Goal: Task Accomplishment & Management: Use online tool/utility

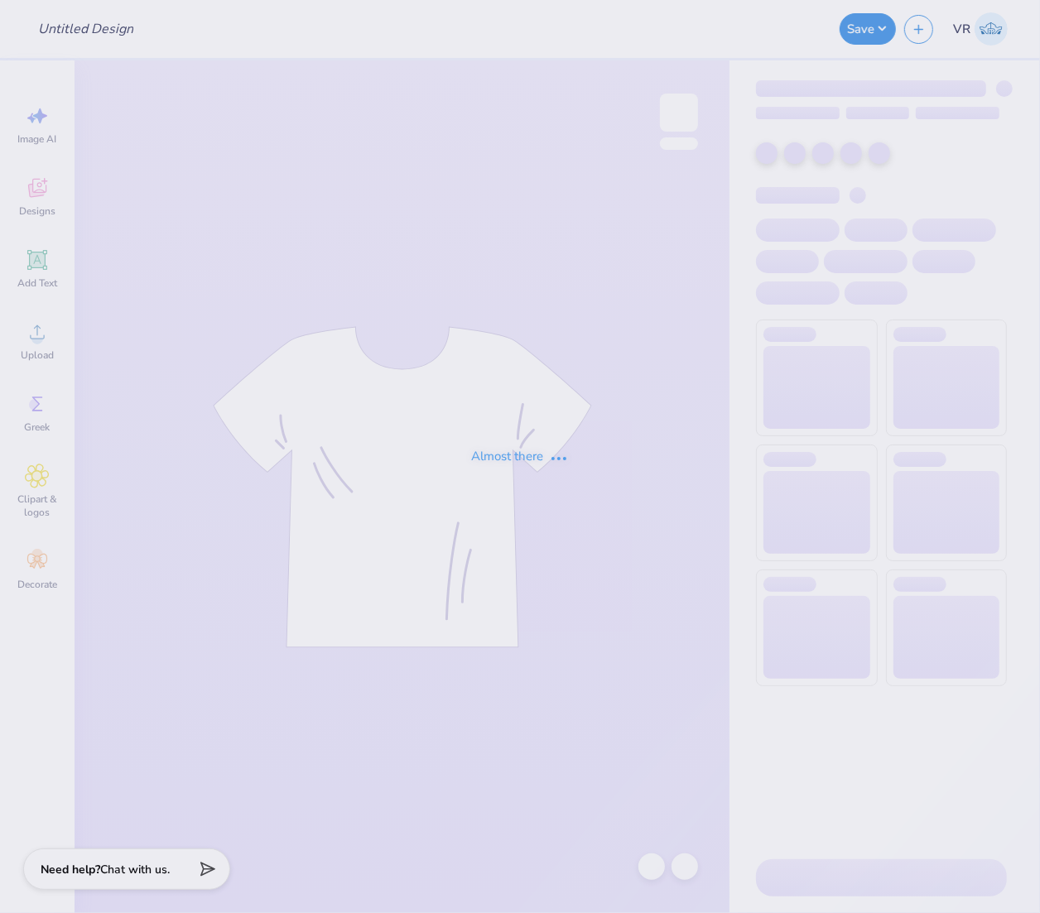
type input "Teyo - Watermelon Bash Design"
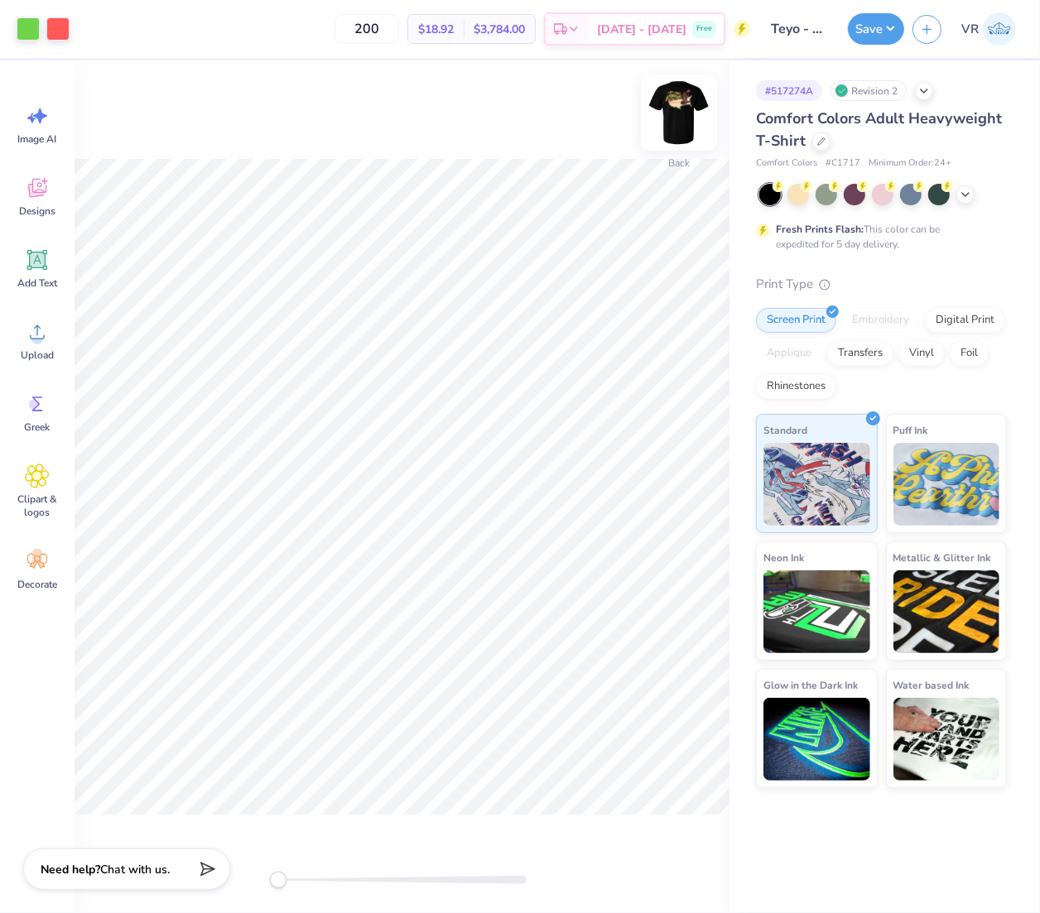
click at [677, 100] on img at bounding box center [679, 113] width 66 height 66
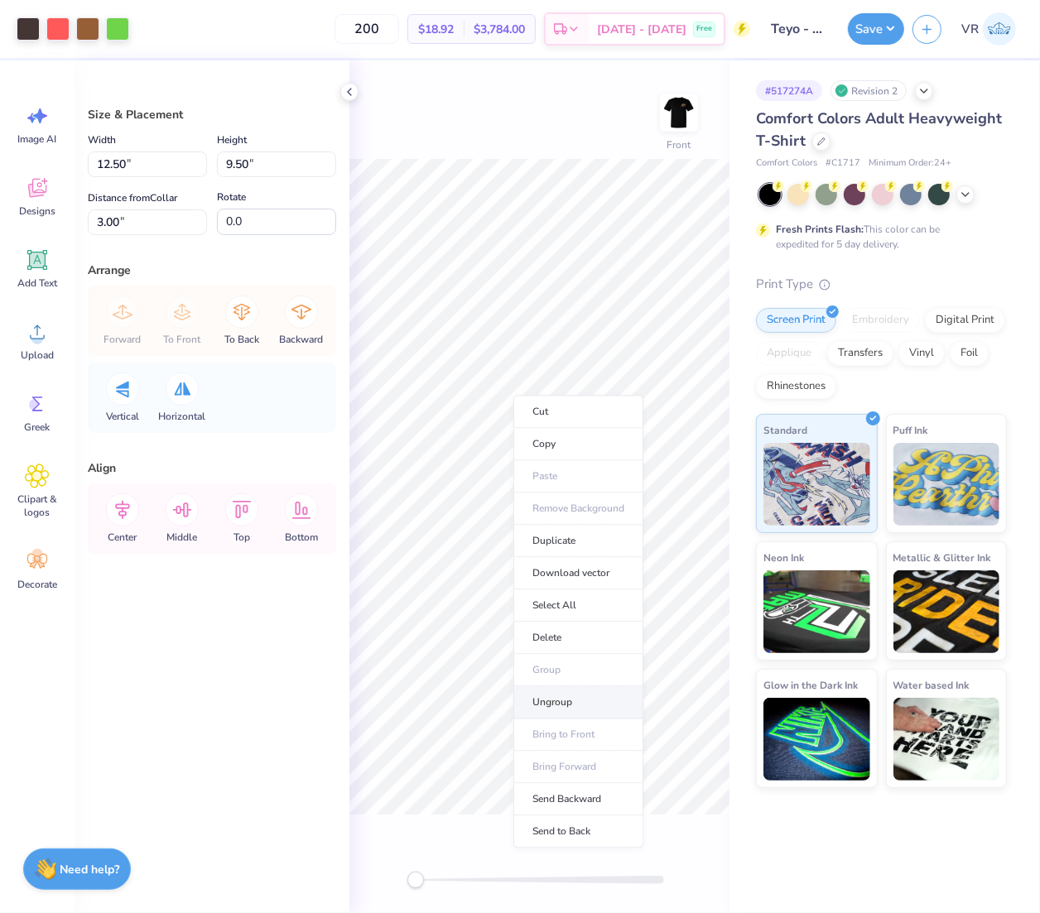
click at [565, 706] on li "Ungroup" at bounding box center [578, 703] width 130 height 32
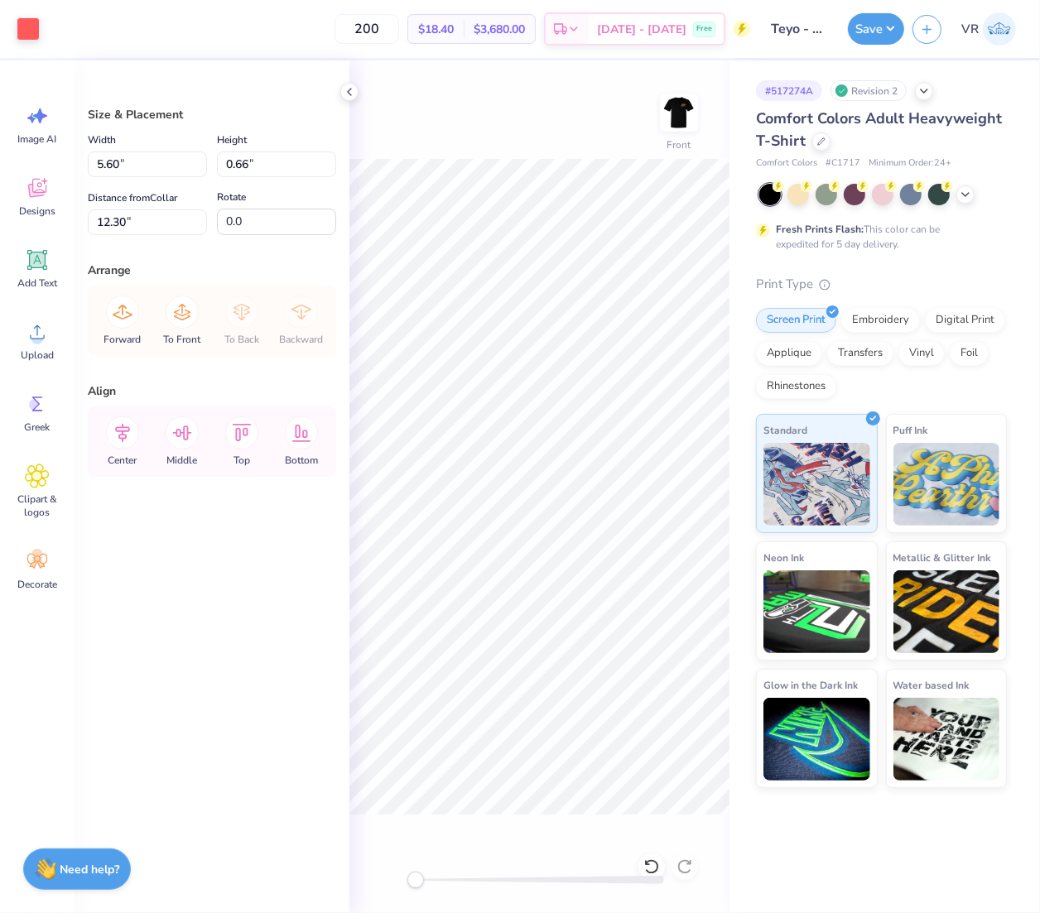
type input "12.30"
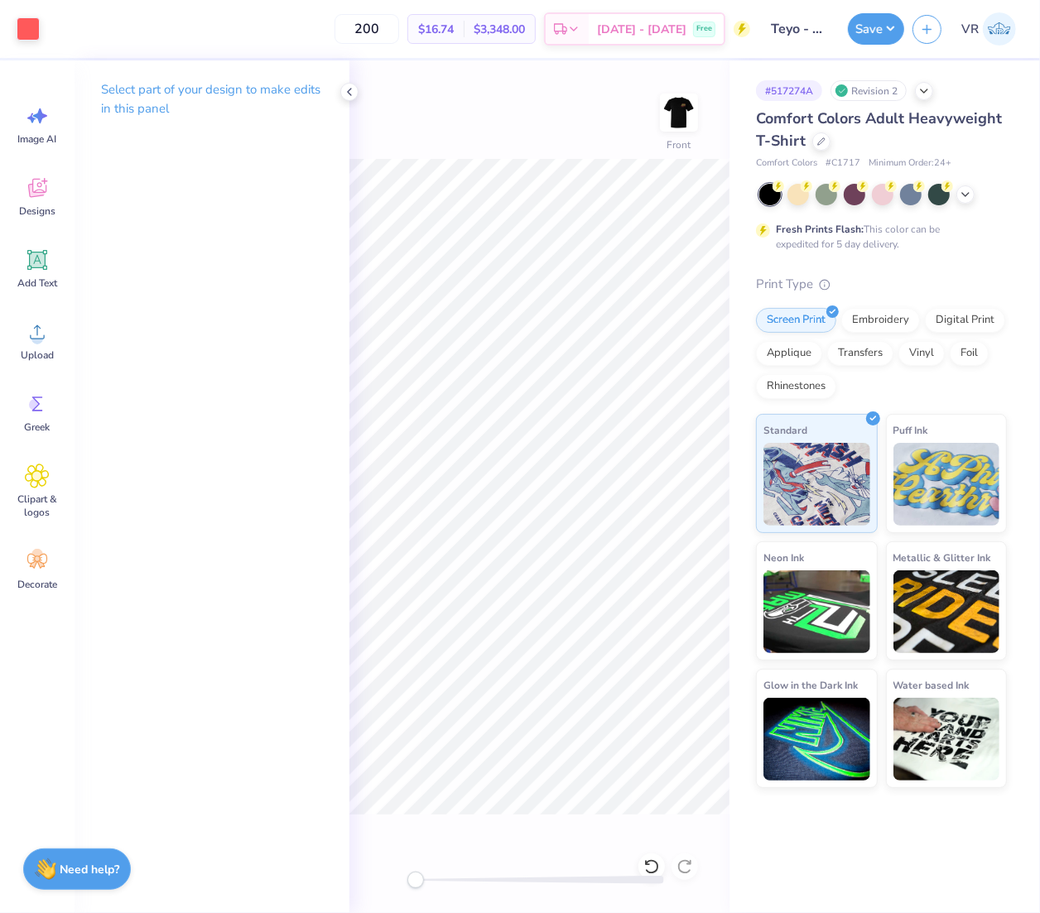
click at [755, 597] on div "Art colors 200 $16.74 Per Item $3,348.00 Total Est. Delivery Oct 7 - 10 Free De…" at bounding box center [520, 456] width 1040 height 913
click at [39, 346] on div "Upload" at bounding box center [37, 341] width 60 height 62
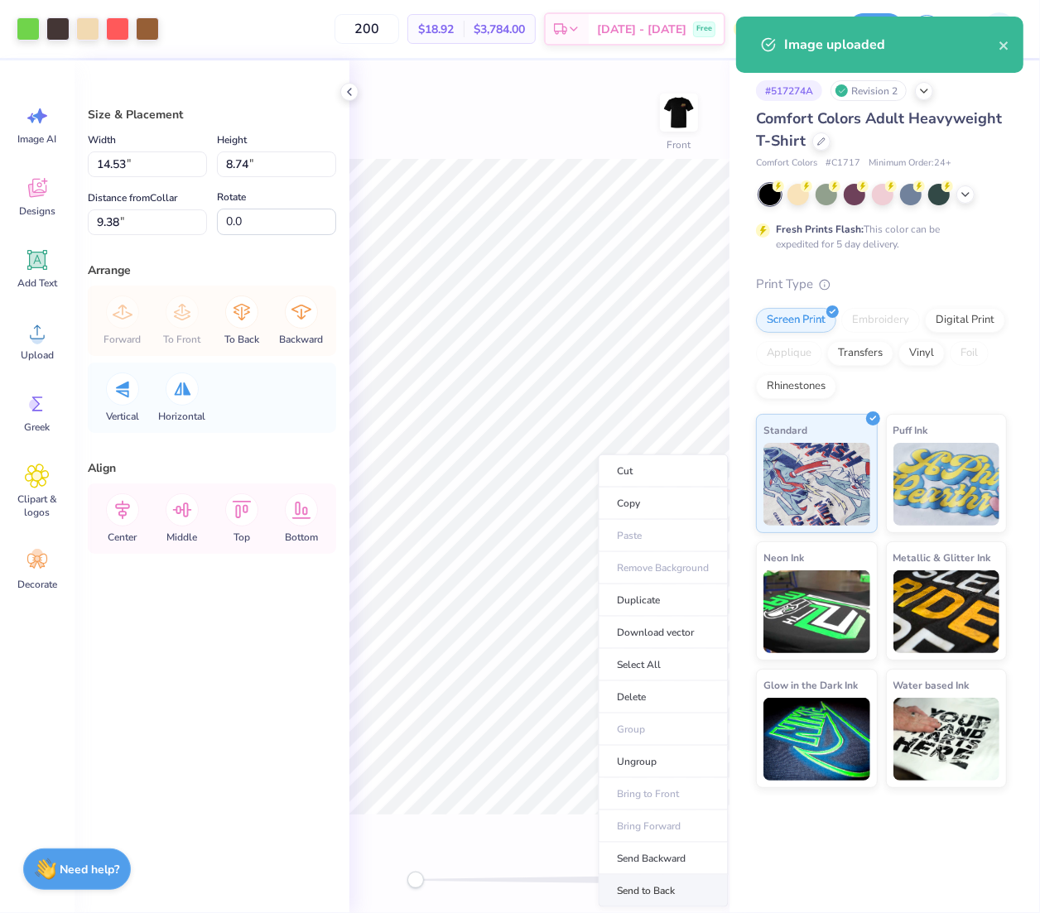
click at [672, 899] on li "Send to Back" at bounding box center [664, 891] width 130 height 32
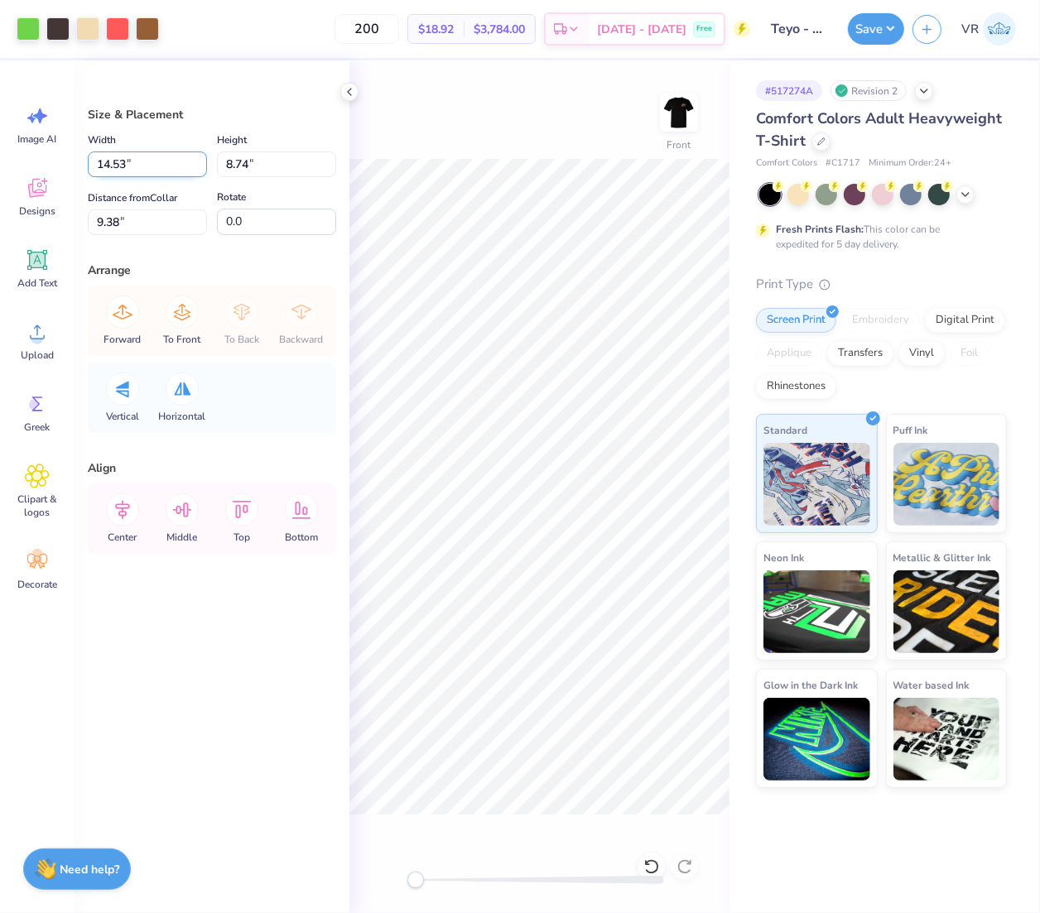
click at [137, 160] on input "14.53" at bounding box center [147, 165] width 119 height 26
type input "12.50"
type input "7.52"
type input "9.99"
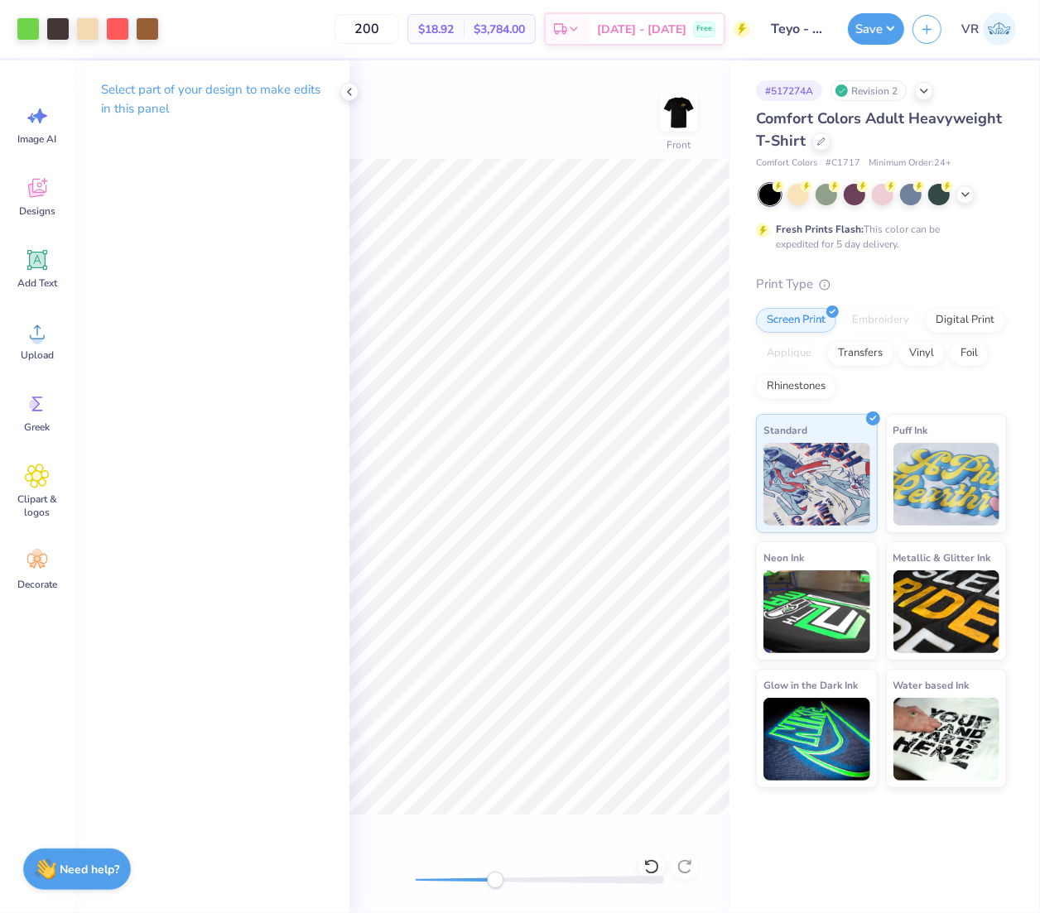
click at [495, 882] on div at bounding box center [540, 880] width 248 height 8
click at [528, 884] on div at bounding box center [540, 880] width 248 height 17
click at [571, 886] on div at bounding box center [540, 880] width 248 height 17
click at [369, 894] on div "Front" at bounding box center [539, 486] width 380 height 853
drag, startPoint x: 571, startPoint y: 884, endPoint x: 470, endPoint y: 838, distance: 111.2
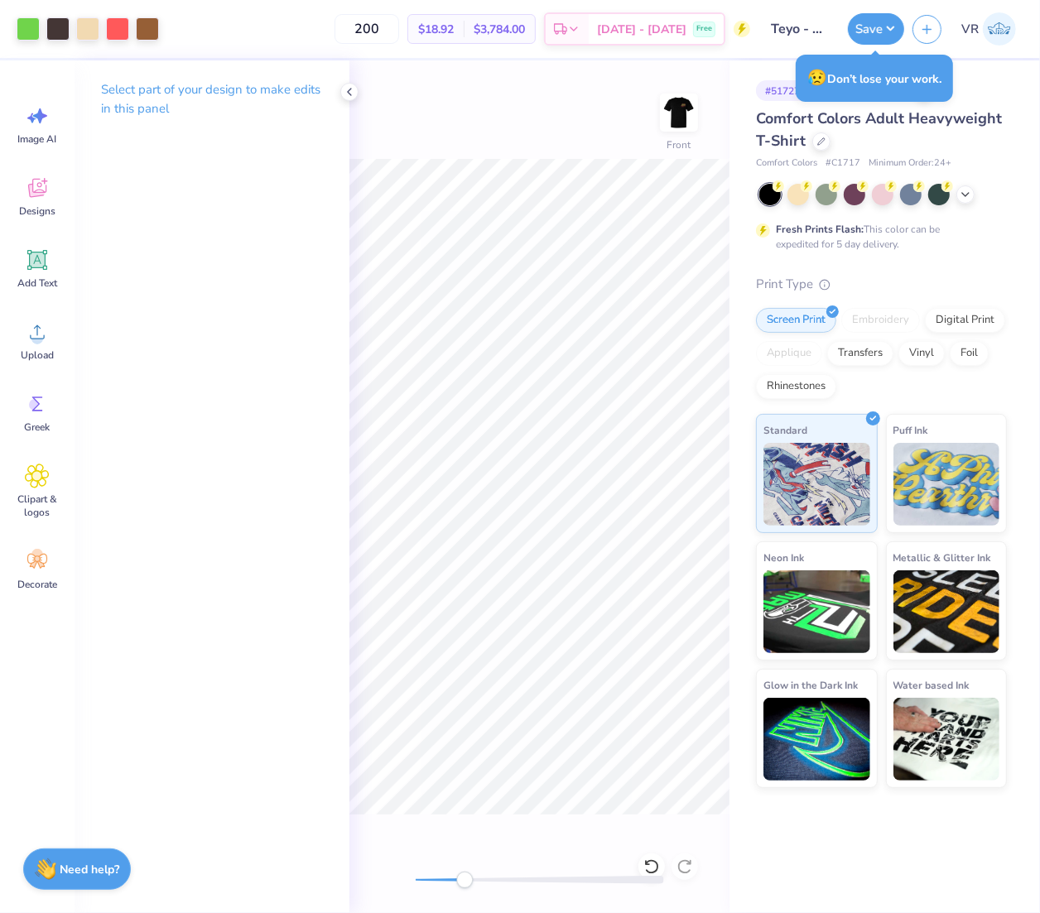
click at [451, 856] on div "Front" at bounding box center [539, 486] width 380 height 853
click at [756, 568] on div "Art colors 200 $18.92 Per Item $3,784.00 Total Est. Delivery Oct 7 - 10 Free De…" at bounding box center [520, 456] width 1040 height 913
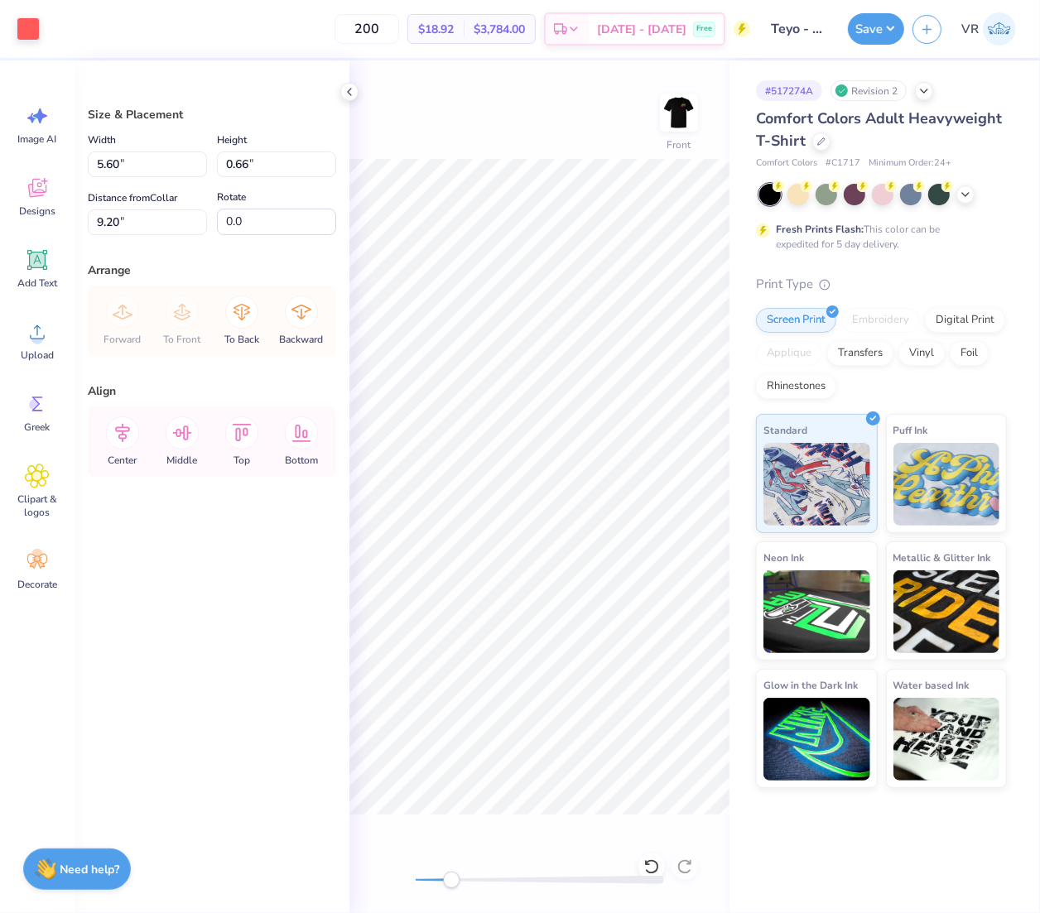
type input "9.20"
type input "6.77"
type input "0.80"
type input "9.21"
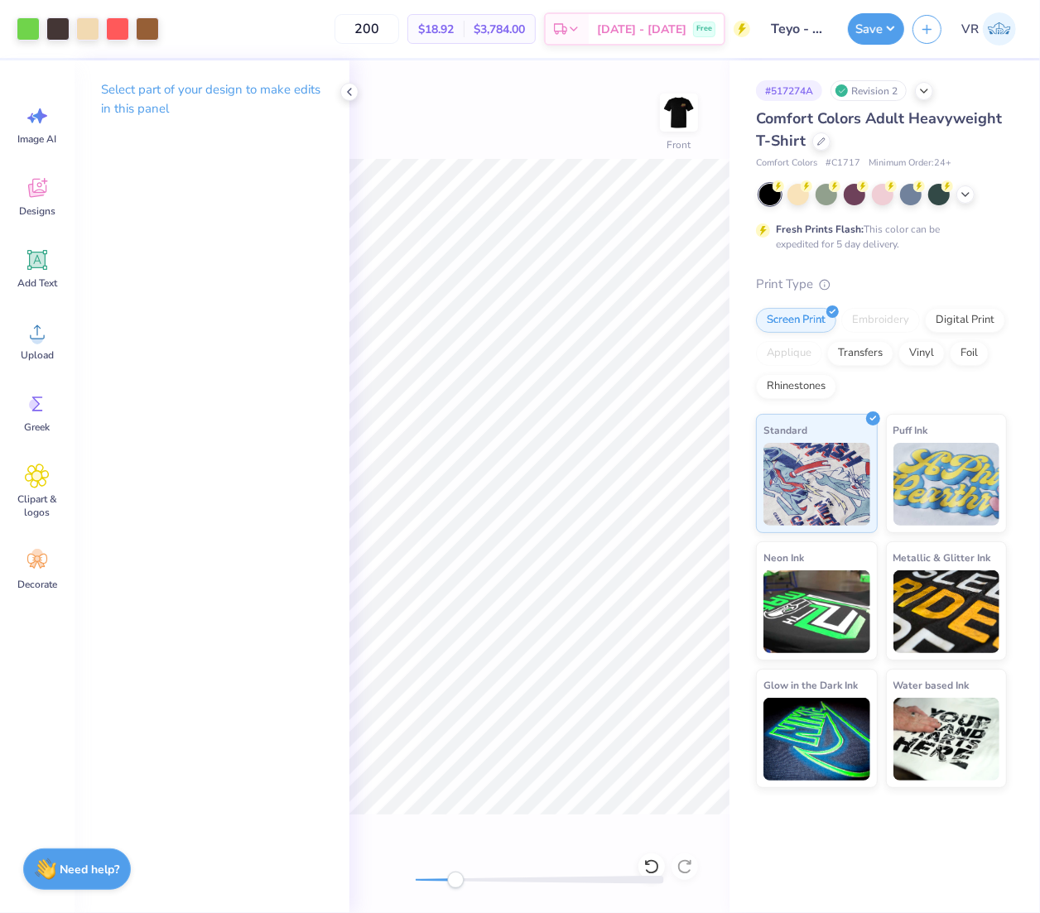
drag, startPoint x: 455, startPoint y: 880, endPoint x: 344, endPoint y: 861, distance: 113.3
click at [334, 870] on div "Art colors 200 $18.92 Per Item $3,784.00 Total Est. Delivery Oct 7 - 10 Free De…" at bounding box center [520, 456] width 1040 height 913
click at [349, 94] on polyline at bounding box center [349, 92] width 3 height 7
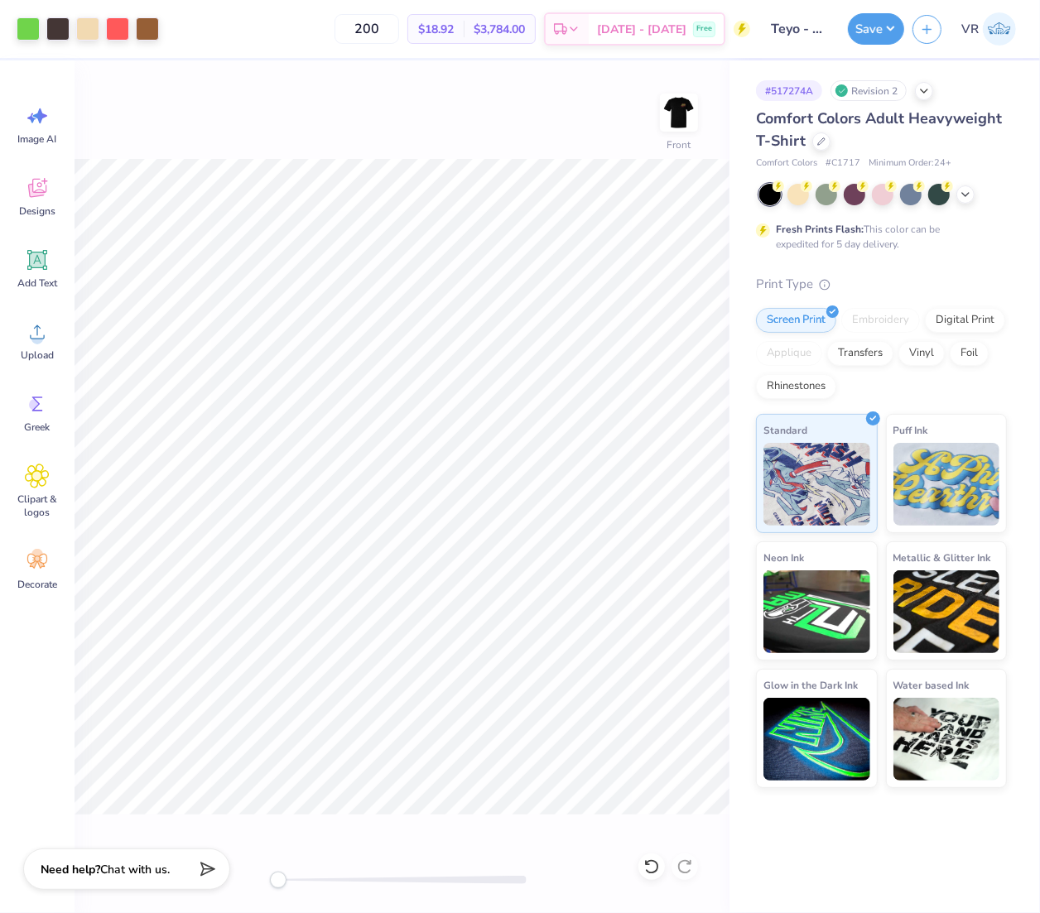
click at [485, 880] on div at bounding box center [402, 880] width 248 height 8
click at [456, 880] on div "Front" at bounding box center [402, 486] width 655 height 853
click at [433, 831] on div "Front" at bounding box center [402, 486] width 655 height 853
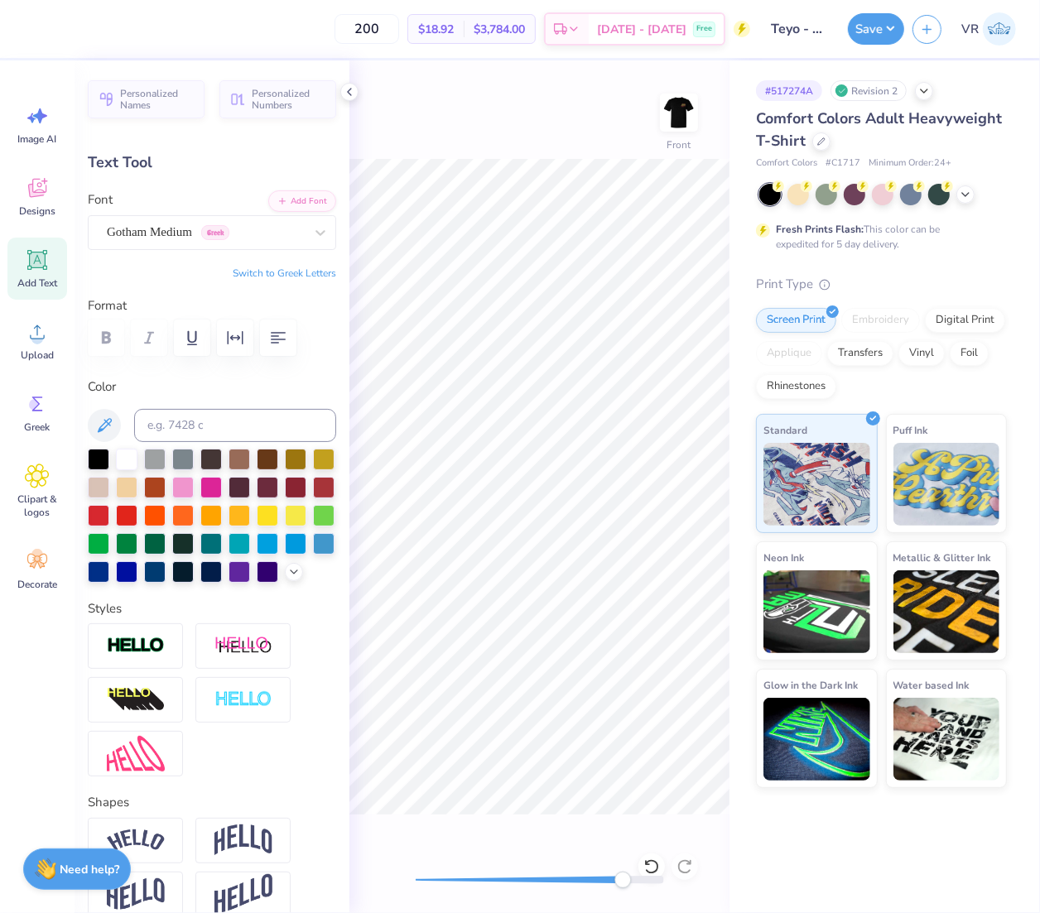
scroll to position [17, 13]
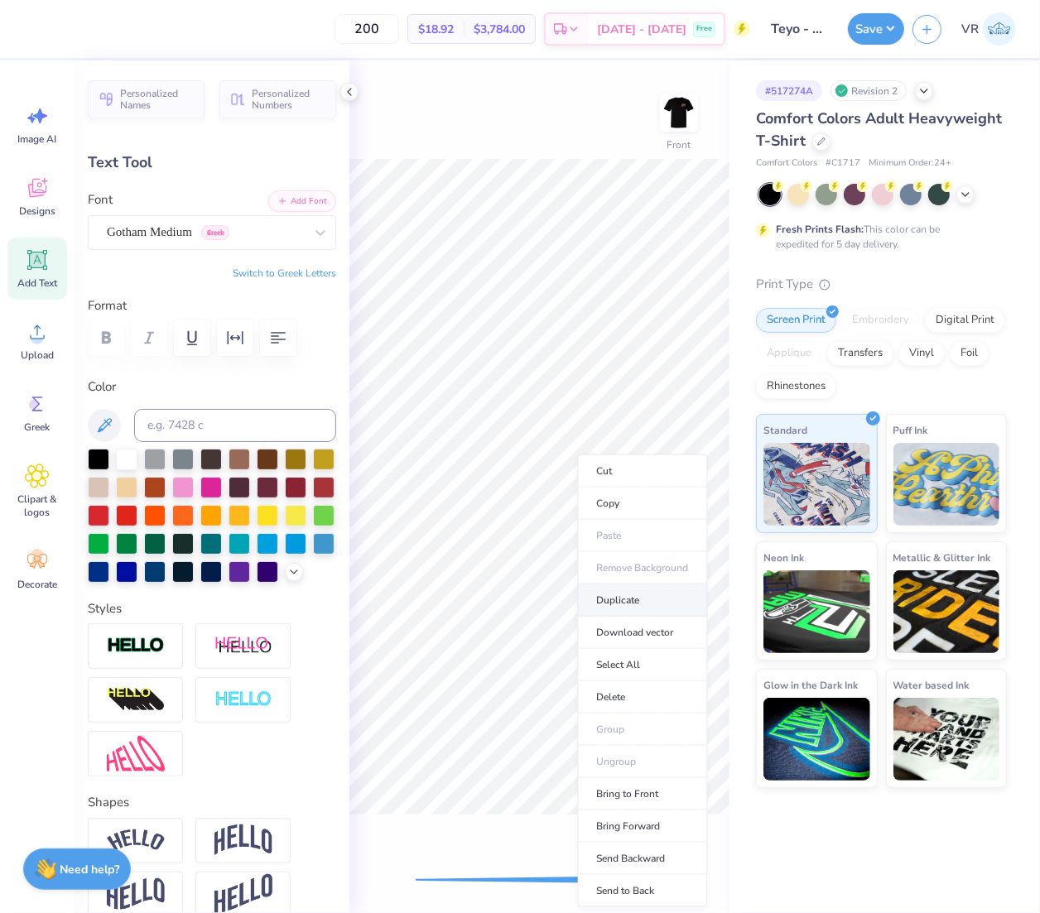
click at [654, 606] on li "Duplicate" at bounding box center [643, 601] width 130 height 32
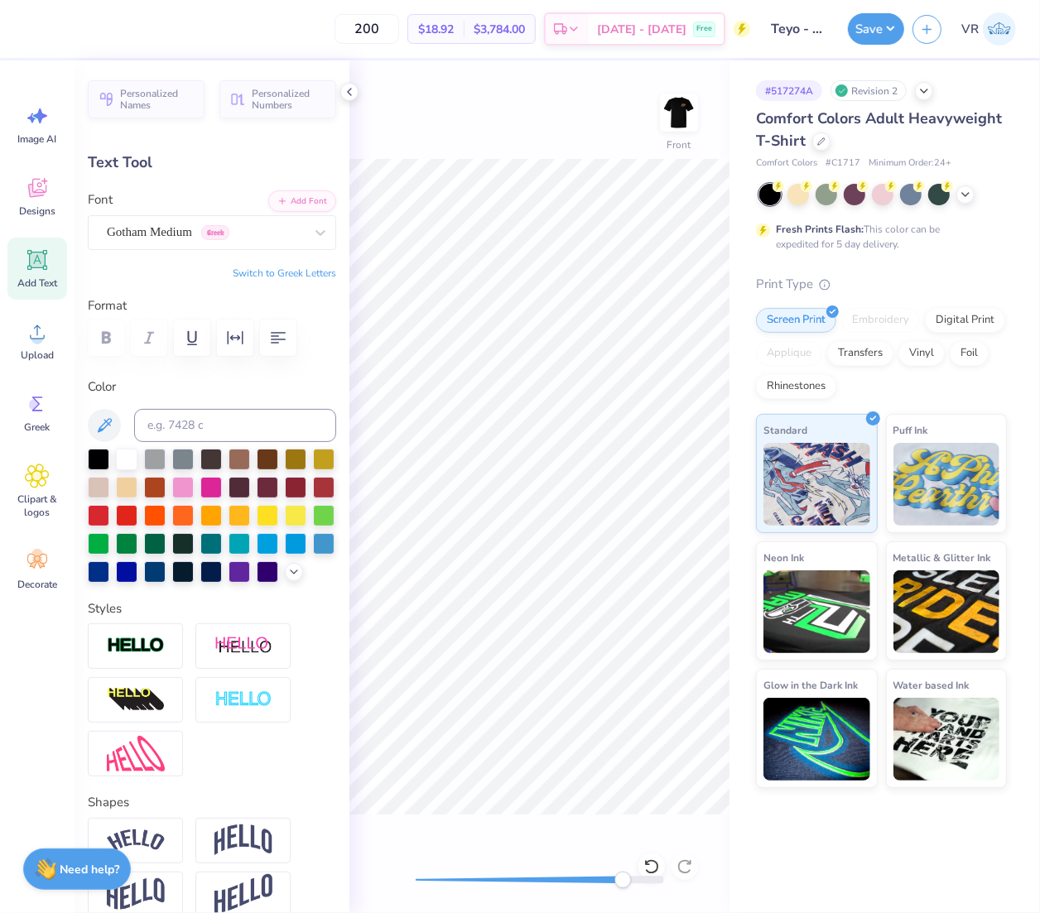
type input "9.21"
type textarea "AT OREGON STATE UNIVERSITY"
click at [349, 89] on icon at bounding box center [349, 91] width 13 height 13
type input "10.21"
click at [348, 714] on div "Art colors 200 $18.92 Per Item $3,784.00 Total Est. Delivery Oct 7 - 10 Free De…" at bounding box center [520, 456] width 1040 height 913
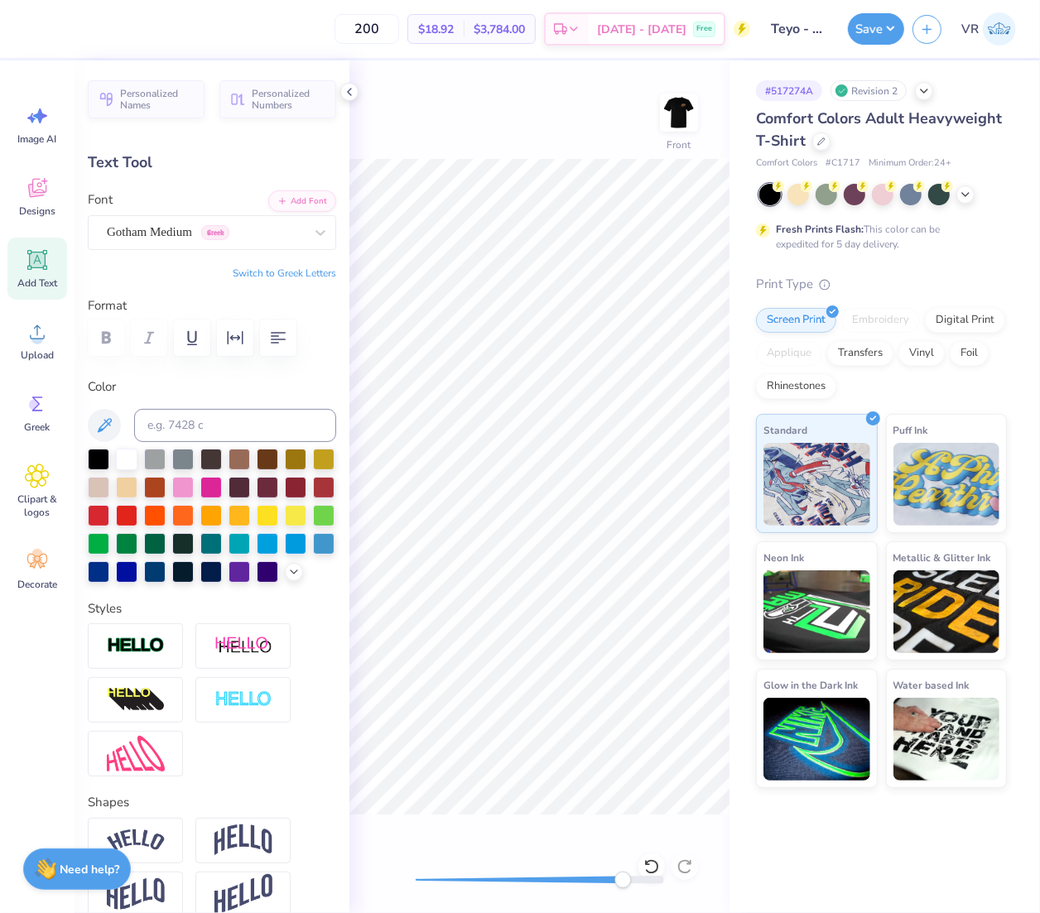
paste textarea
type textarea "®"
click at [349, 97] on icon at bounding box center [349, 91] width 13 height 13
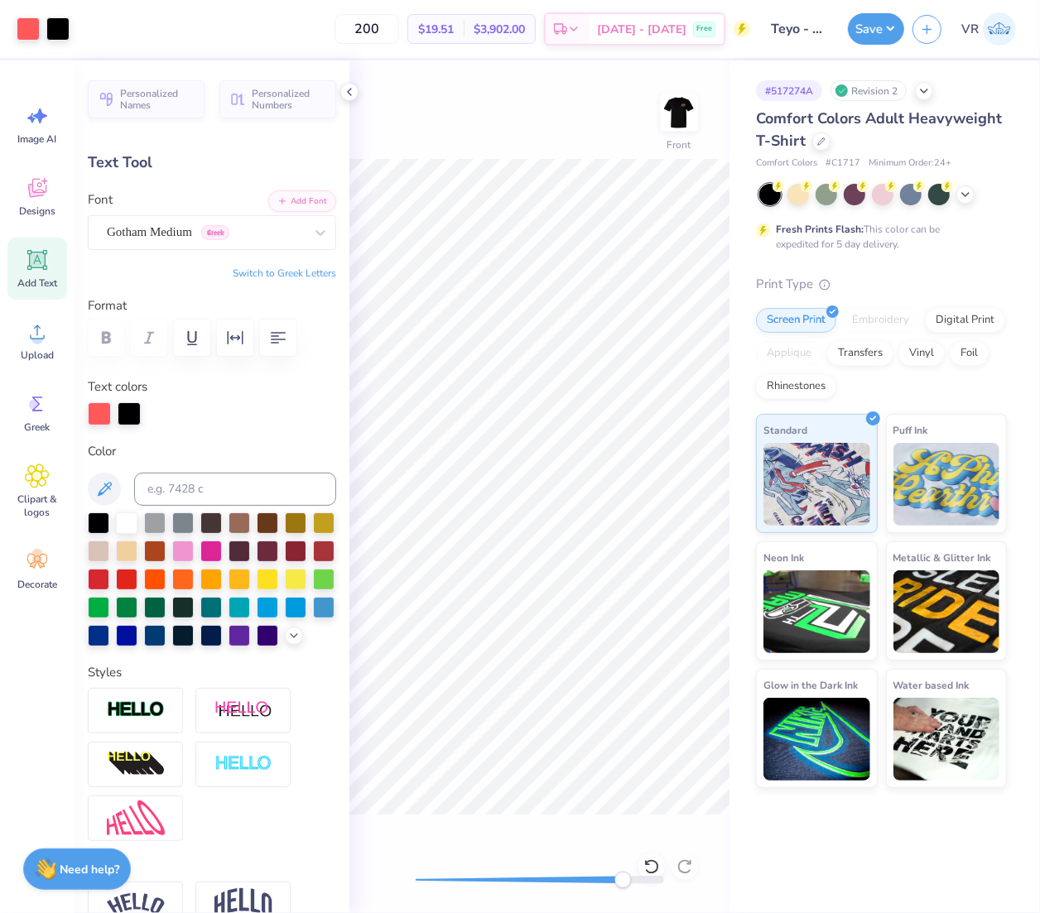
type input "0.14"
type input "10.33"
type input "0.21"
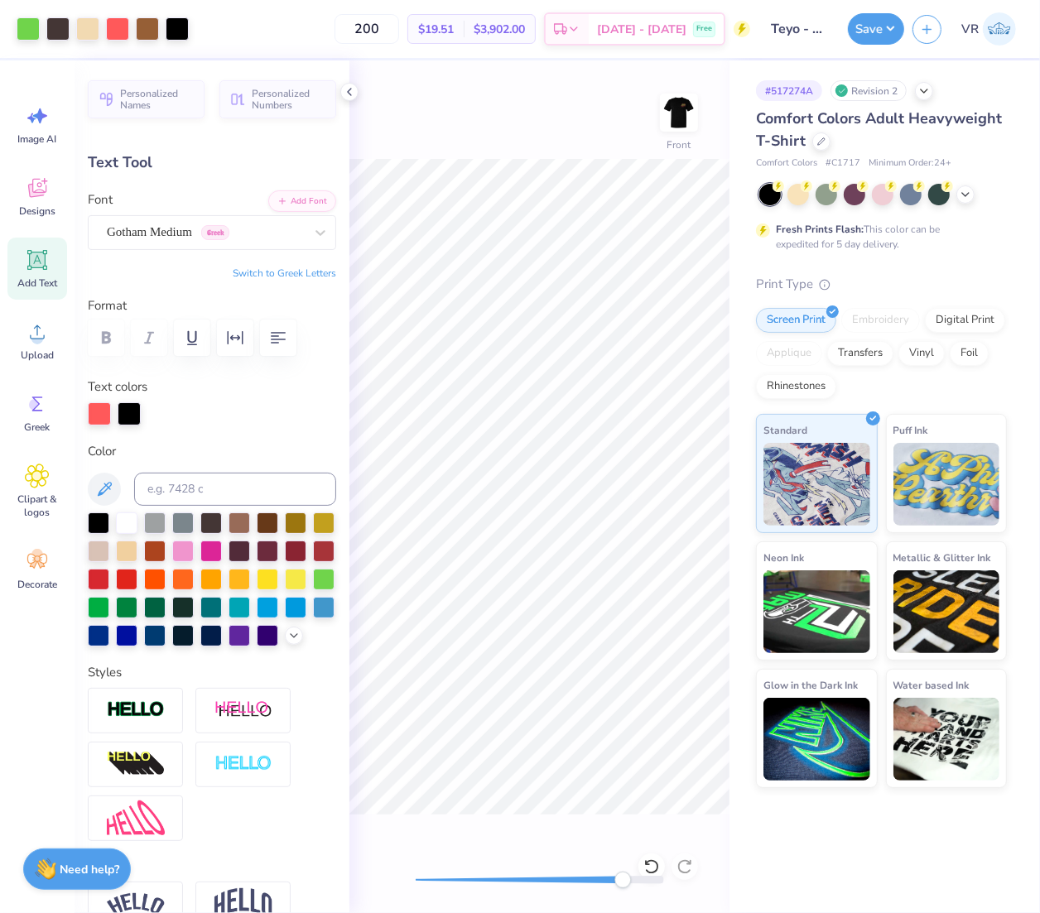
type input "10.12"
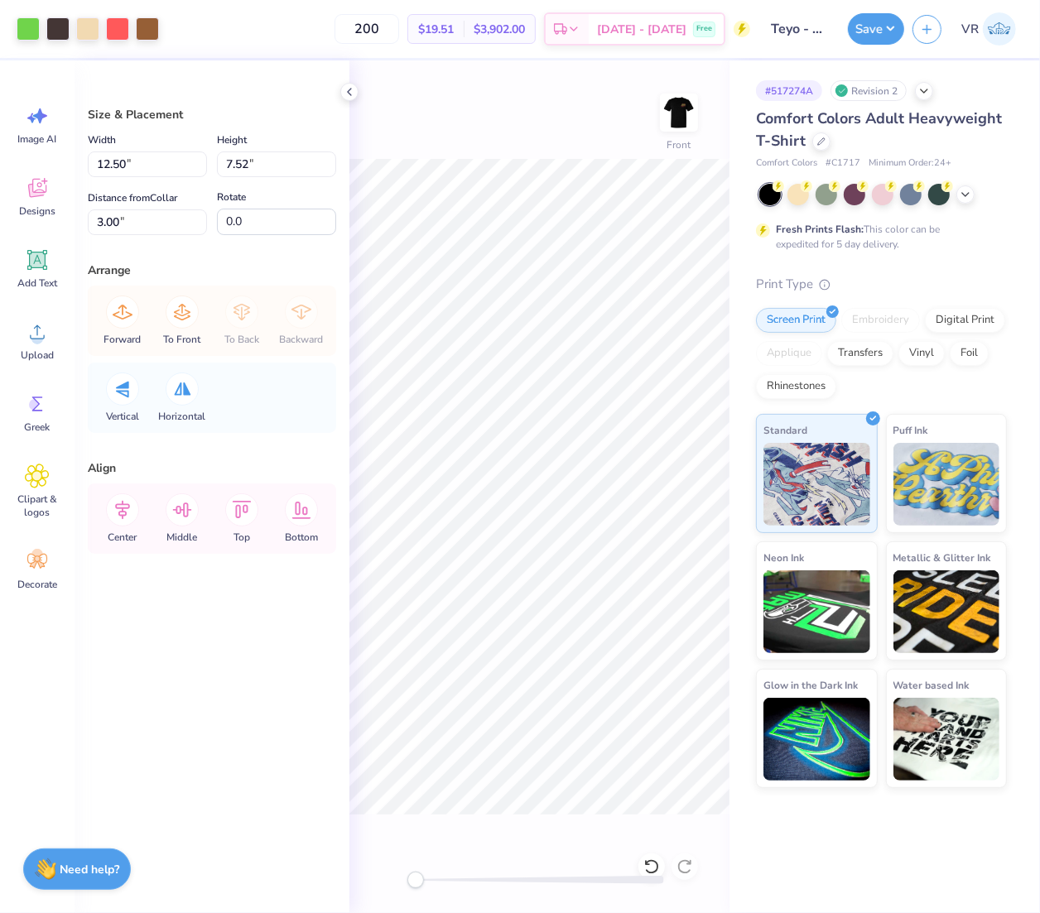
drag, startPoint x: 615, startPoint y: 882, endPoint x: 356, endPoint y: 837, distance: 262.2
click at [340, 853] on div "Art colors 200 $19.51 Per Item $3,902.00 Total Est. Delivery Oct 7 - 10 Free De…" at bounding box center [520, 456] width 1040 height 913
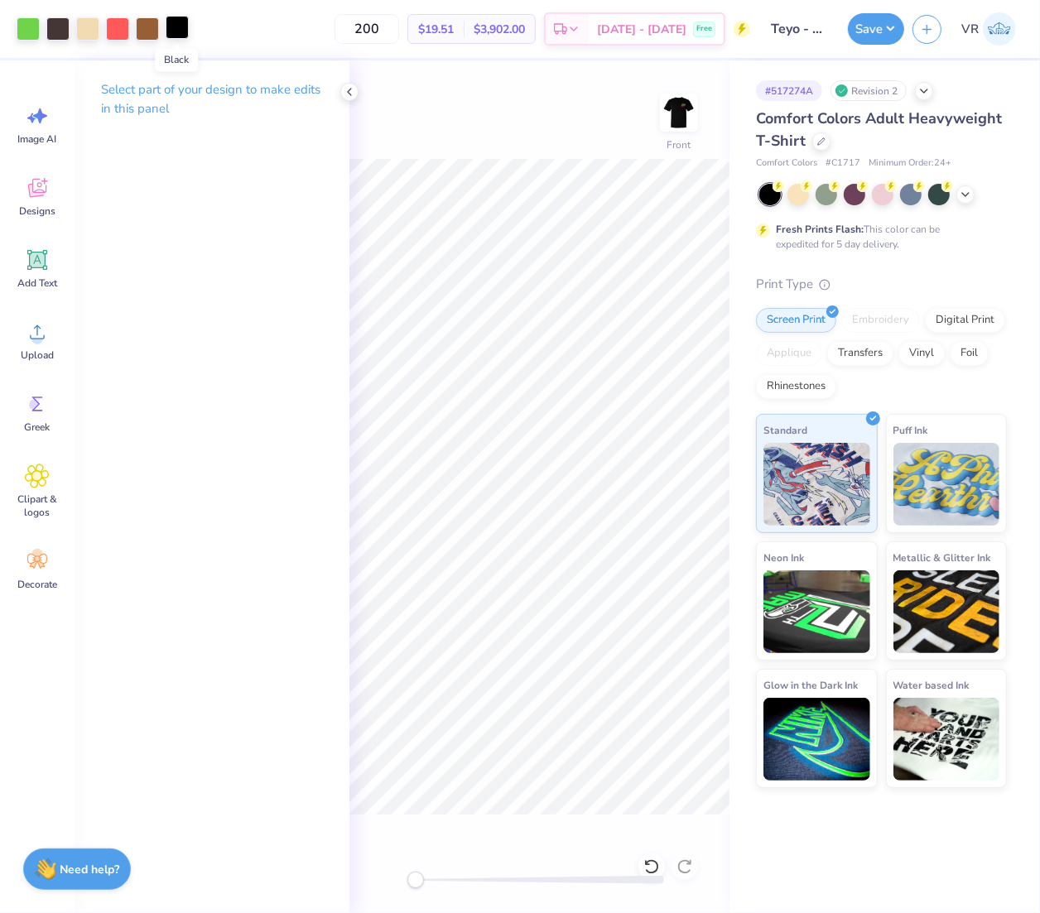
click at [186, 25] on div at bounding box center [177, 27] width 23 height 23
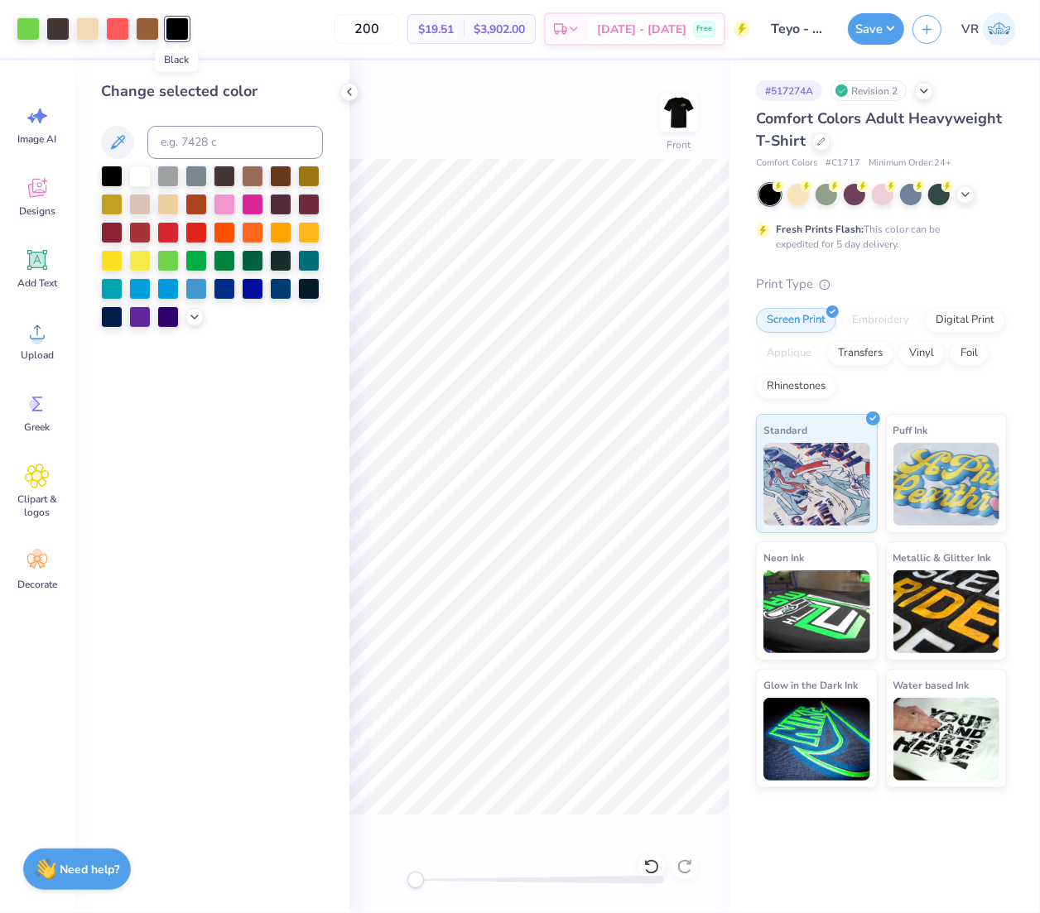
click at [186, 25] on div at bounding box center [177, 28] width 23 height 23
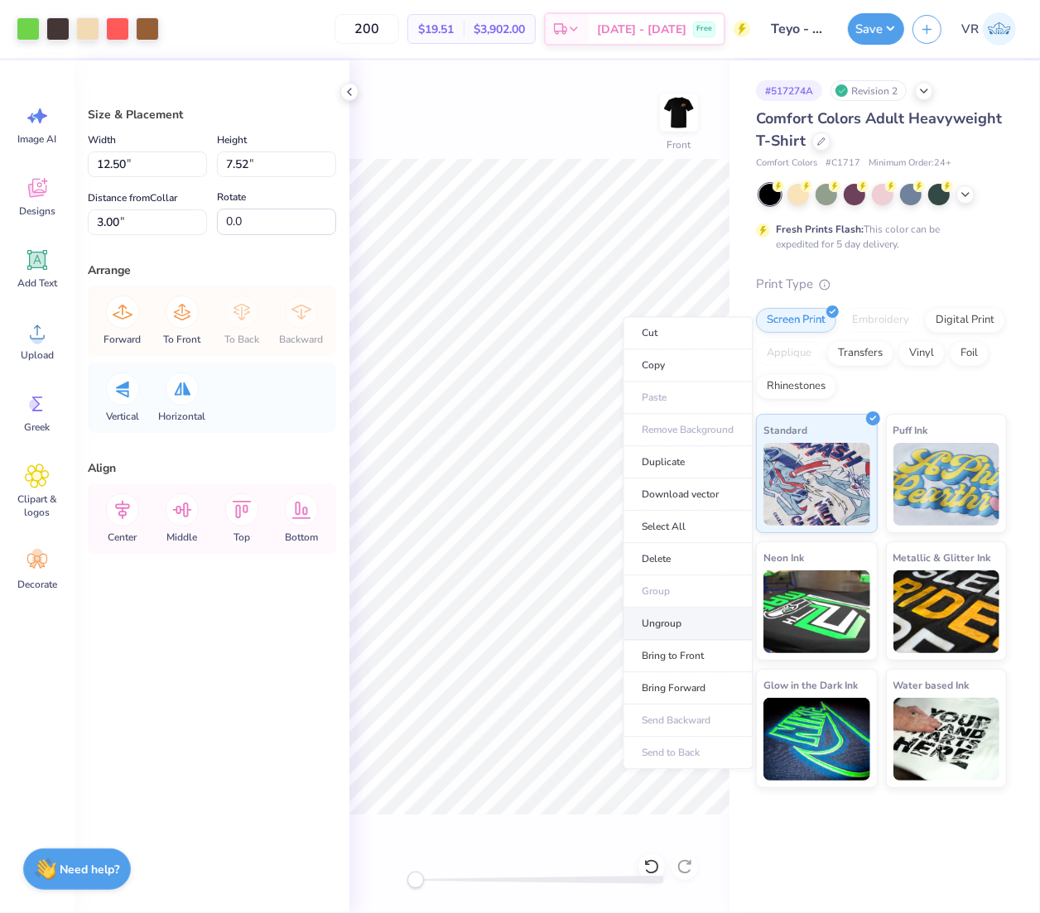
click at [675, 629] on li "Ungroup" at bounding box center [689, 625] width 130 height 32
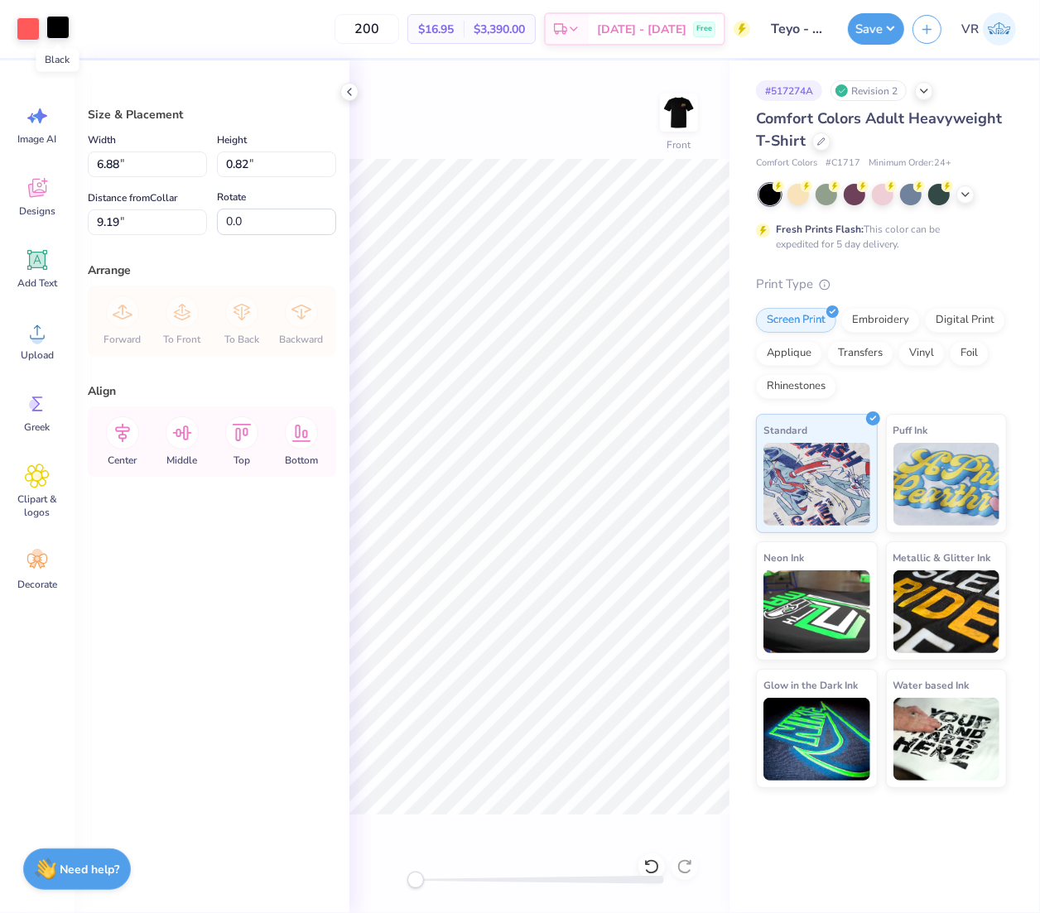
click at [50, 27] on div at bounding box center [57, 27] width 23 height 23
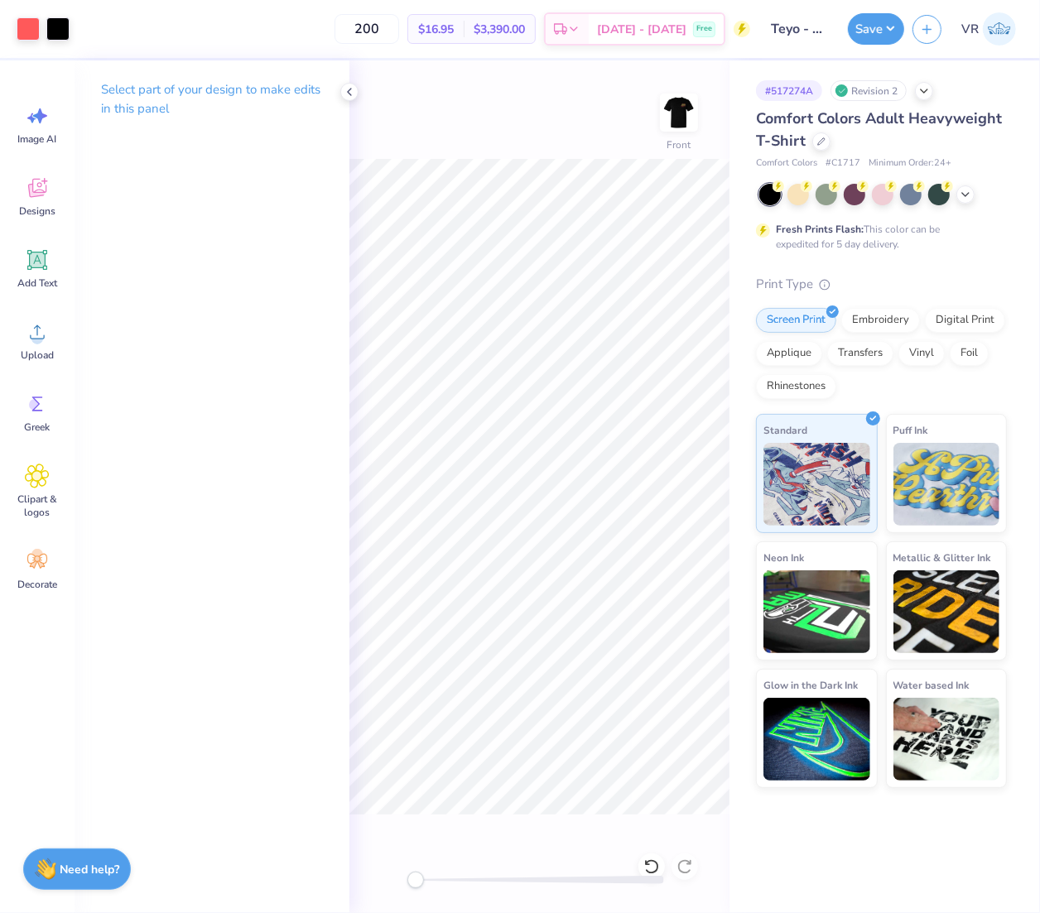
click at [501, 879] on div at bounding box center [540, 880] width 248 height 8
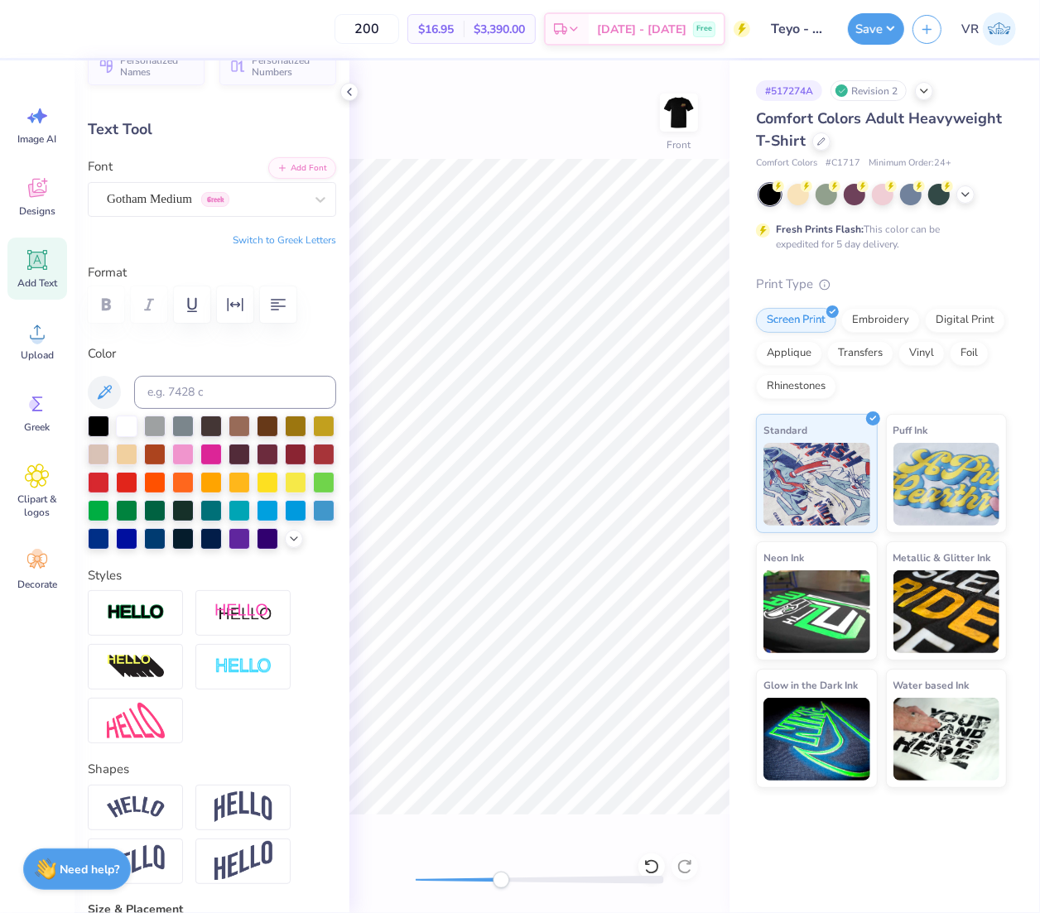
scroll to position [0, 0]
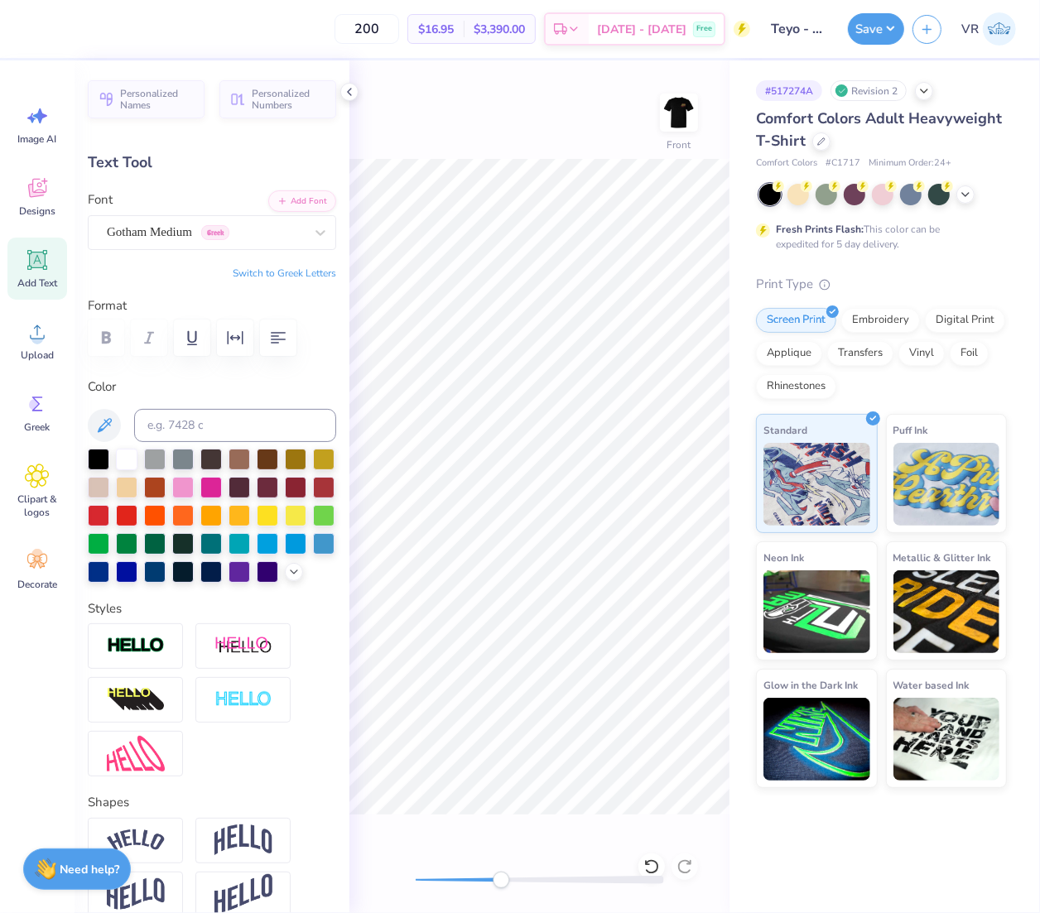
type input "5.60"
type input "0.30"
type input "9.71"
drag, startPoint x: 509, startPoint y: 878, endPoint x: 508, endPoint y: 847, distance: 30.7
click at [508, 849] on div "Front" at bounding box center [539, 486] width 380 height 853
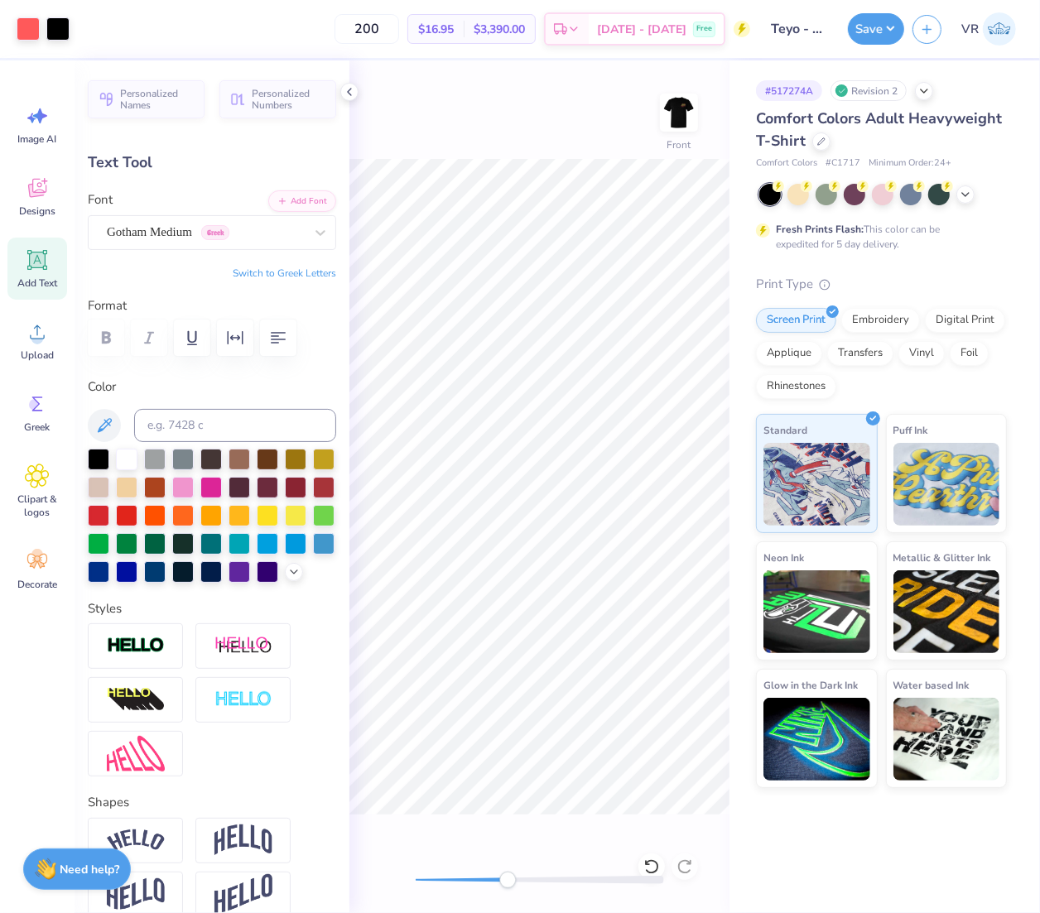
type input "0.23"
type input "0.24"
type input "9.19"
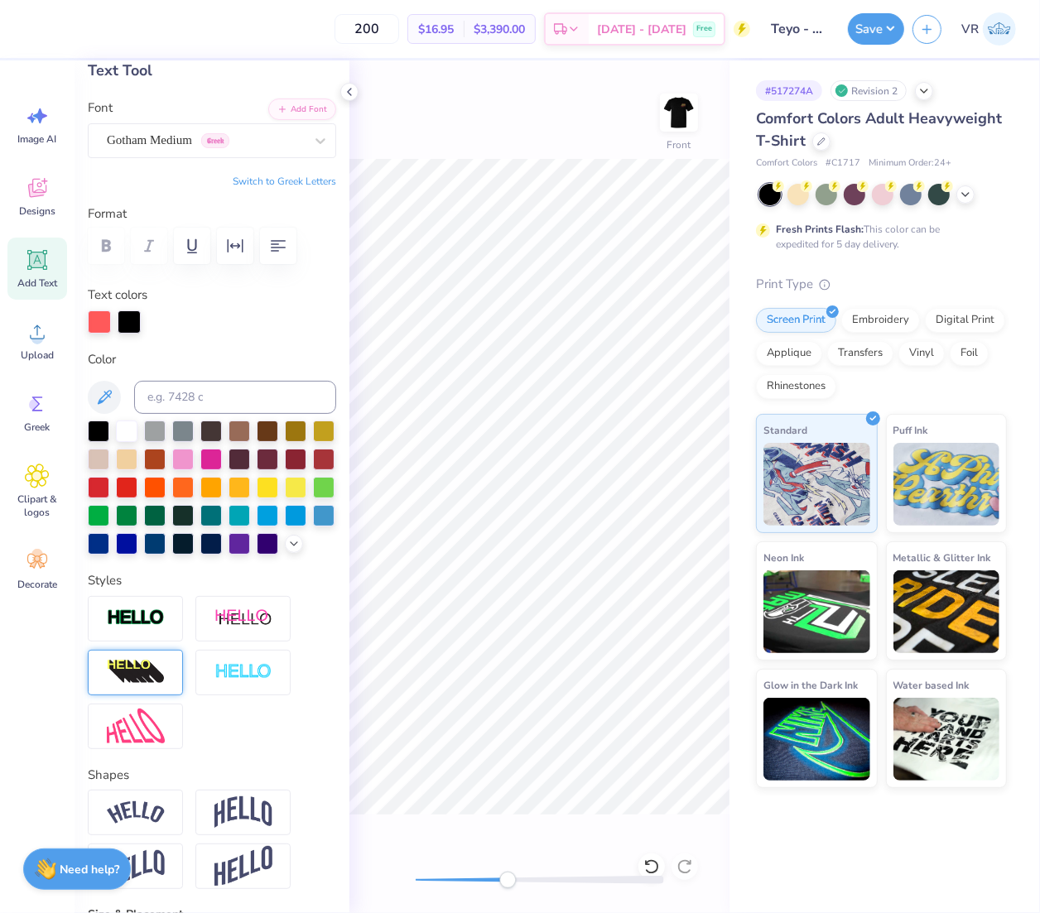
scroll to position [137, 0]
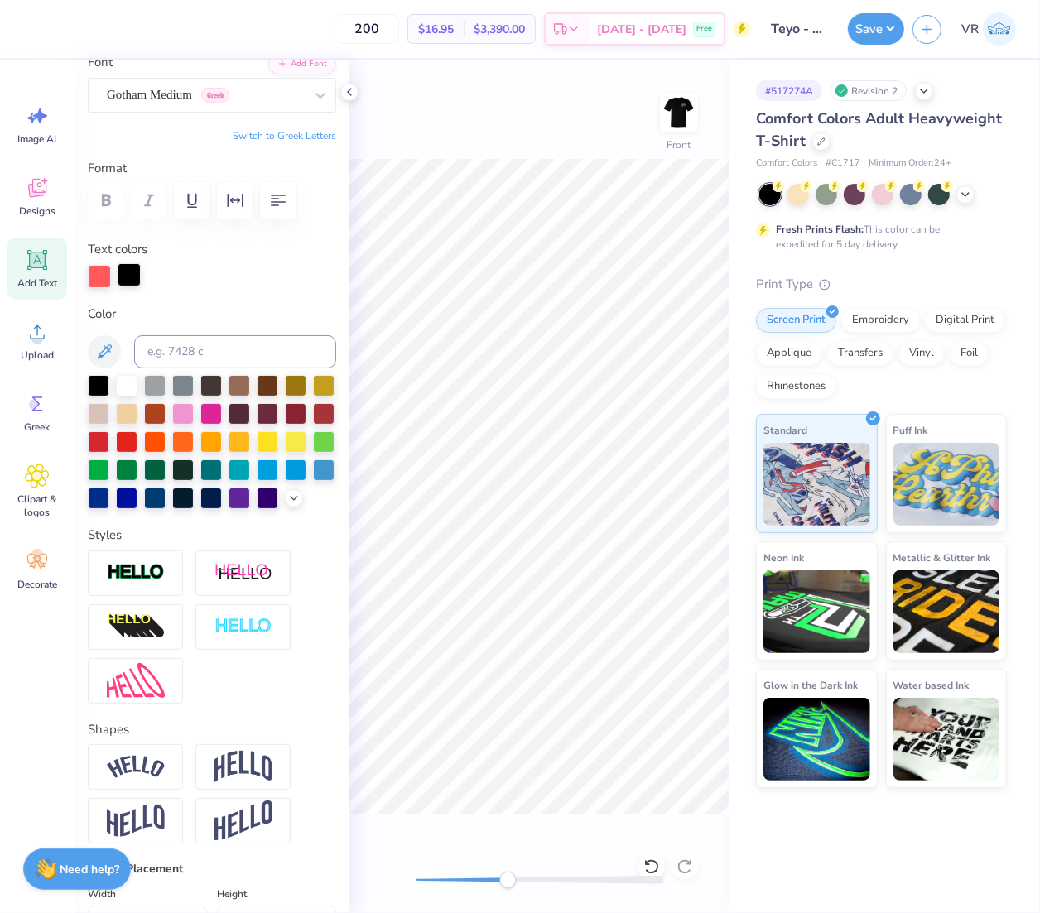
click at [124, 272] on div at bounding box center [129, 274] width 23 height 23
click at [203, 352] on input at bounding box center [235, 351] width 202 height 33
type input "178"
click at [156, 582] on img at bounding box center [136, 572] width 58 height 19
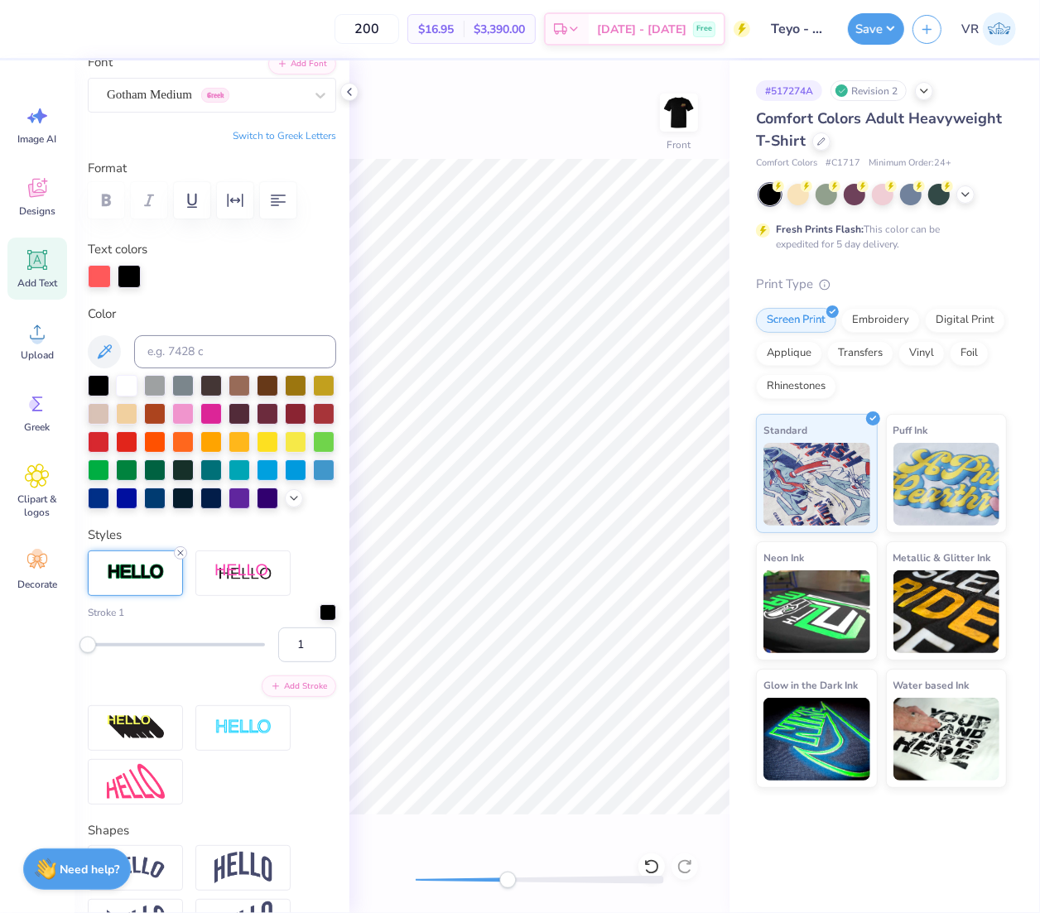
click at [180, 558] on icon at bounding box center [181, 553] width 10 height 10
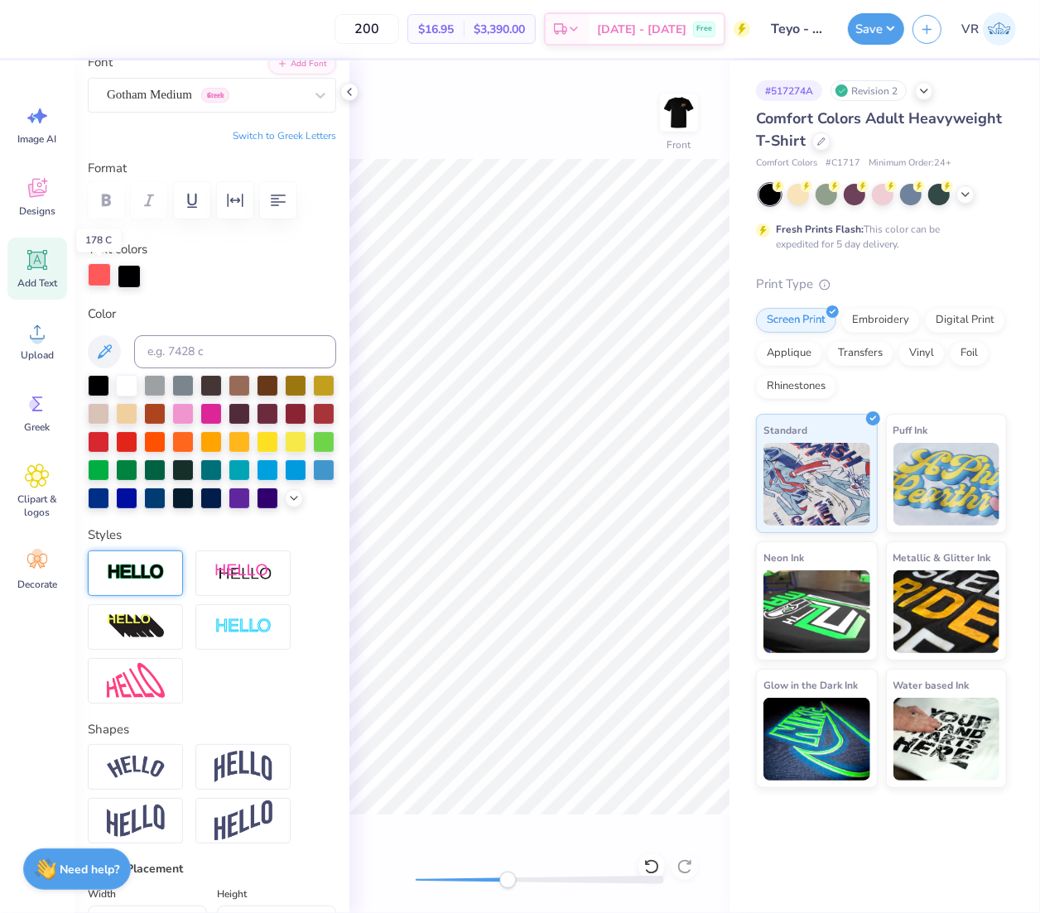
click at [101, 274] on div at bounding box center [99, 274] width 23 height 23
click at [101, 274] on div at bounding box center [99, 276] width 23 height 23
click at [101, 274] on div at bounding box center [99, 274] width 23 height 23
click at [125, 276] on div at bounding box center [129, 274] width 23 height 23
click at [194, 439] on div at bounding box center [183, 441] width 22 height 22
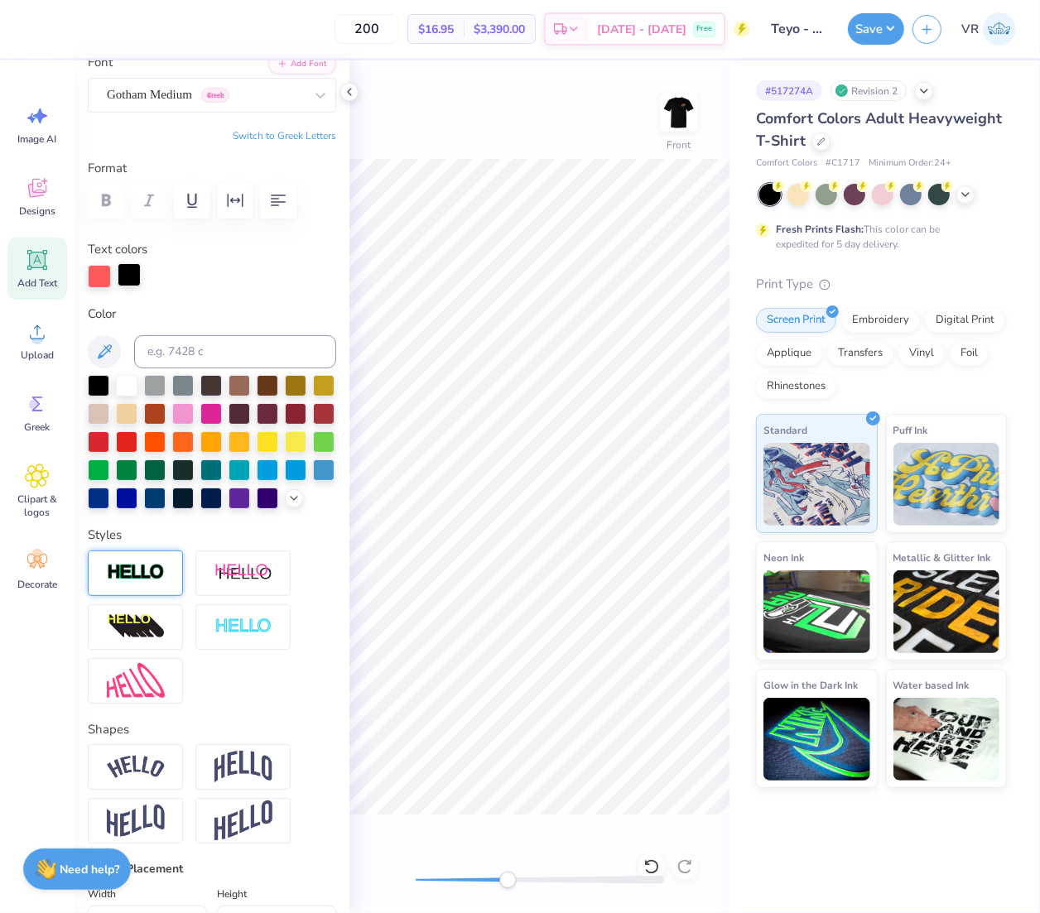
click at [124, 277] on div at bounding box center [129, 274] width 23 height 23
click at [194, 435] on div at bounding box center [183, 441] width 22 height 22
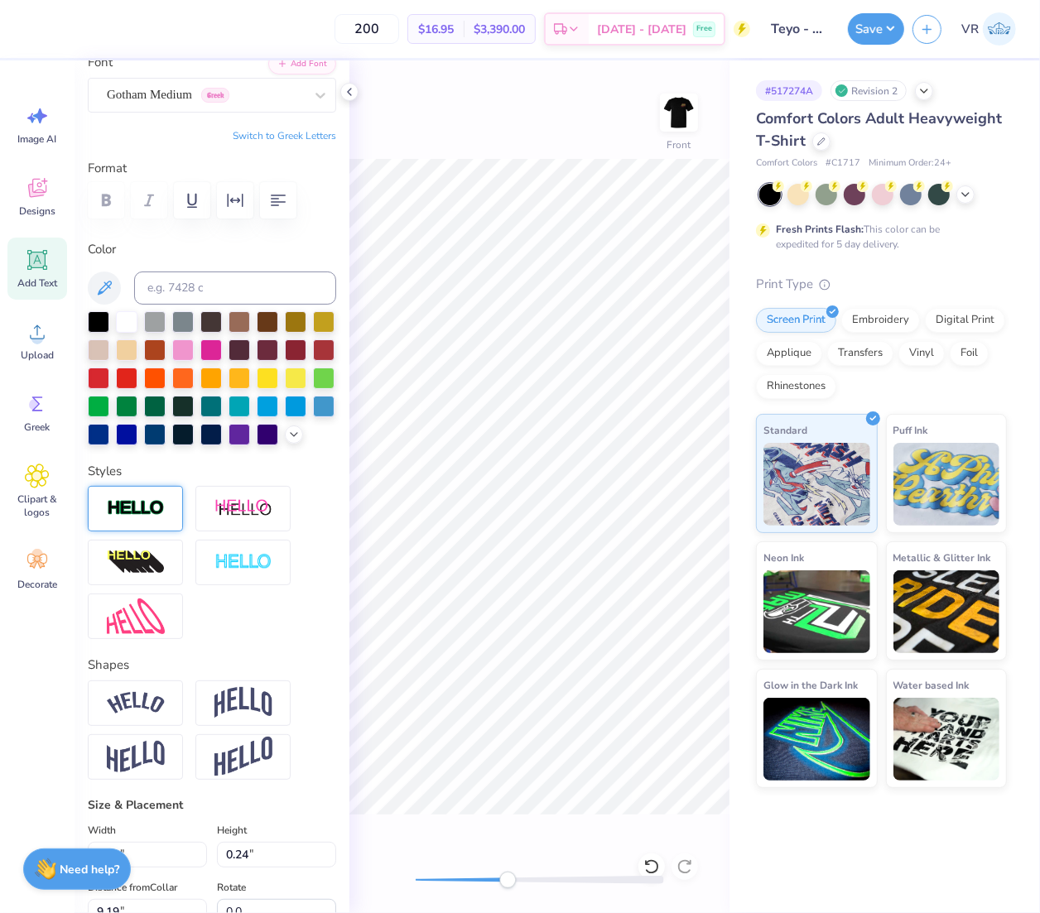
type input "6.61"
type input "0.29"
type input "9.21"
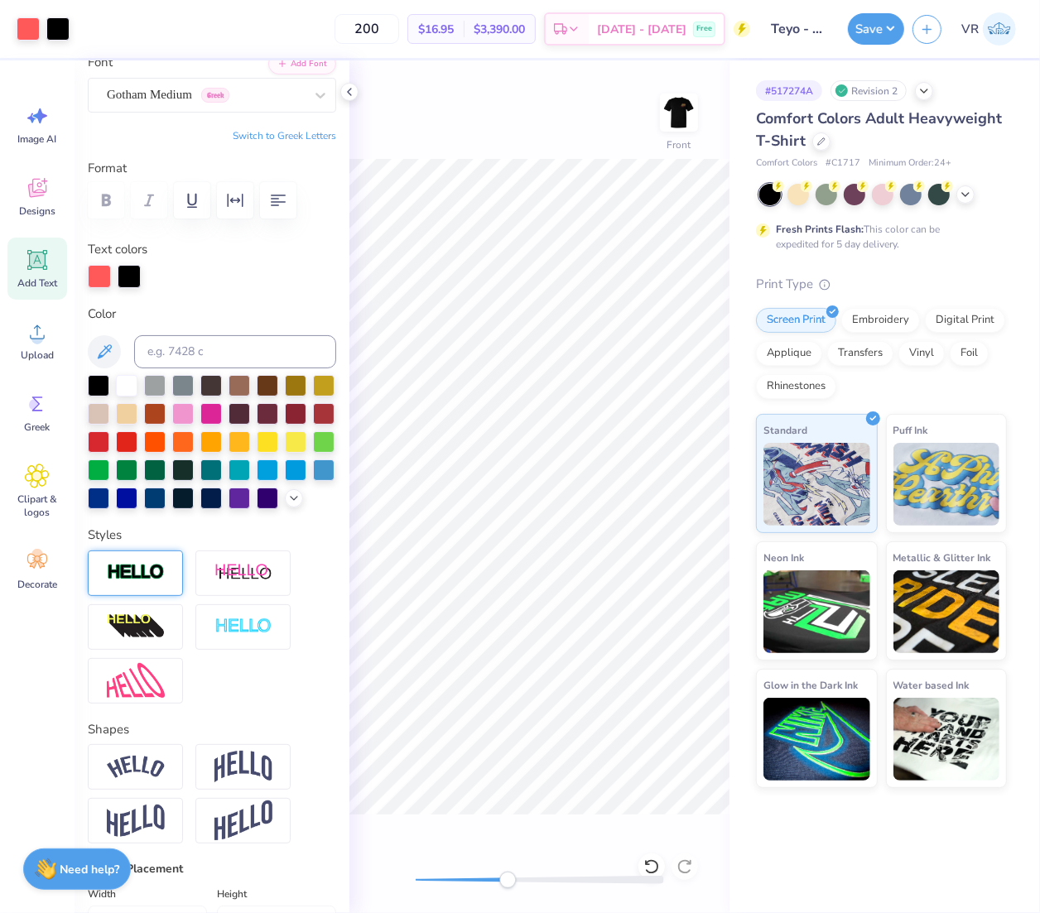
type input "0.23"
type input "0.24"
type input "9.19"
type input "5.60"
type input "0.30"
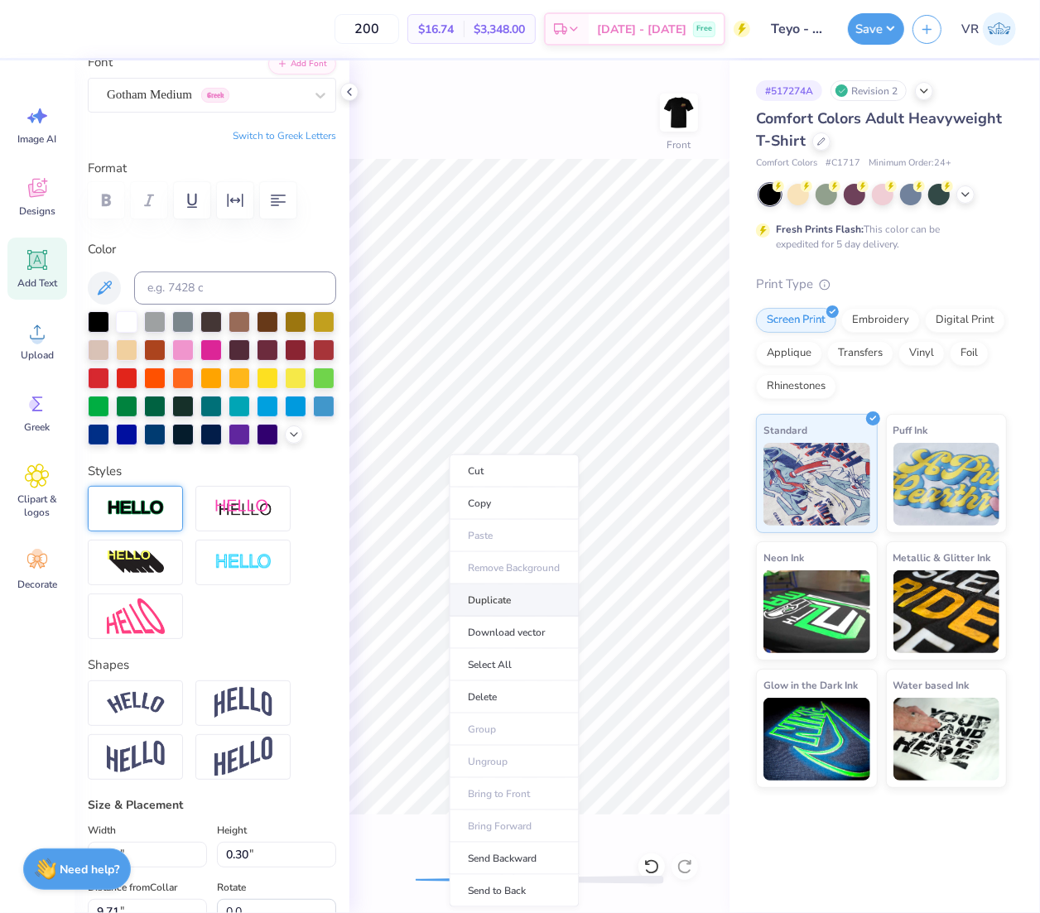
click at [499, 601] on li "Duplicate" at bounding box center [515, 601] width 130 height 32
type input "10.71"
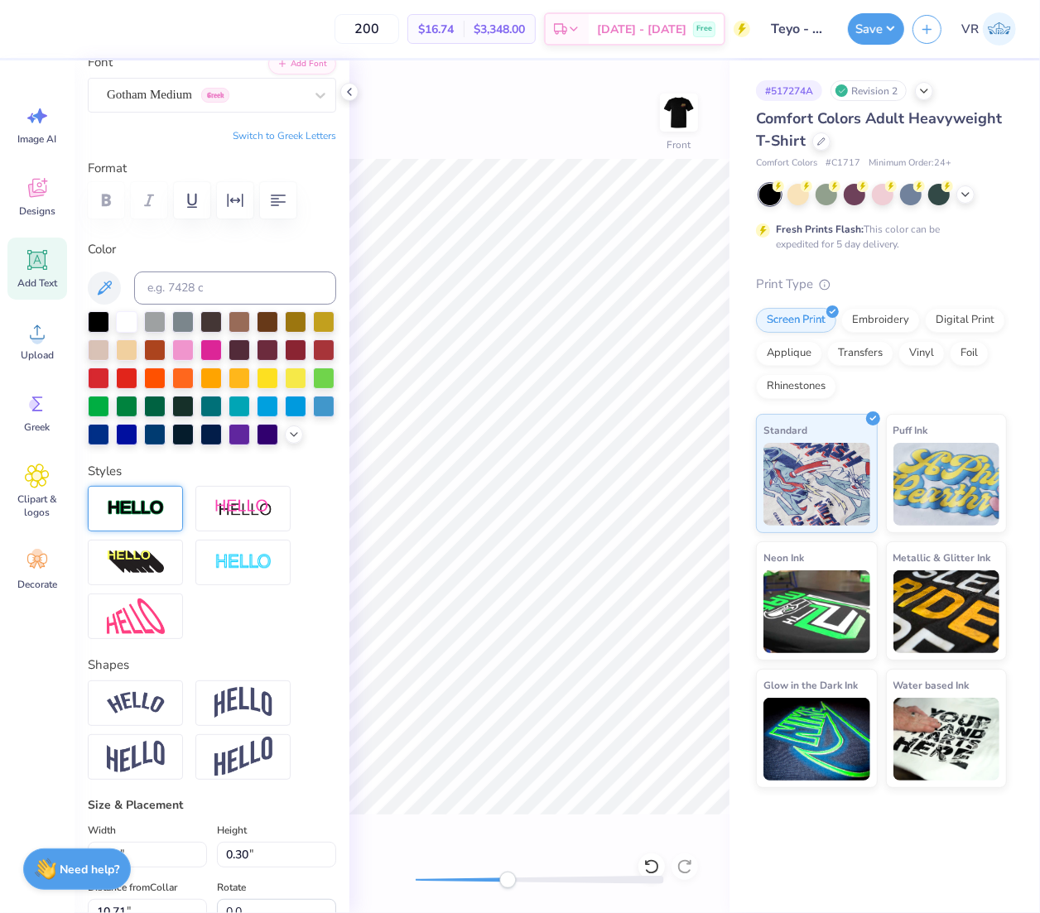
paste textarea "®"
type textarea "®"
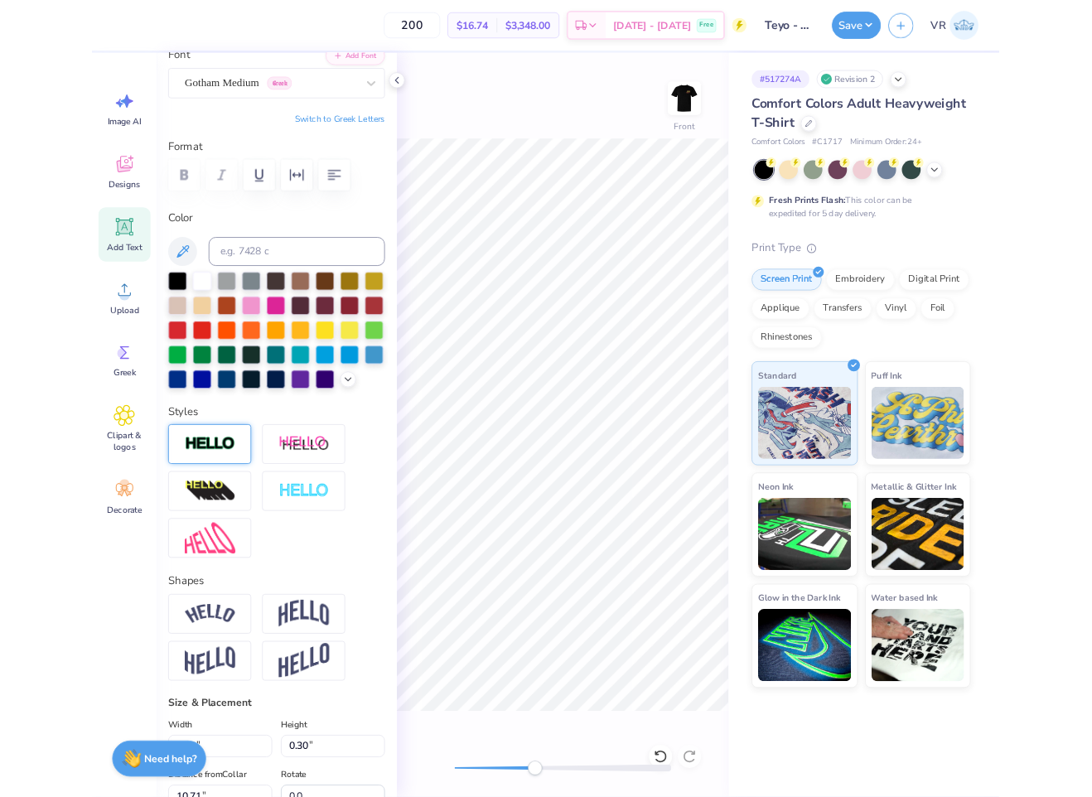
scroll to position [17, 2]
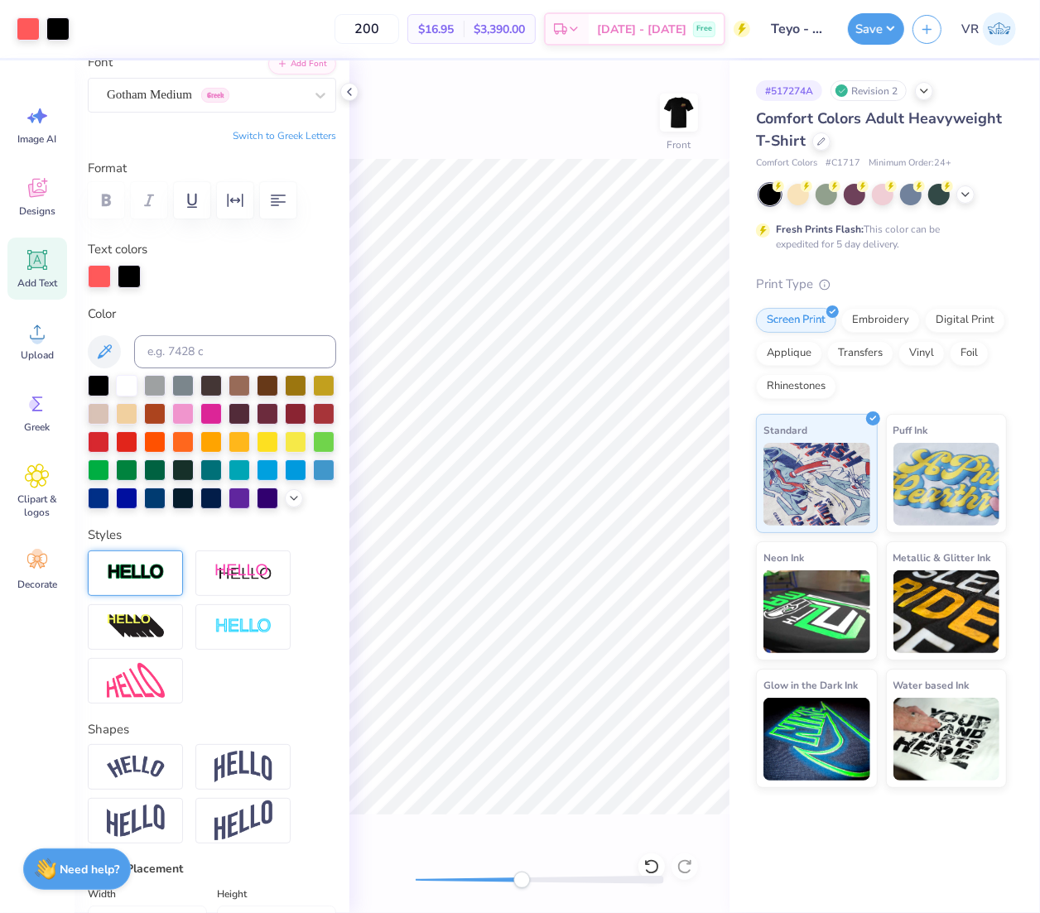
drag, startPoint x: 506, startPoint y: 882, endPoint x: 523, endPoint y: 838, distance: 46.9
click at [523, 838] on div "Front" at bounding box center [539, 486] width 380 height 853
type input "0.14"
type input "0.15"
type input "10.79"
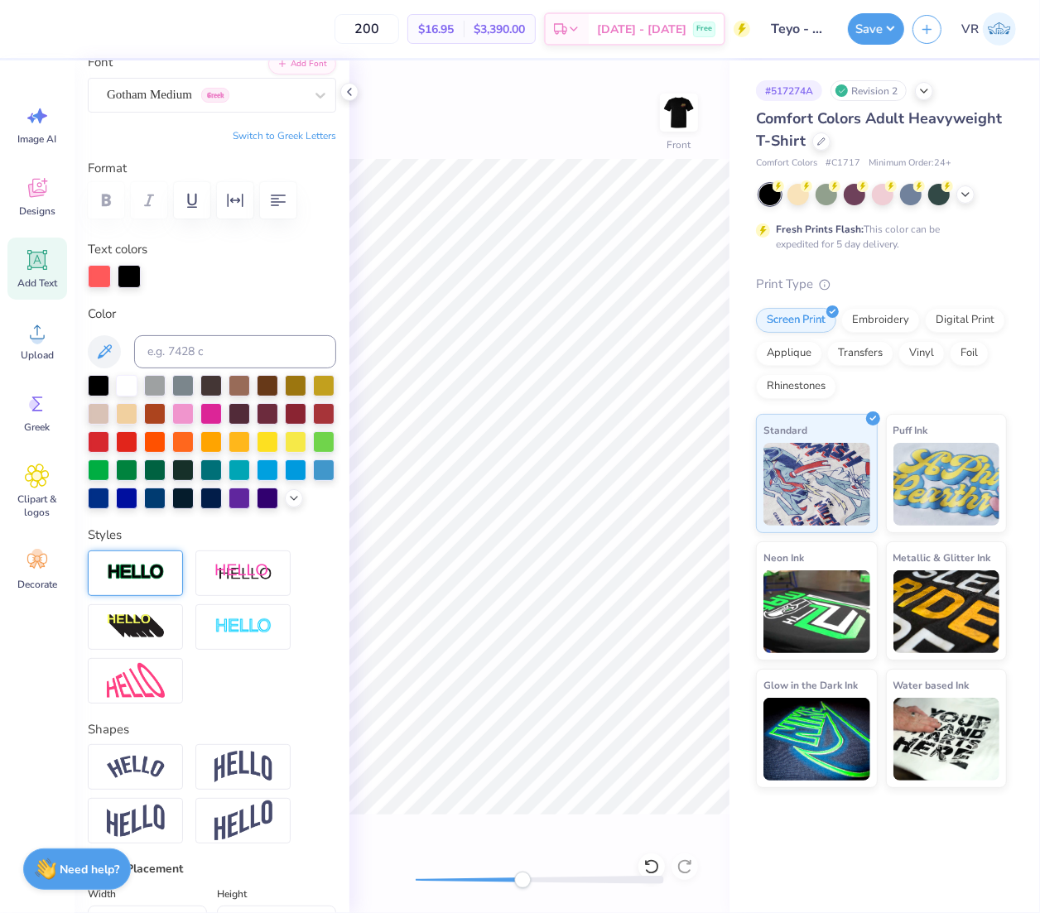
type input "1.36"
type input "1.37"
click at [30, 349] on span "Upload" at bounding box center [37, 355] width 33 height 13
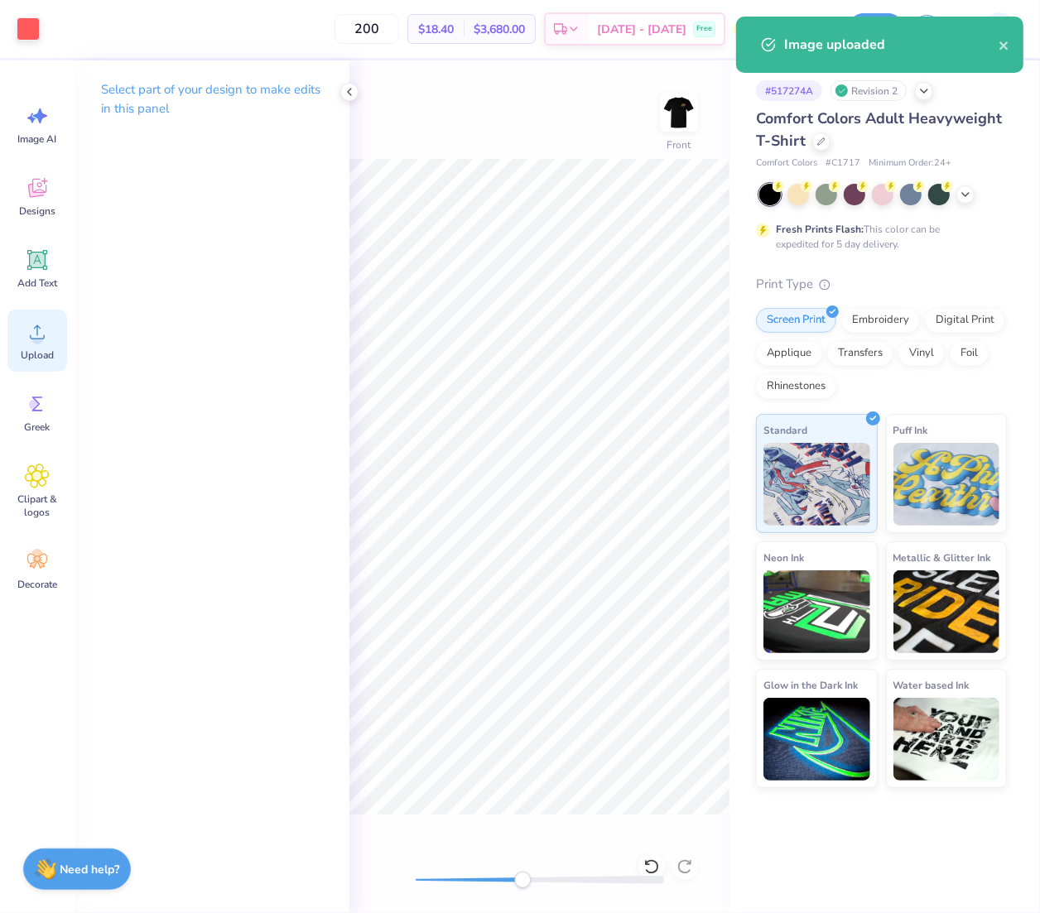
click at [59, 345] on div "Upload" at bounding box center [37, 341] width 60 height 62
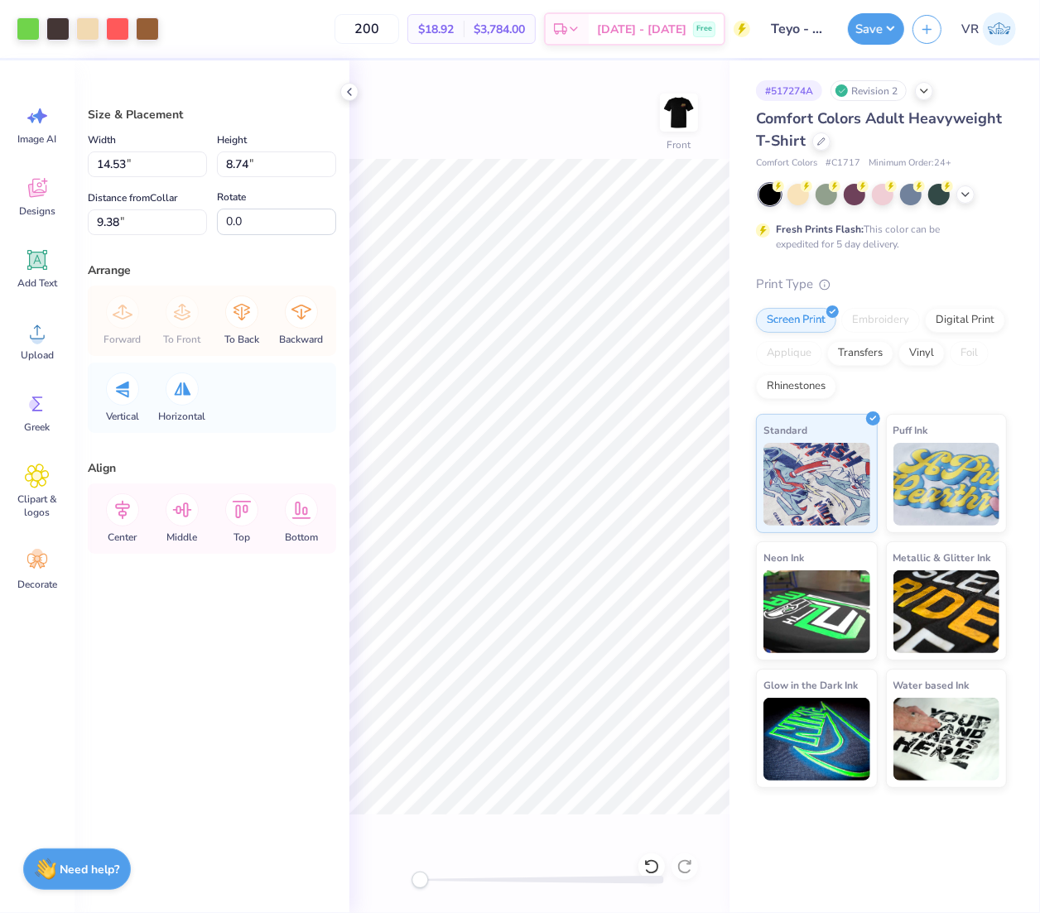
drag, startPoint x: 519, startPoint y: 878, endPoint x: 448, endPoint y: 817, distance: 94.0
click at [420, 865] on div "Front" at bounding box center [539, 486] width 380 height 853
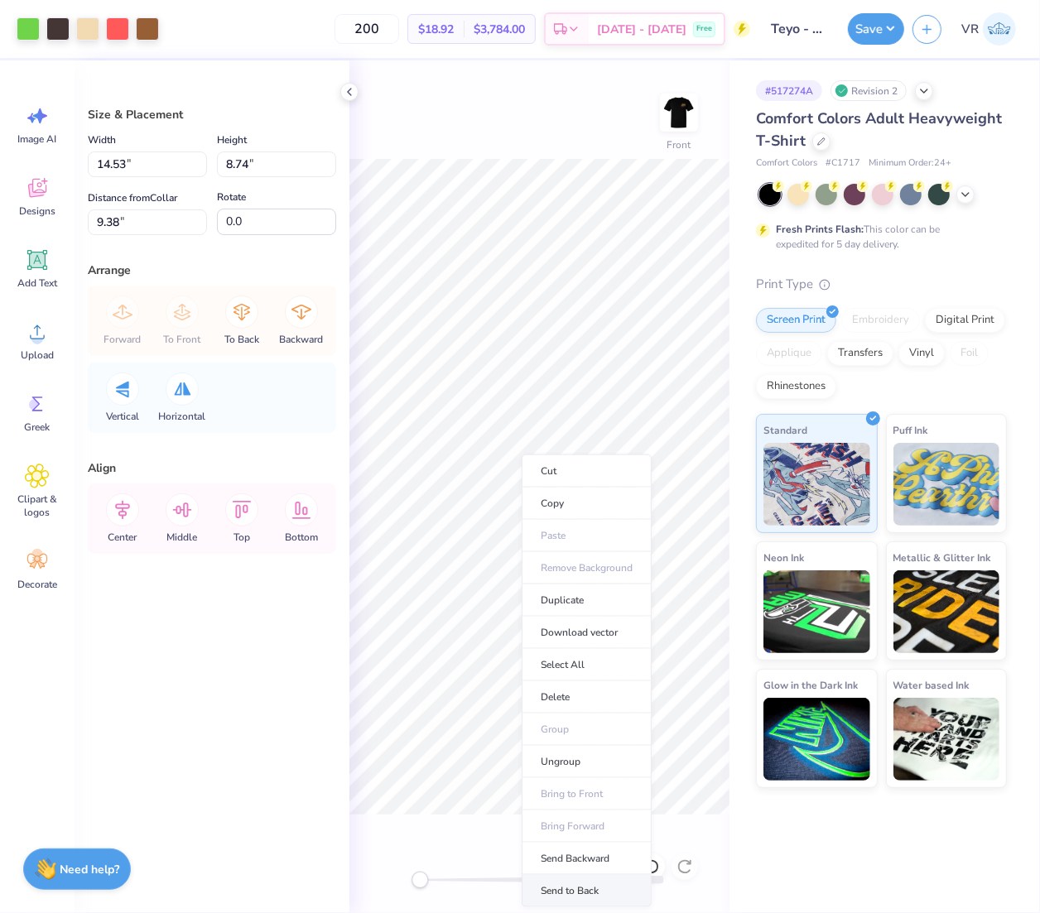
click at [571, 890] on li "Send to Back" at bounding box center [587, 891] width 130 height 32
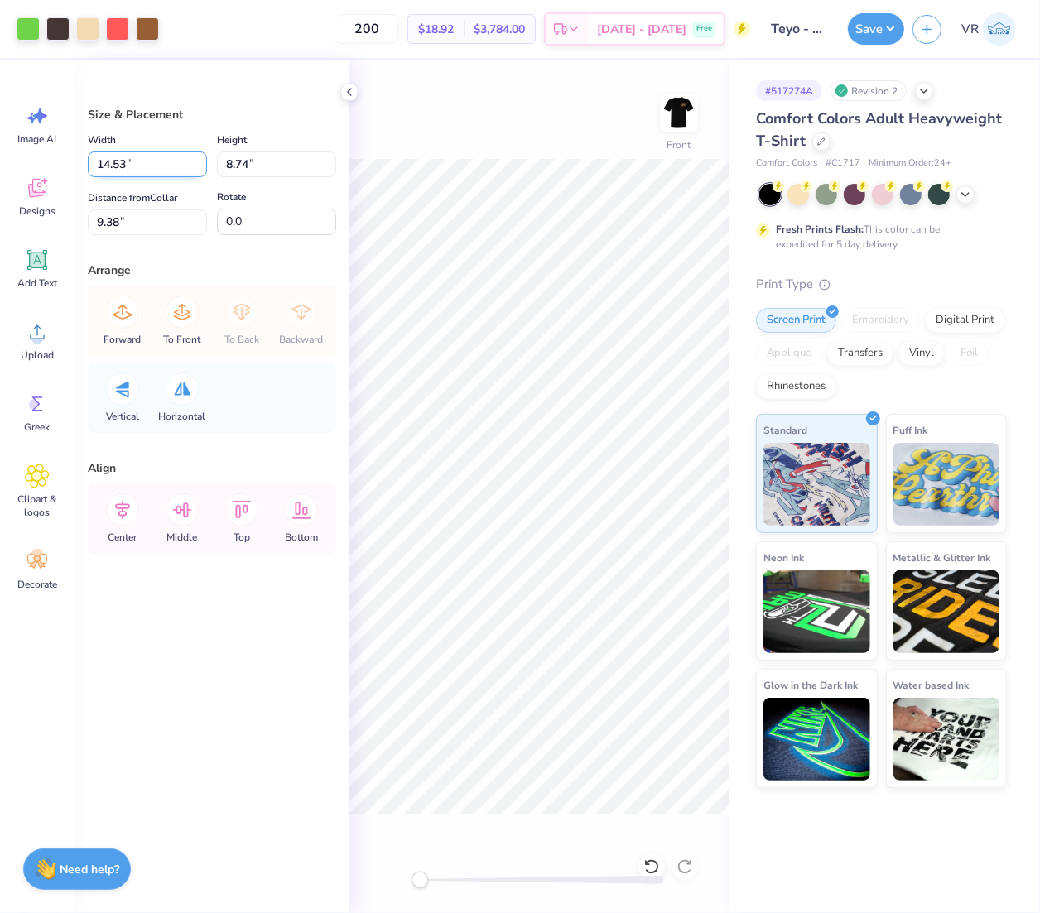
click at [156, 167] on input "14.53" at bounding box center [147, 165] width 119 height 26
type input "12.50"
type input "7.52"
type input "9.99"
click at [138, 220] on input "9.99" at bounding box center [147, 223] width 119 height 26
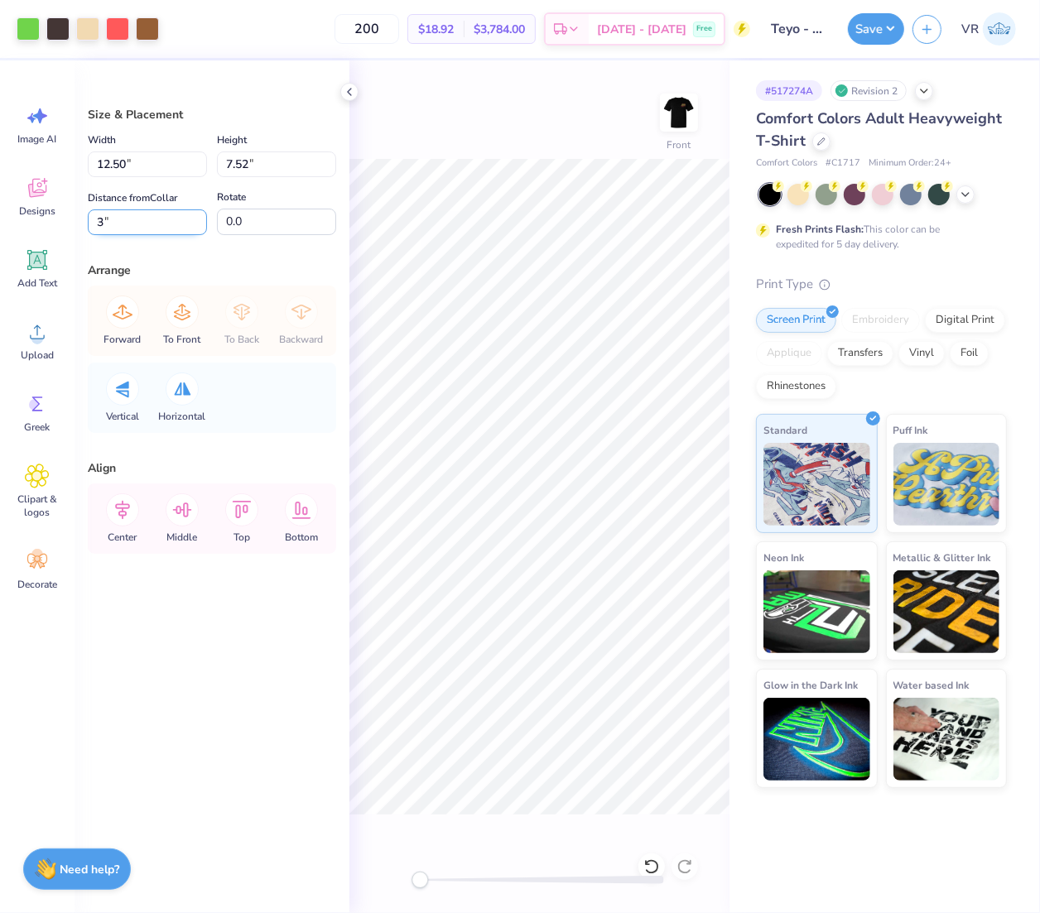
type input "3"
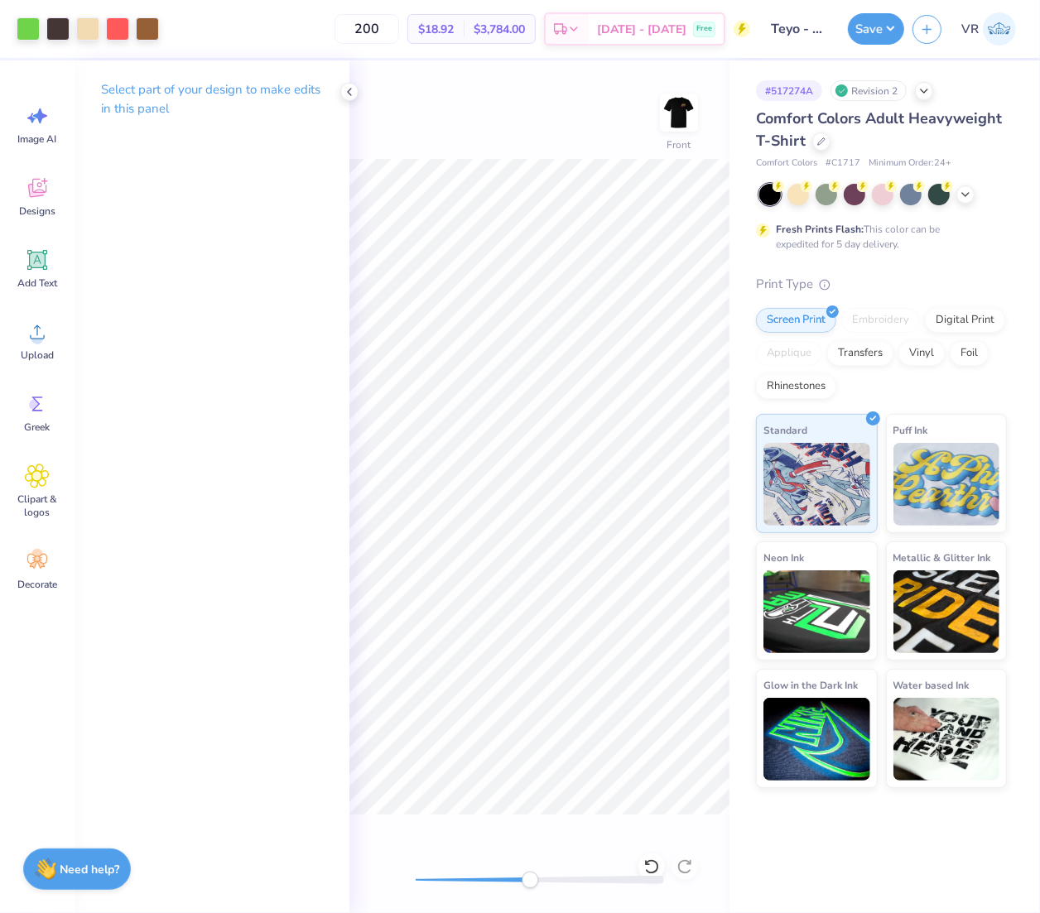
drag, startPoint x: 479, startPoint y: 880, endPoint x: 557, endPoint y: 861, distance: 80.9
click at [557, 861] on div "Front" at bounding box center [539, 486] width 380 height 853
click at [341, 730] on div "Art colors 200 $18.92 Per Item $3,784.00 Total Est. Delivery Oct 7 - 10 Free De…" at bounding box center [520, 456] width 1040 height 913
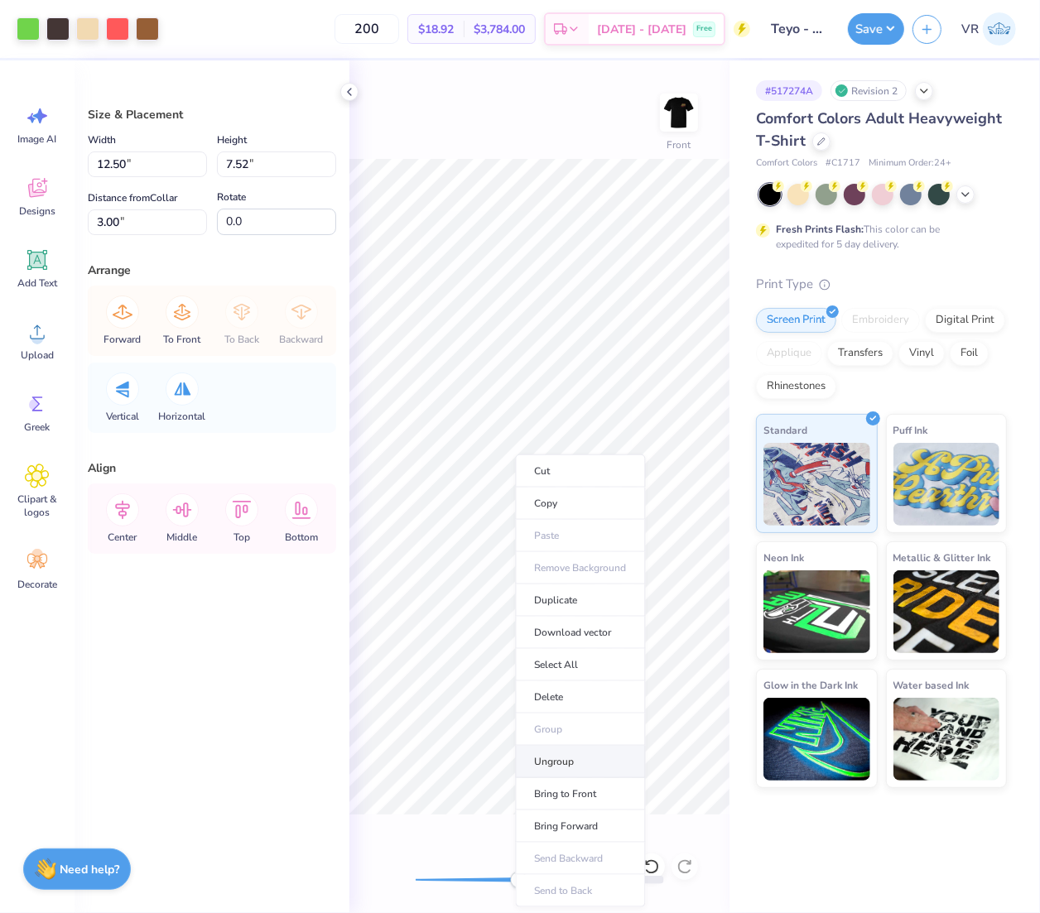
click at [577, 768] on li "Ungroup" at bounding box center [581, 762] width 130 height 32
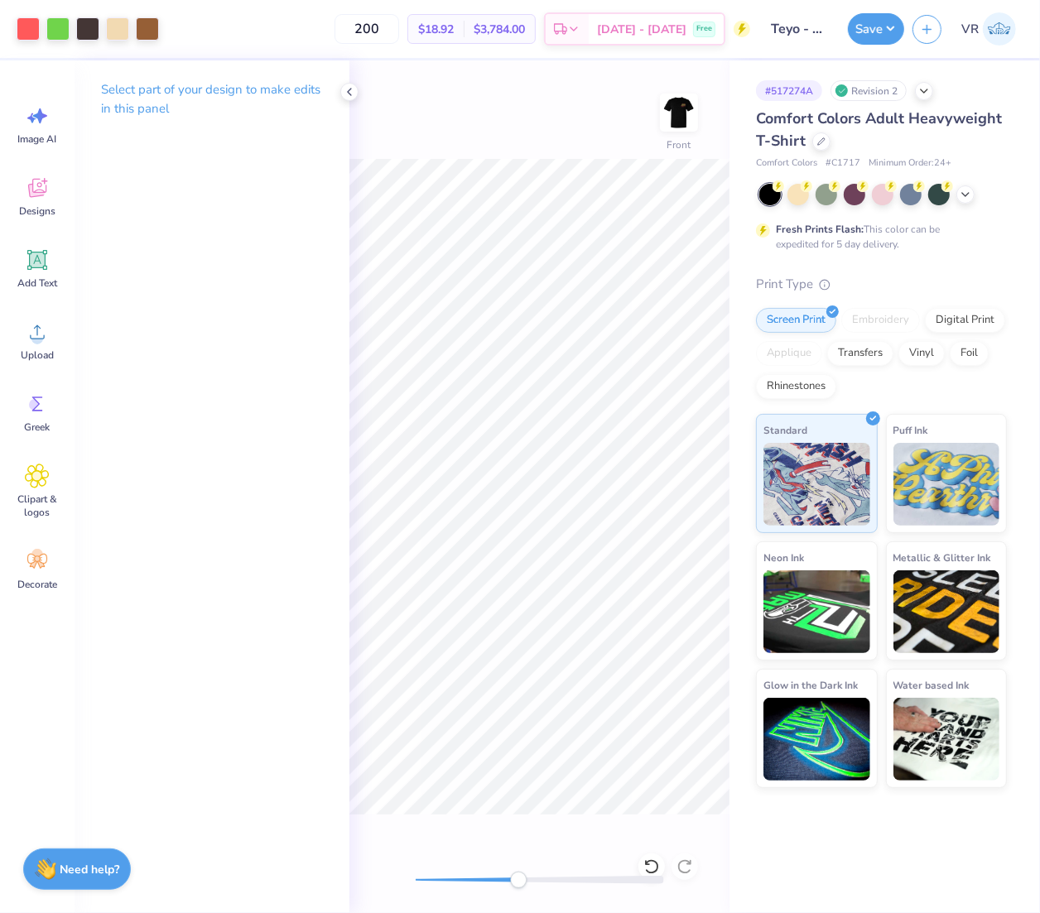
click at [730, 582] on div "Art colors 200 $18.92 Per Item $3,784.00 Total Est. Delivery Oct 7 - 10 Free De…" at bounding box center [520, 456] width 1040 height 913
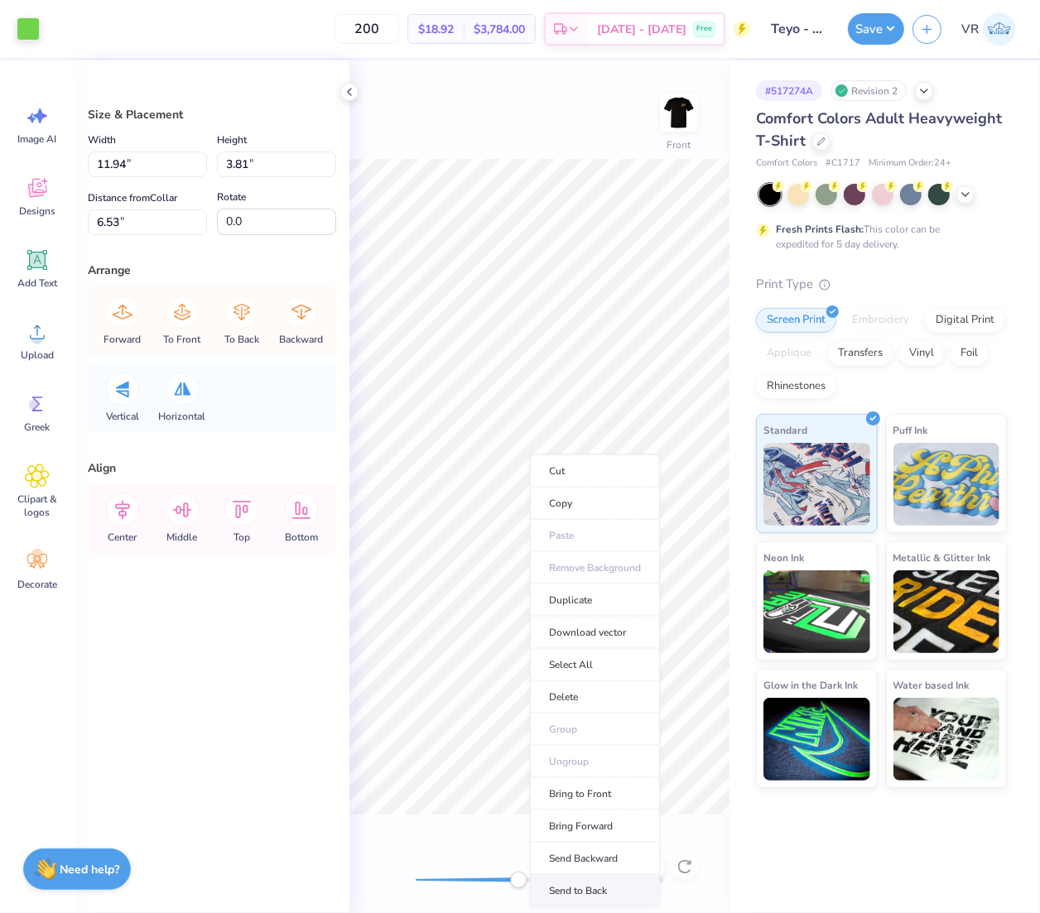
click at [589, 889] on li "Send to Back" at bounding box center [595, 891] width 130 height 32
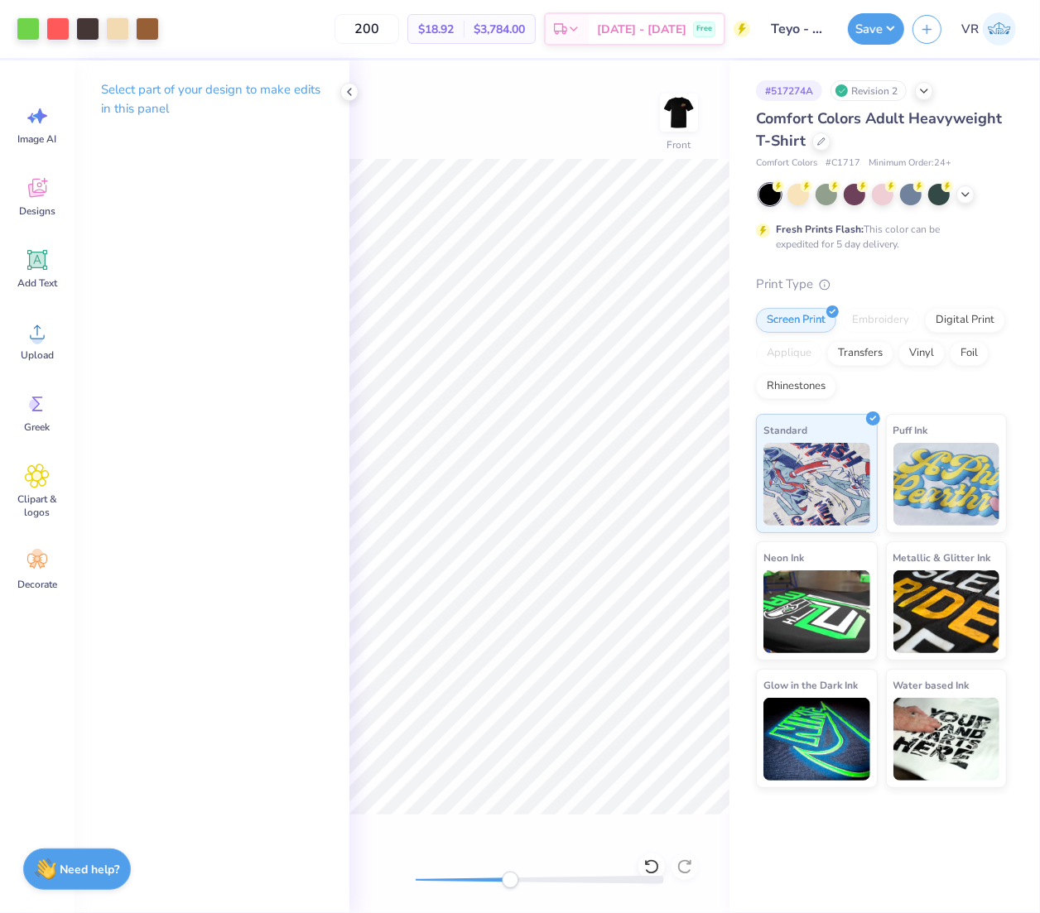
drag, startPoint x: 510, startPoint y: 884, endPoint x: 321, endPoint y: 880, distance: 189.7
click at [321, 880] on div "Art colors 200 $18.92 Per Item $3,784.00 Total Est. Delivery Oct 7 - 10 Free De…" at bounding box center [520, 456] width 1040 height 913
click at [730, 480] on div "Art colors 200 $18.92 Per Item $3,784.00 Total Est. Delivery Oct 7 - 10 Free De…" at bounding box center [520, 456] width 1040 height 913
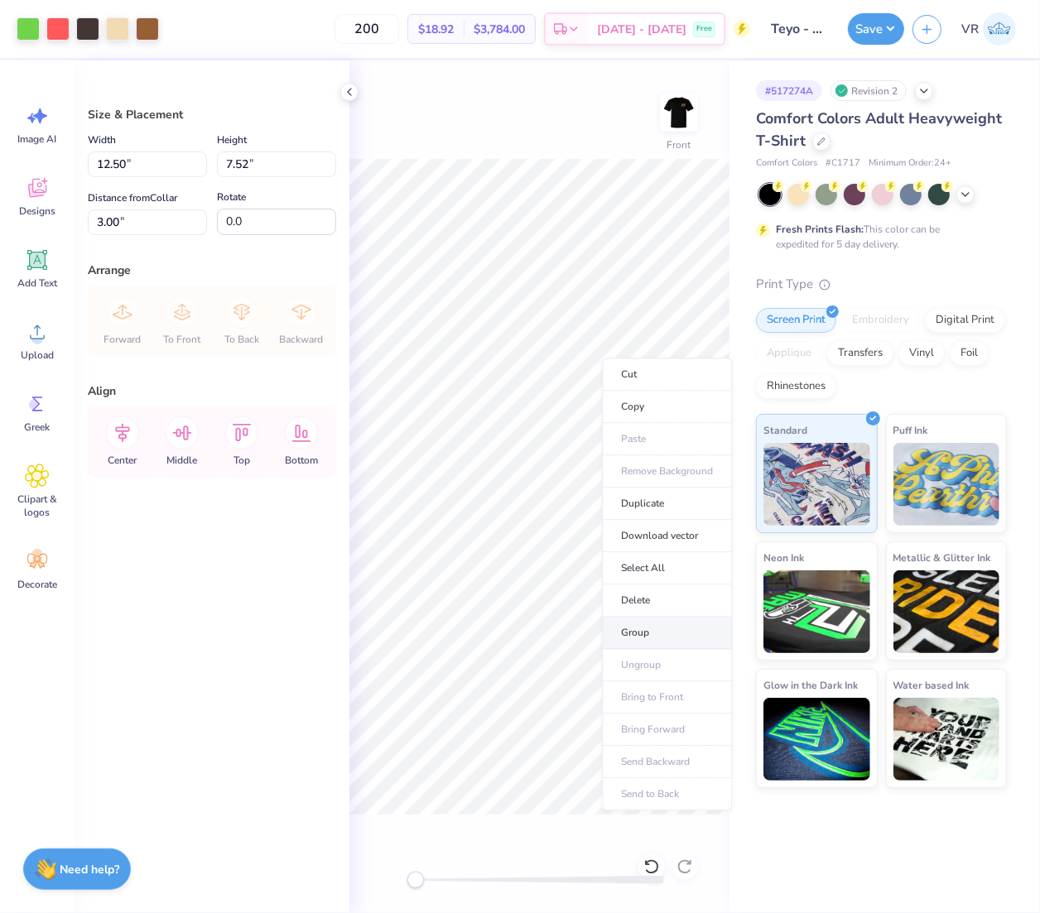
click at [635, 639] on li "Group" at bounding box center [668, 634] width 130 height 32
click at [870, 30] on button "Save" at bounding box center [876, 26] width 56 height 31
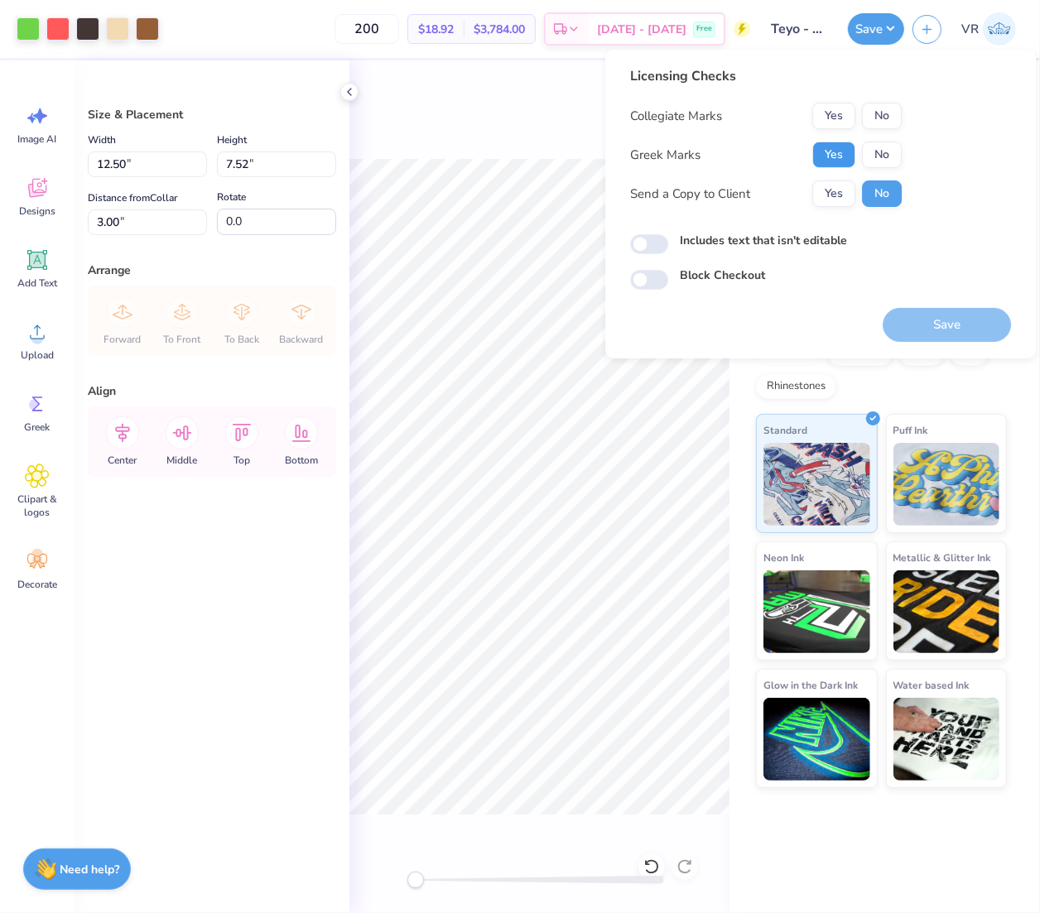
click at [833, 157] on button "Yes" at bounding box center [833, 155] width 43 height 27
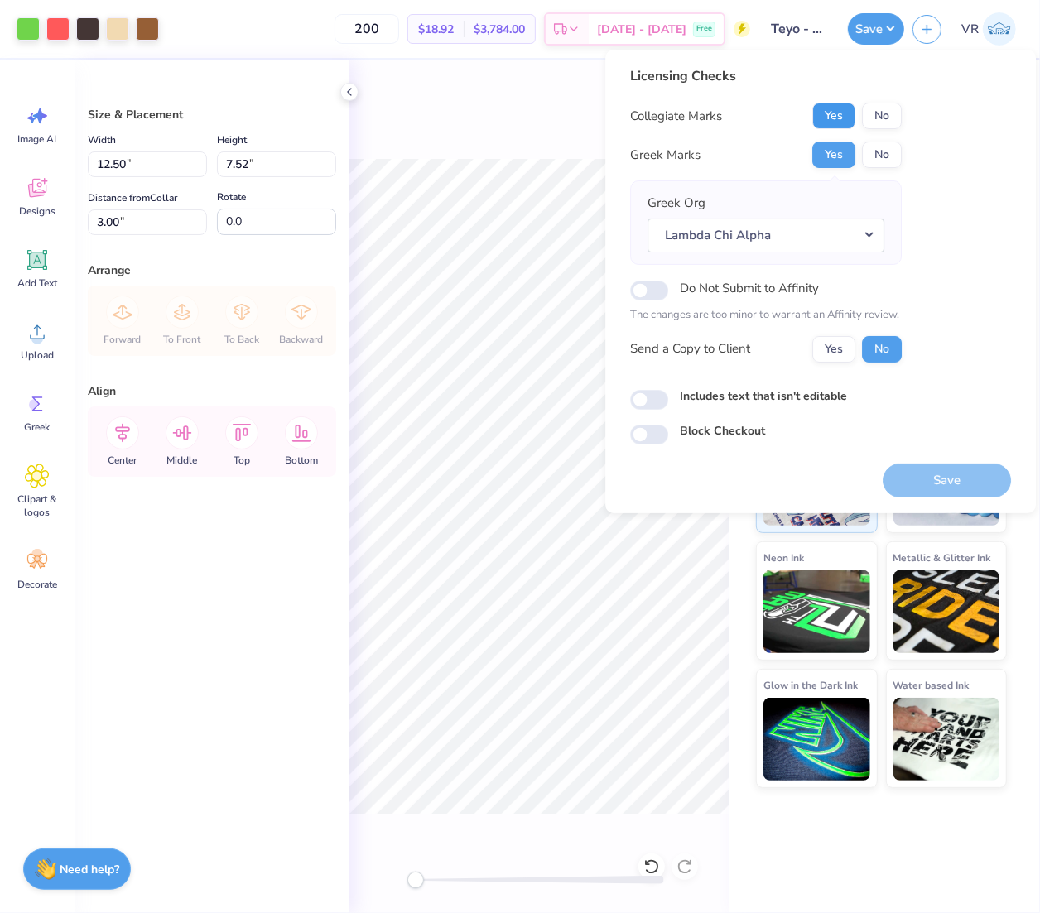
click at [832, 123] on button "Yes" at bounding box center [833, 116] width 43 height 27
click at [954, 485] on button "Save" at bounding box center [947, 481] width 128 height 34
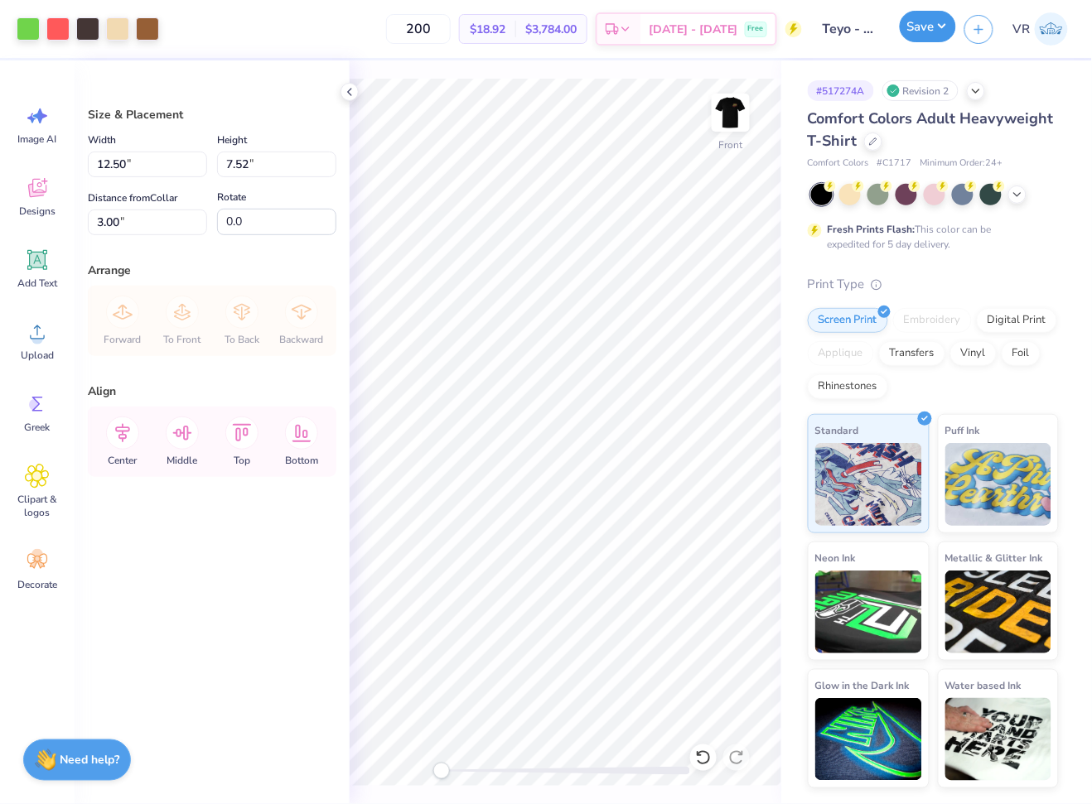
click at [913, 26] on button "Save" at bounding box center [927, 26] width 56 height 31
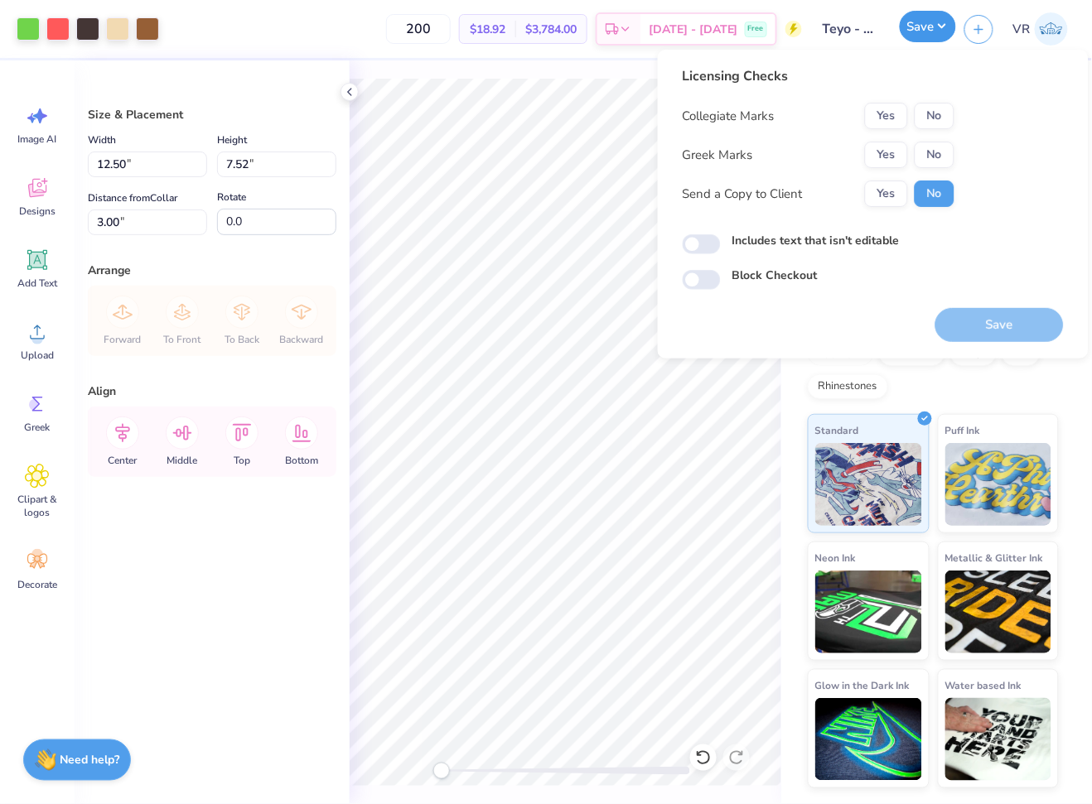
click at [913, 26] on button "Save" at bounding box center [927, 26] width 56 height 31
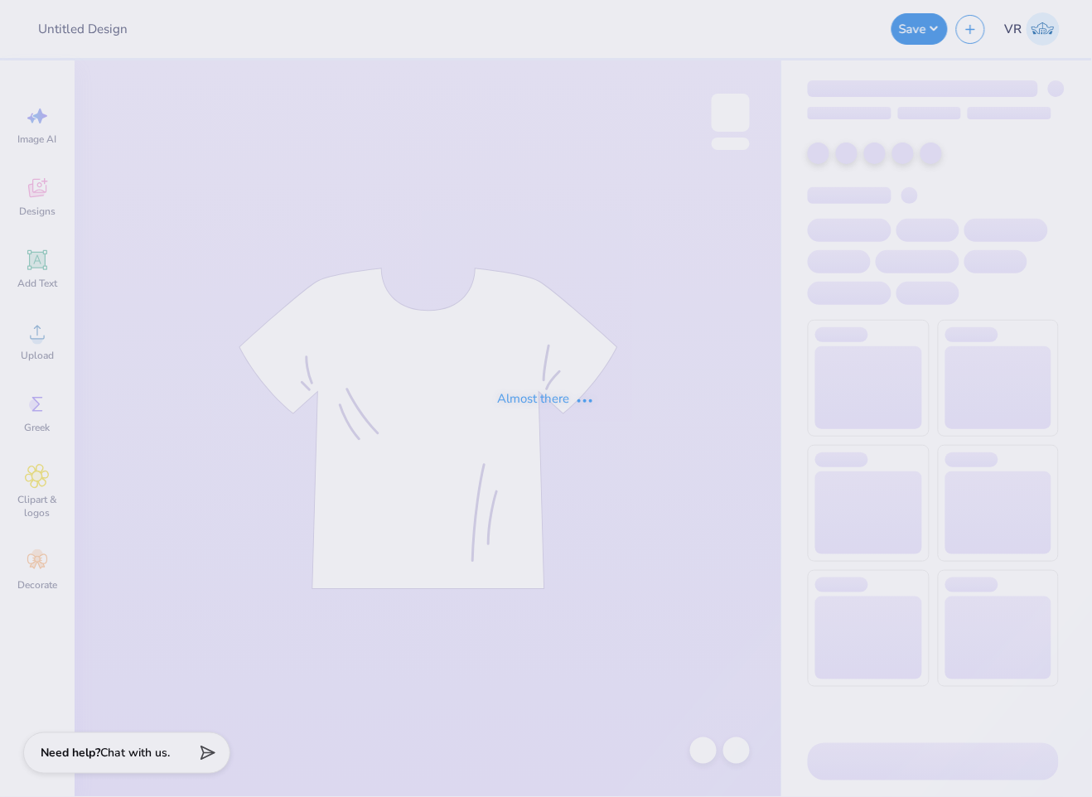
type input "KA Dad's Weekend Shirt 3"
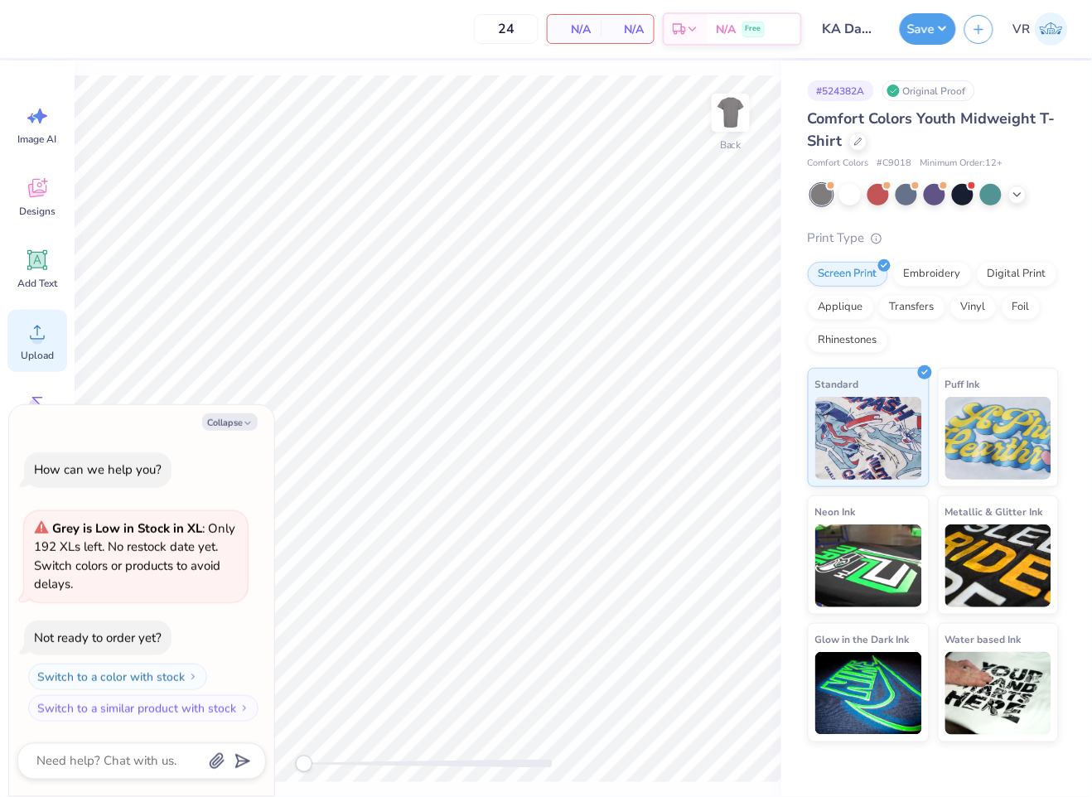
click at [46, 349] on span "Upload" at bounding box center [37, 355] width 33 height 13
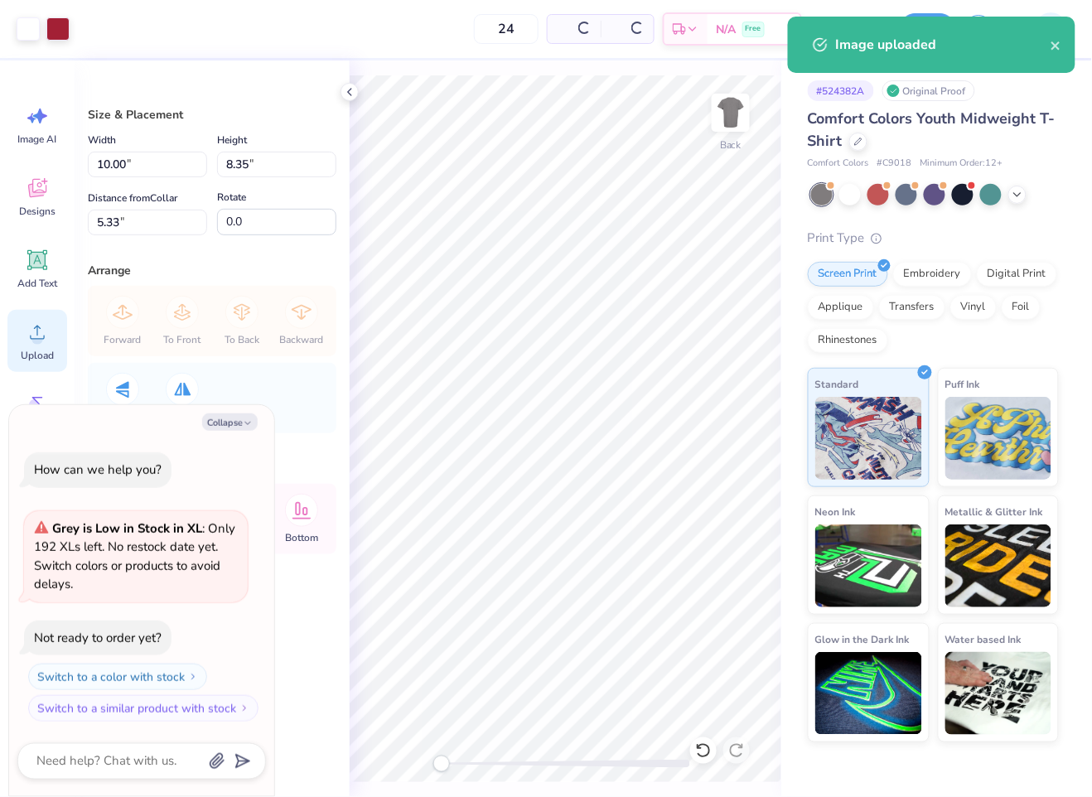
type textarea "x"
click at [158, 166] on input "10.00" at bounding box center [147, 165] width 119 height 26
type input "3.5"
type textarea "x"
type input "3.50"
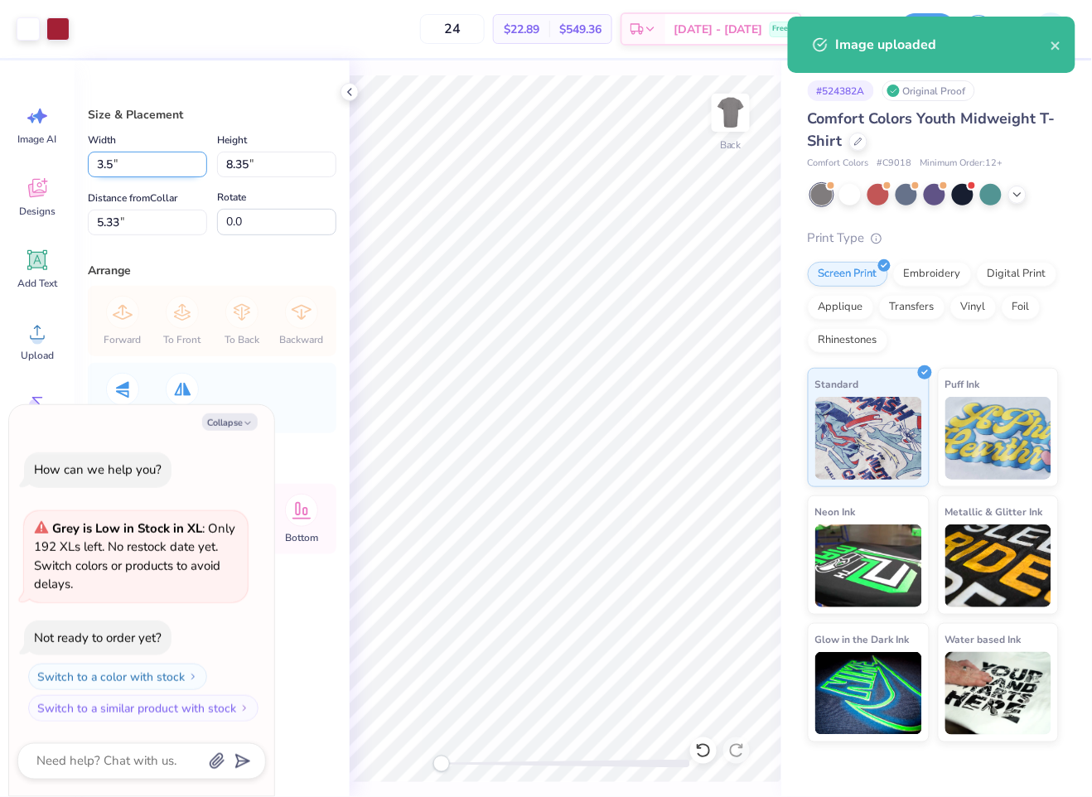
type input "2.92"
type input "8.04"
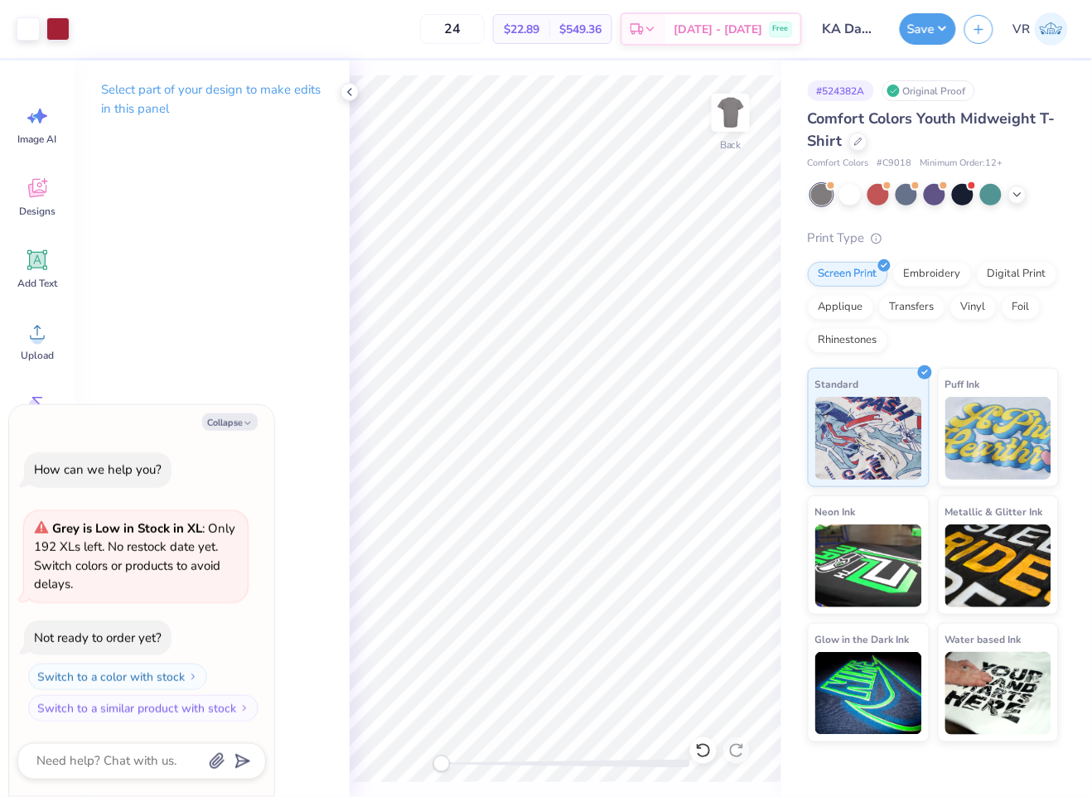
type textarea "x"
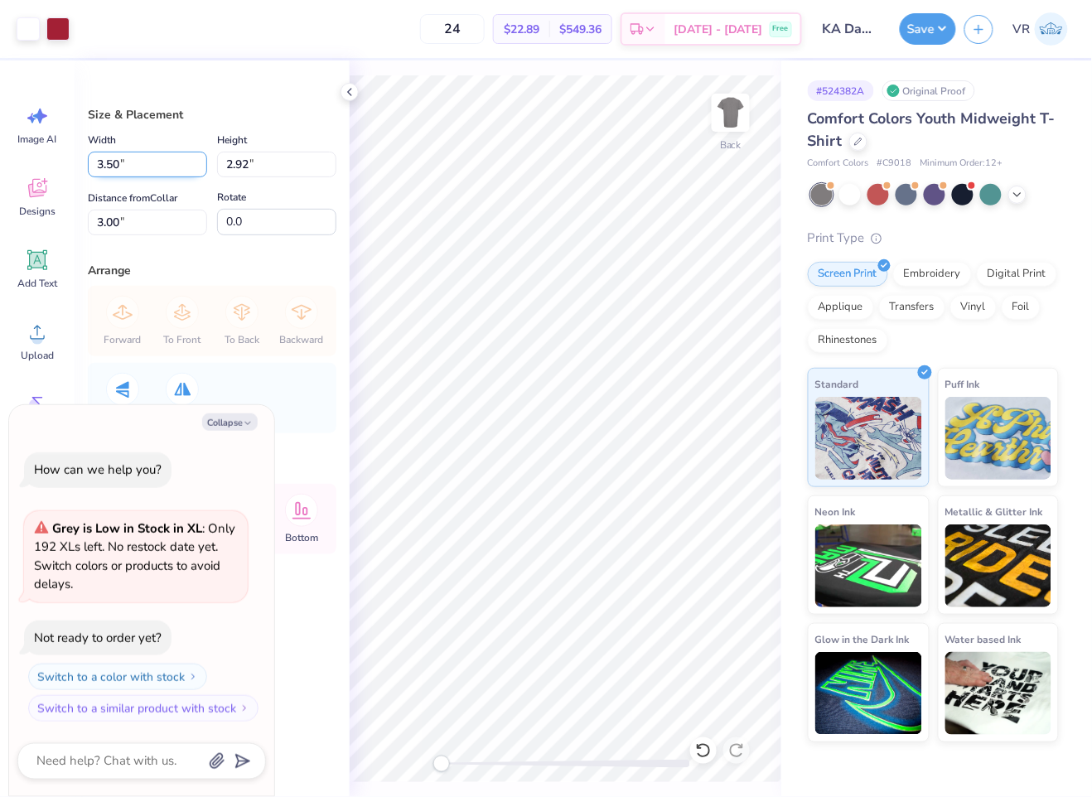
click at [121, 174] on input "3.50" at bounding box center [147, 165] width 119 height 26
type input "3"
type textarea "x"
type input "3.00"
type input "2.50"
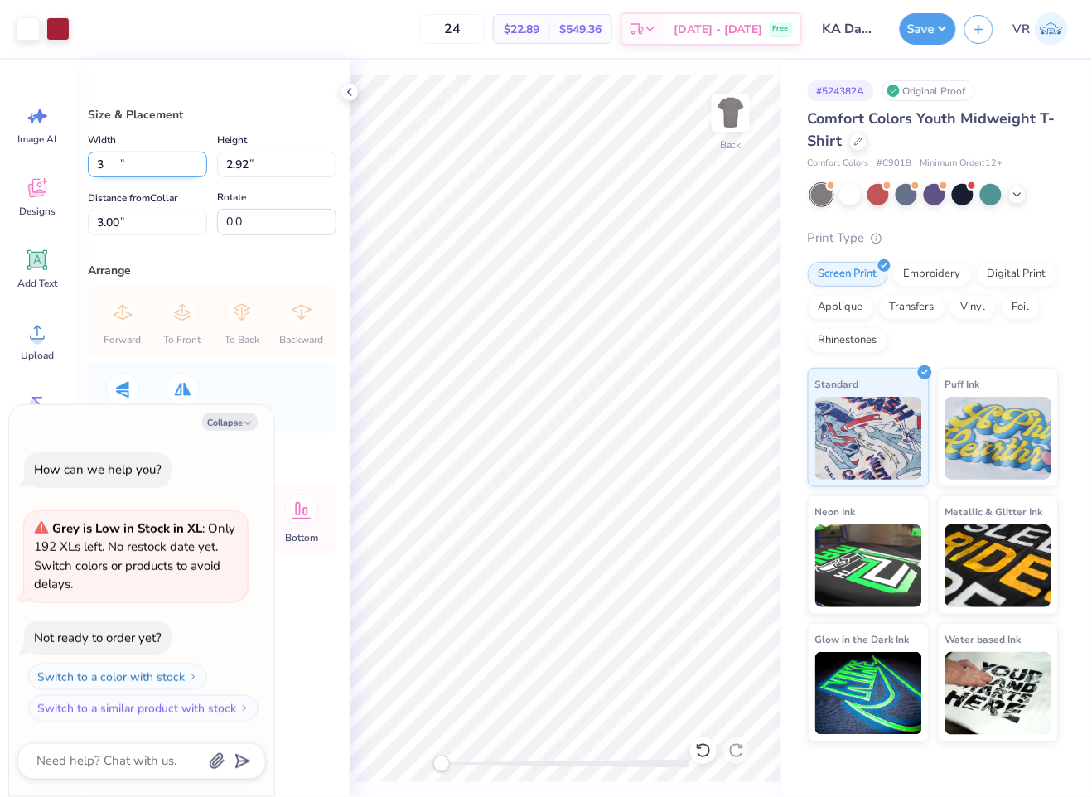
type input "3.21"
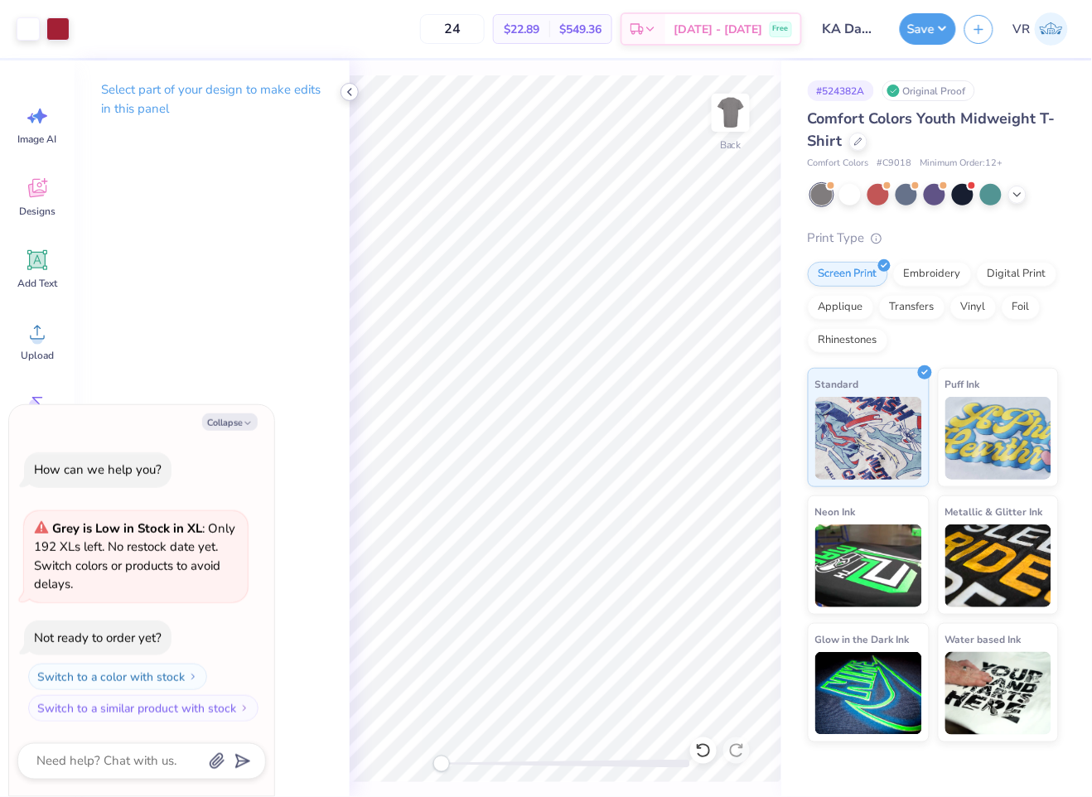
click at [345, 95] on icon at bounding box center [349, 91] width 13 height 13
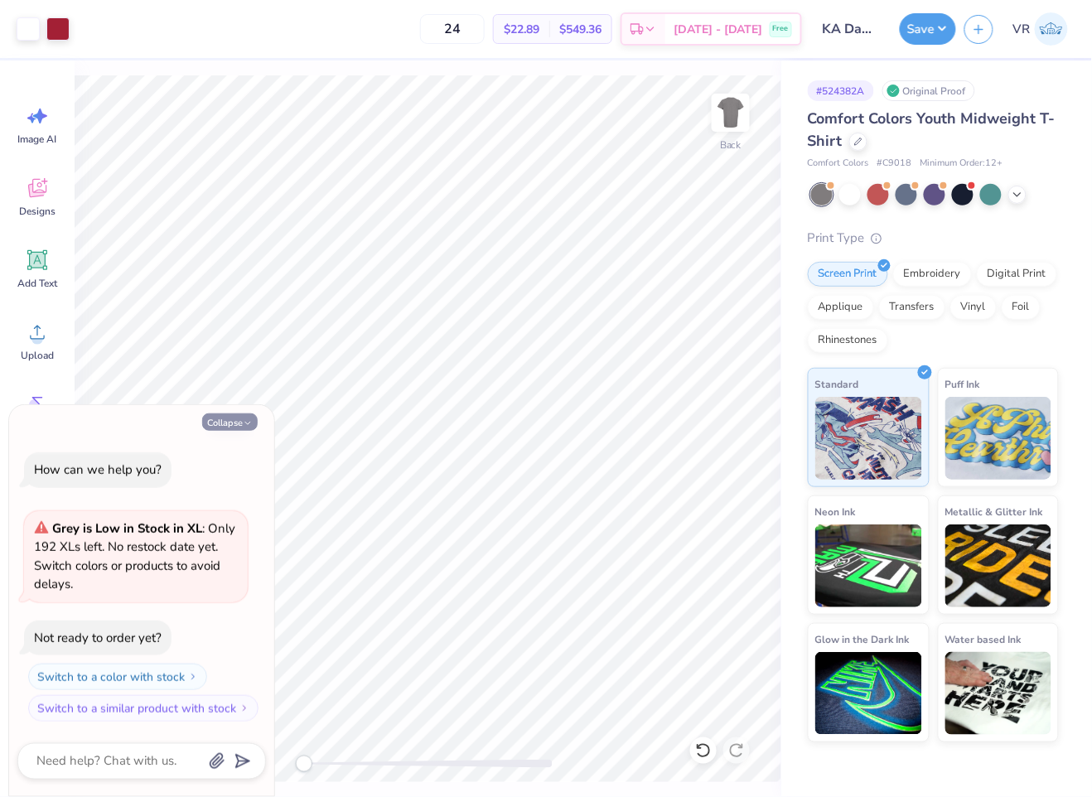
click at [215, 427] on button "Collapse" at bounding box center [229, 421] width 55 height 17
type textarea "x"
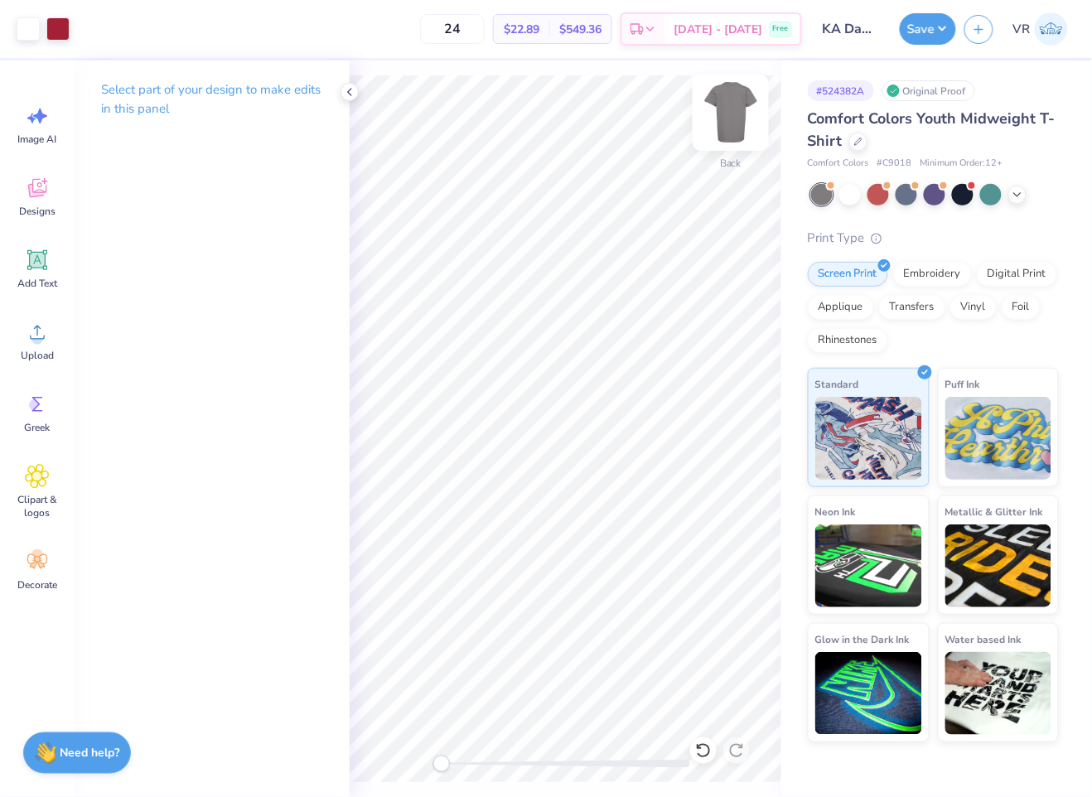
click at [738, 102] on img at bounding box center [730, 113] width 66 height 66
click at [594, 464] on div "Almost there" at bounding box center [720, 428] width 742 height 736
click at [46, 340] on icon at bounding box center [37, 332] width 25 height 25
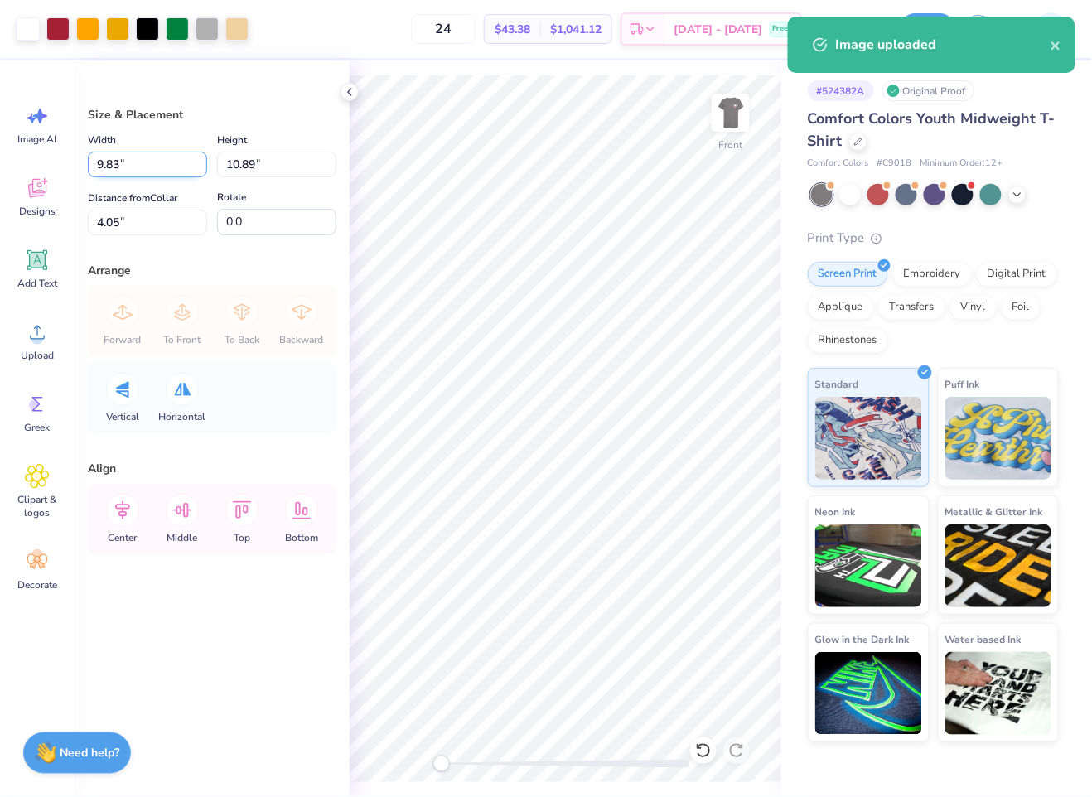
click at [146, 157] on input "9.83" at bounding box center [147, 165] width 119 height 26
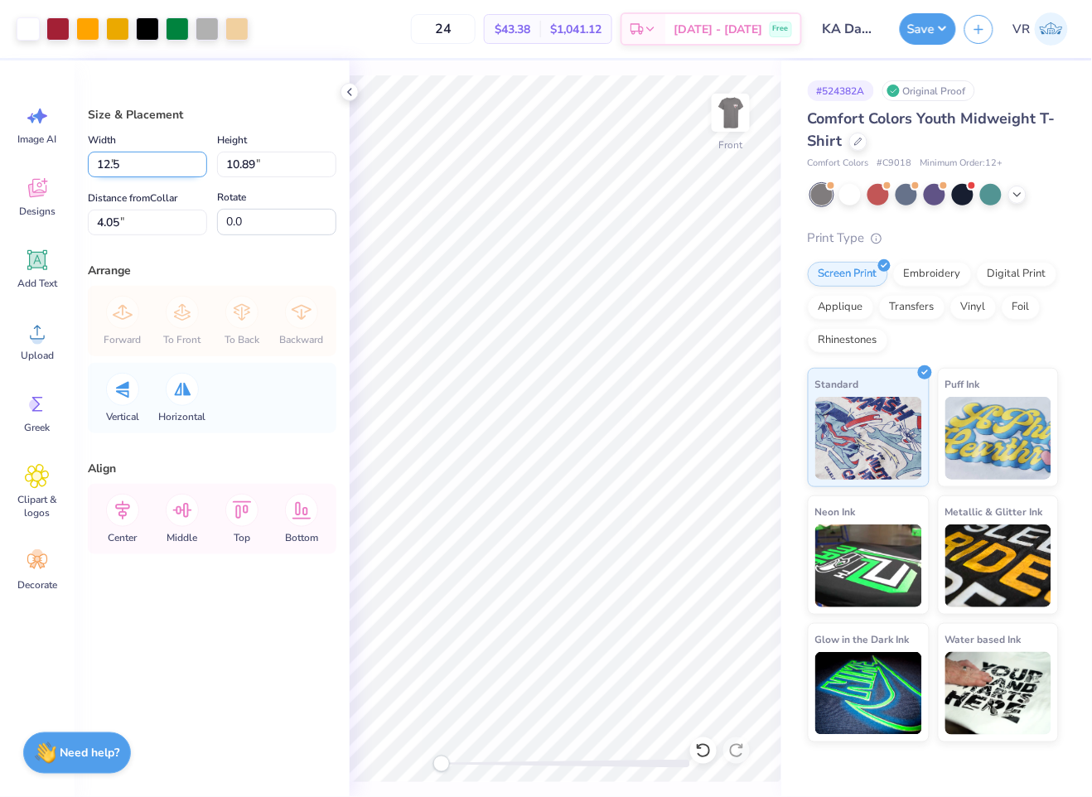
type input "9.88"
type input "10.94"
type input "4.03"
click at [154, 171] on input "9.88" at bounding box center [147, 165] width 119 height 26
click at [250, 170] on input "10.94" at bounding box center [276, 165] width 119 height 26
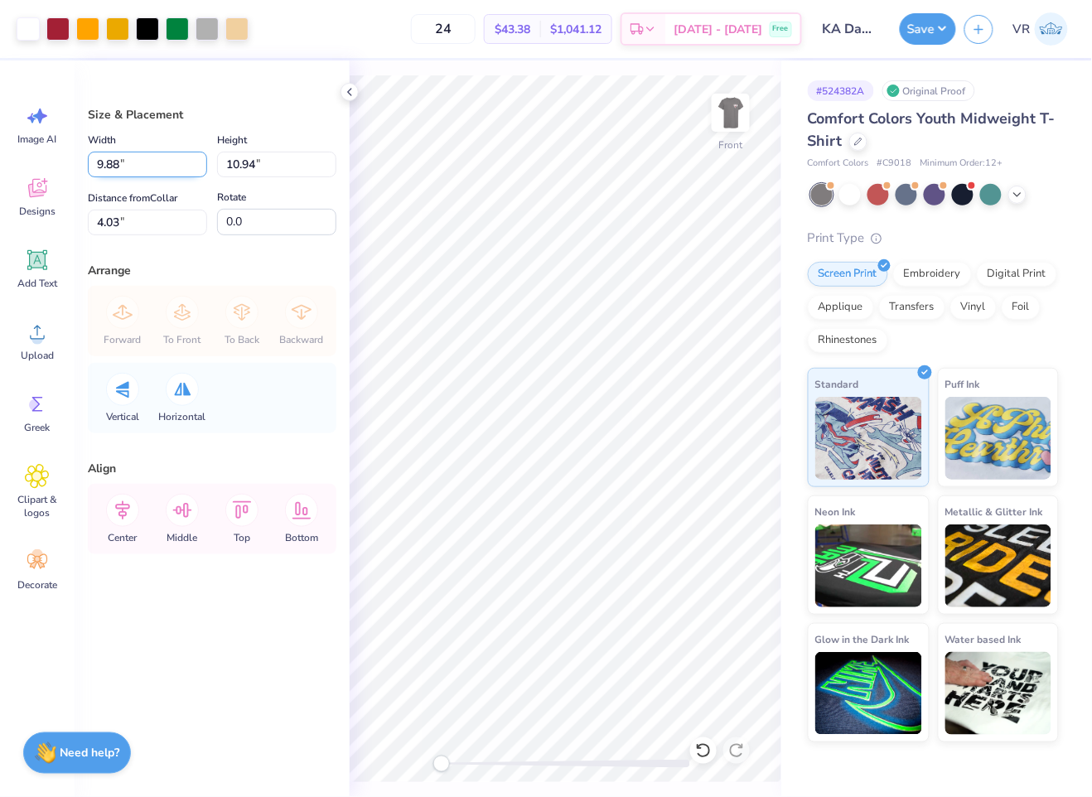
click at [157, 162] on input "9.88" at bounding box center [147, 165] width 119 height 26
type input "8.50"
type input "9.41"
click at [117, 226] on input "4.79" at bounding box center [147, 223] width 119 height 26
type input "3"
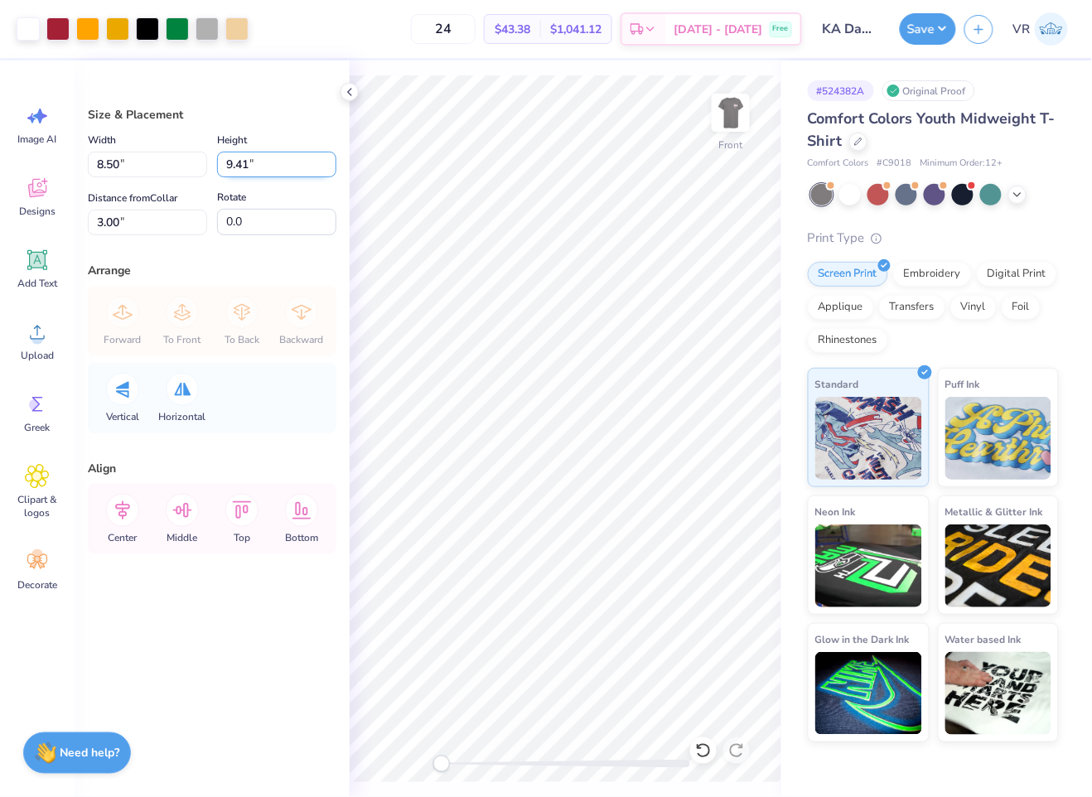
click at [267, 166] on input "9.41" at bounding box center [276, 165] width 119 height 26
type input "10"
type input "9.03"
type input "10.00"
type input "2.71"
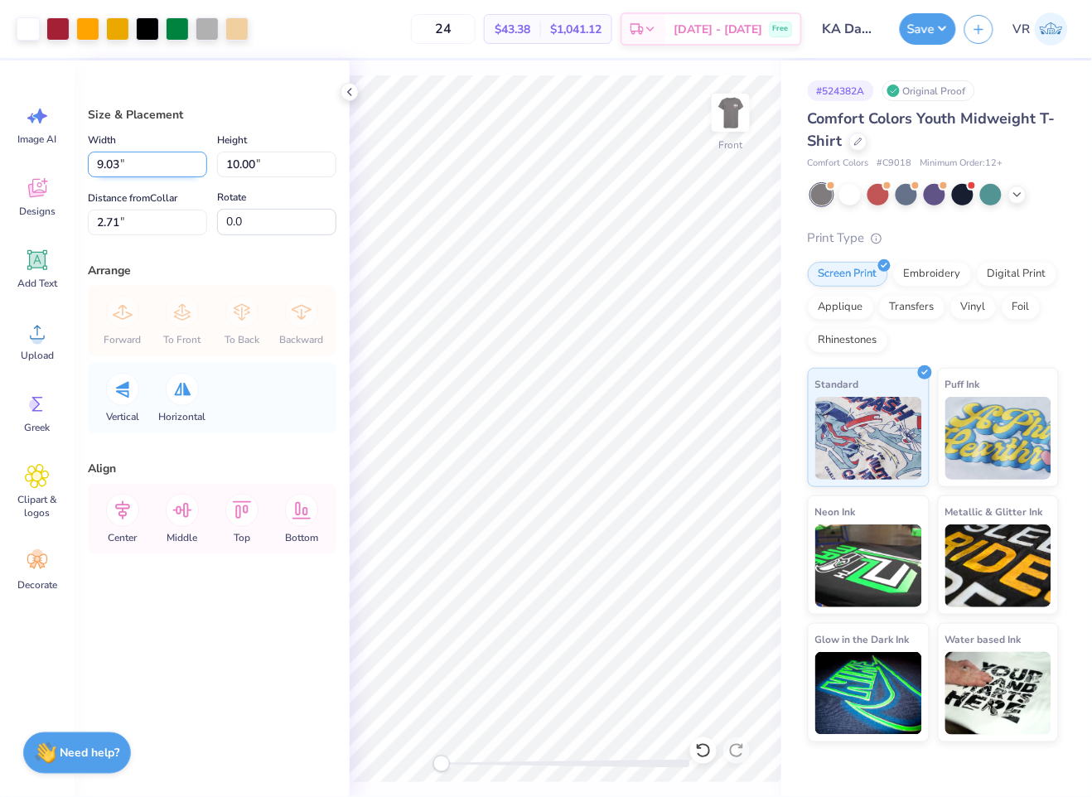
click at [158, 155] on input "9.03" at bounding box center [147, 165] width 119 height 26
drag, startPoint x: 142, startPoint y: 224, endPoint x: 2, endPoint y: 187, distance: 144.6
click at [1, 188] on div "Art colors 24 $43.38 Per Item $1,041.12 Total Est. Delivery Oct 7 - 10 Free Des…" at bounding box center [546, 398] width 1092 height 797
type input "3"
click at [737, 109] on img at bounding box center [730, 113] width 66 height 66
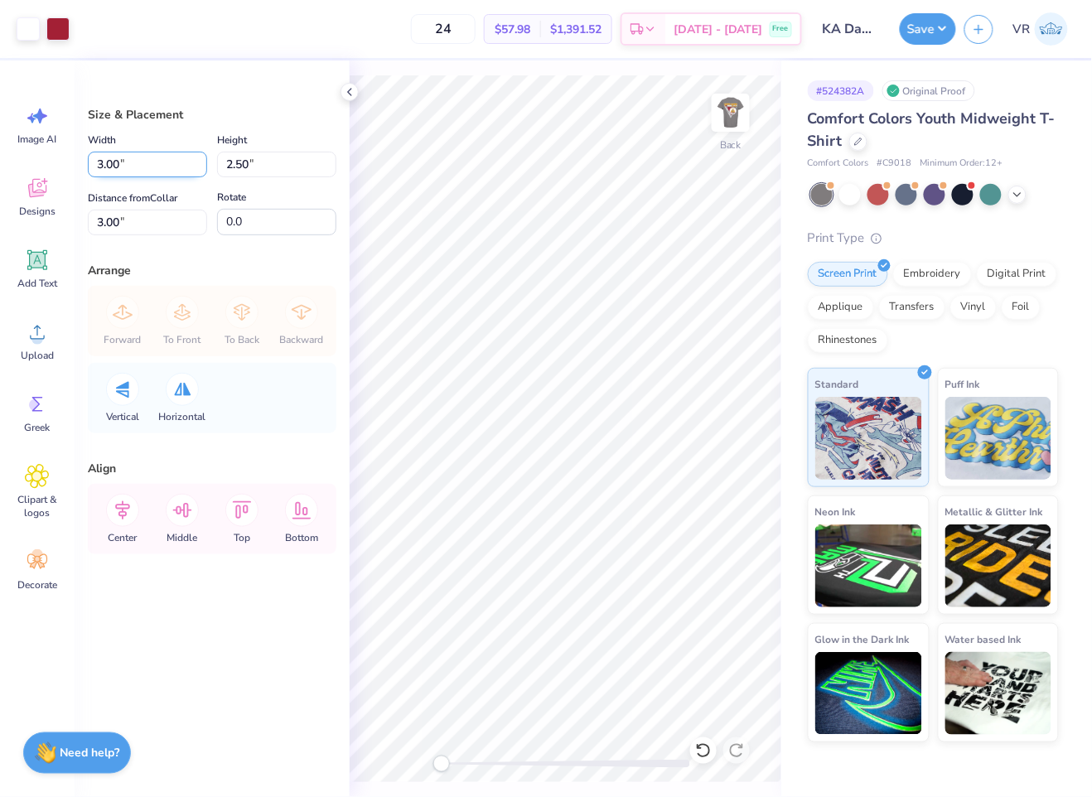
click at [128, 152] on input "3.00" at bounding box center [147, 165] width 119 height 26
type input "2.50"
type input "2.09"
type input "3.21"
click at [160, 164] on input "2.50" at bounding box center [147, 165] width 119 height 26
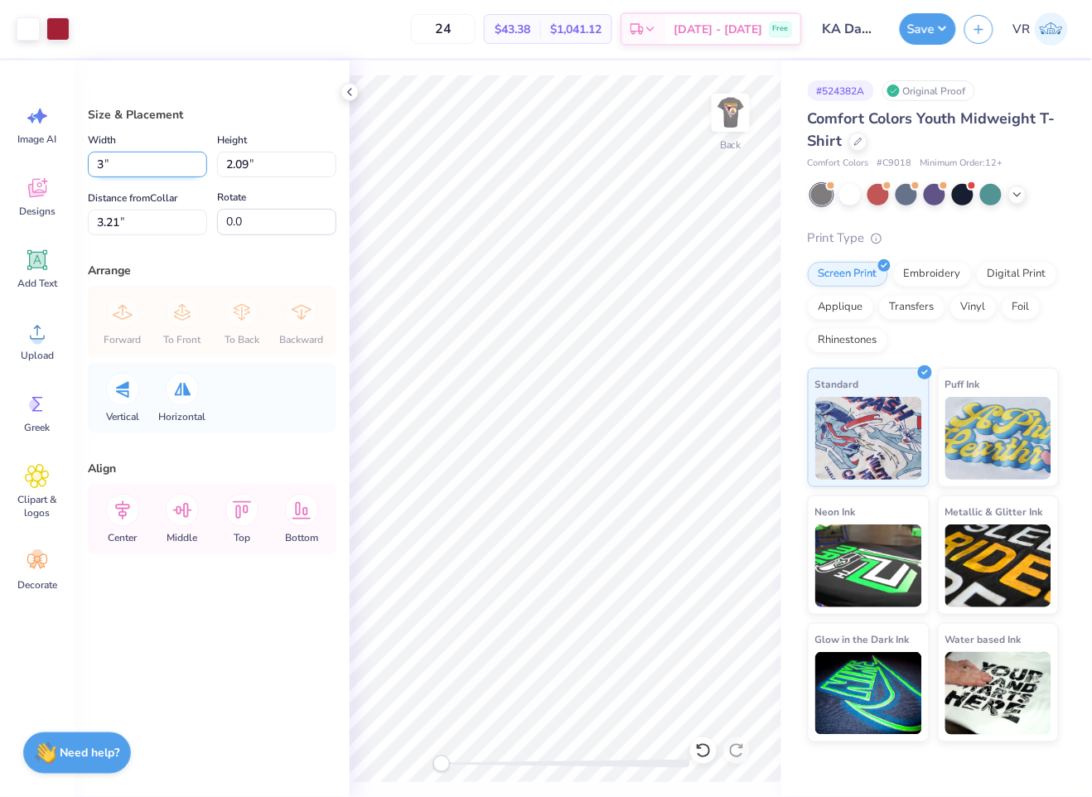
type input "3.00"
type input "2.50"
type input "3.00"
click at [743, 100] on img at bounding box center [730, 113] width 66 height 66
type input "9.03"
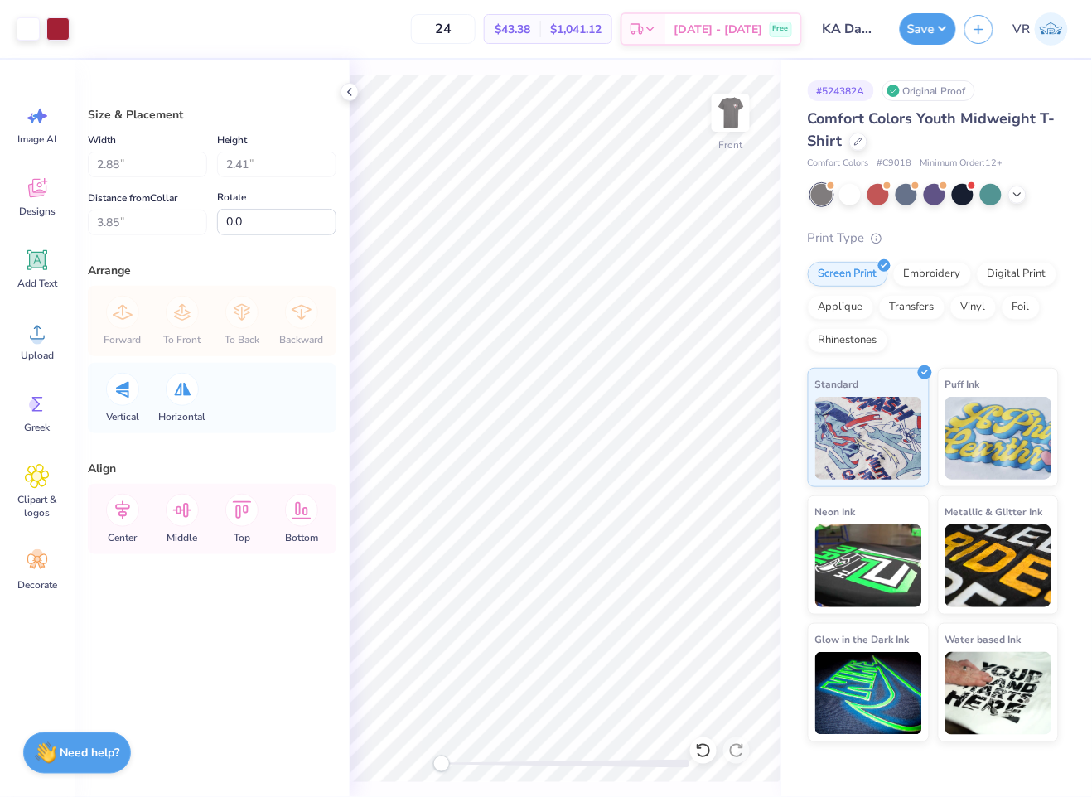
type input "10.00"
type input "3.00"
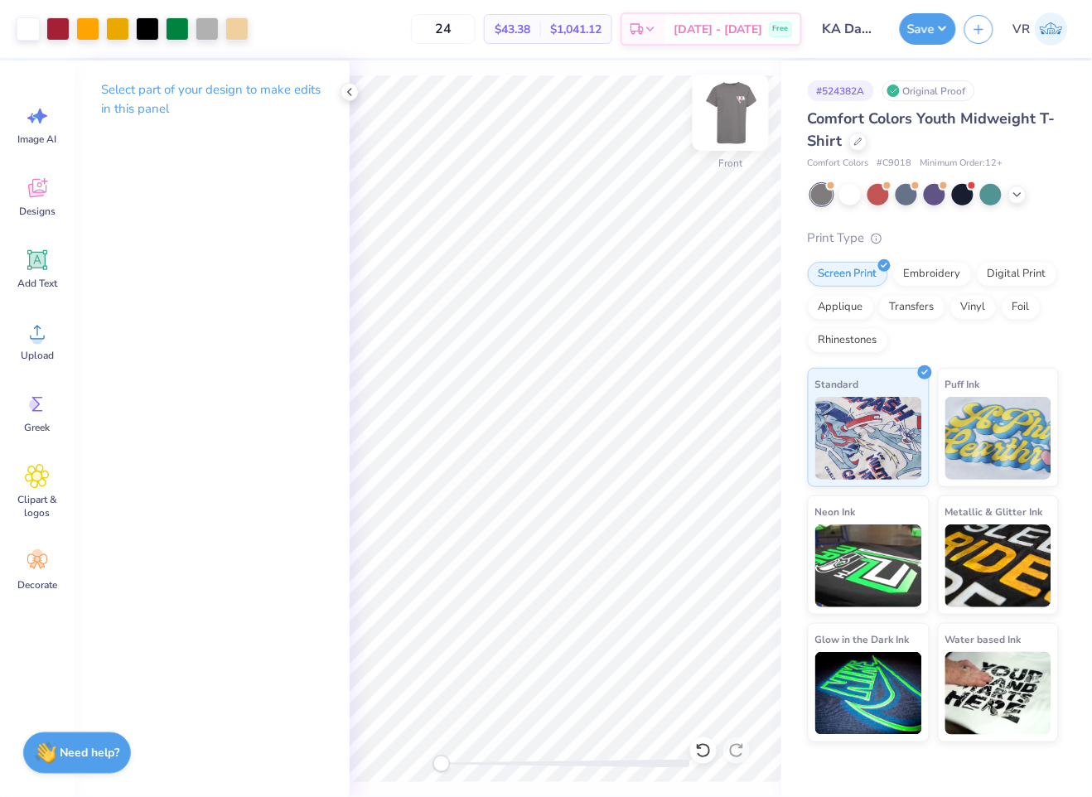
click at [733, 129] on img at bounding box center [730, 113] width 66 height 66
click at [932, 35] on button "Save" at bounding box center [927, 26] width 56 height 31
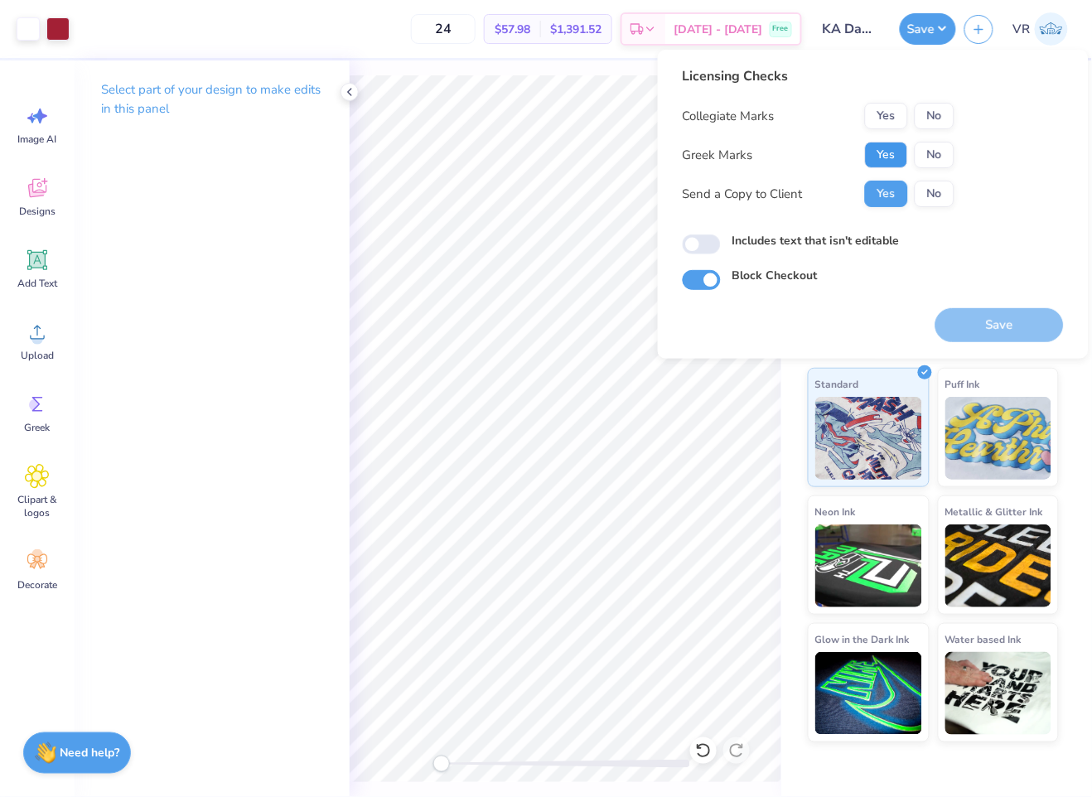
click at [875, 157] on button "Yes" at bounding box center [886, 155] width 43 height 27
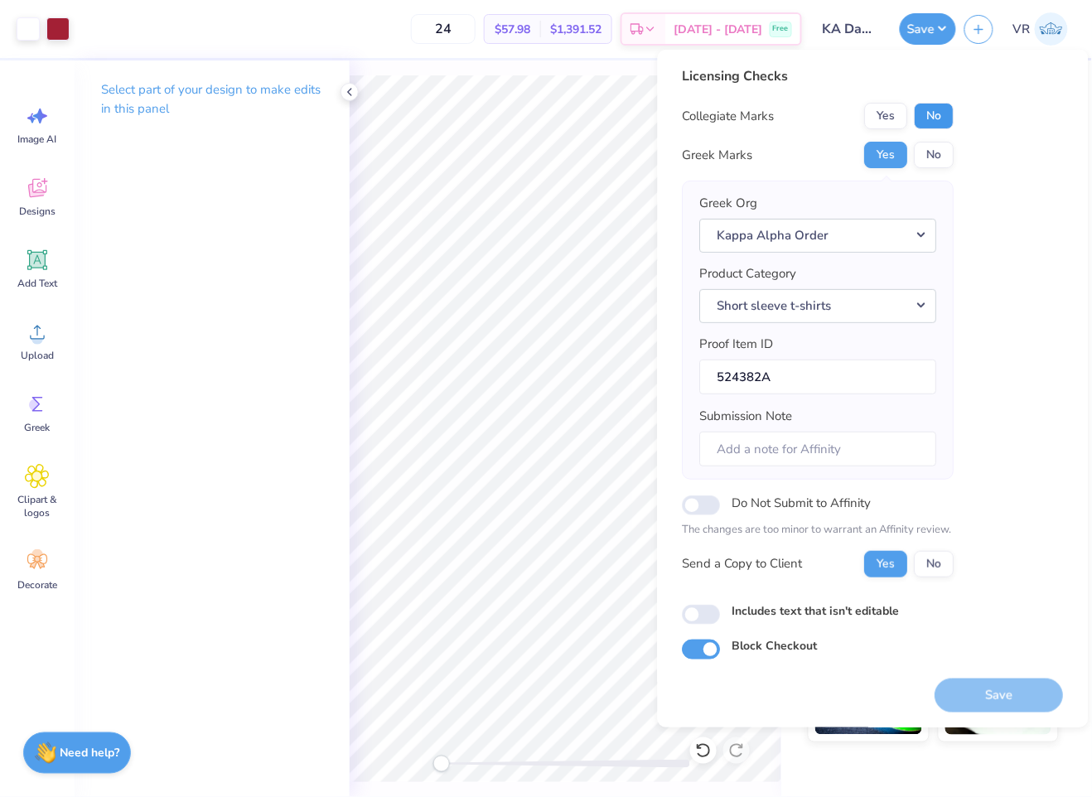
click at [929, 114] on button "No" at bounding box center [934, 116] width 40 height 27
click at [971, 681] on button "Save" at bounding box center [999, 695] width 128 height 34
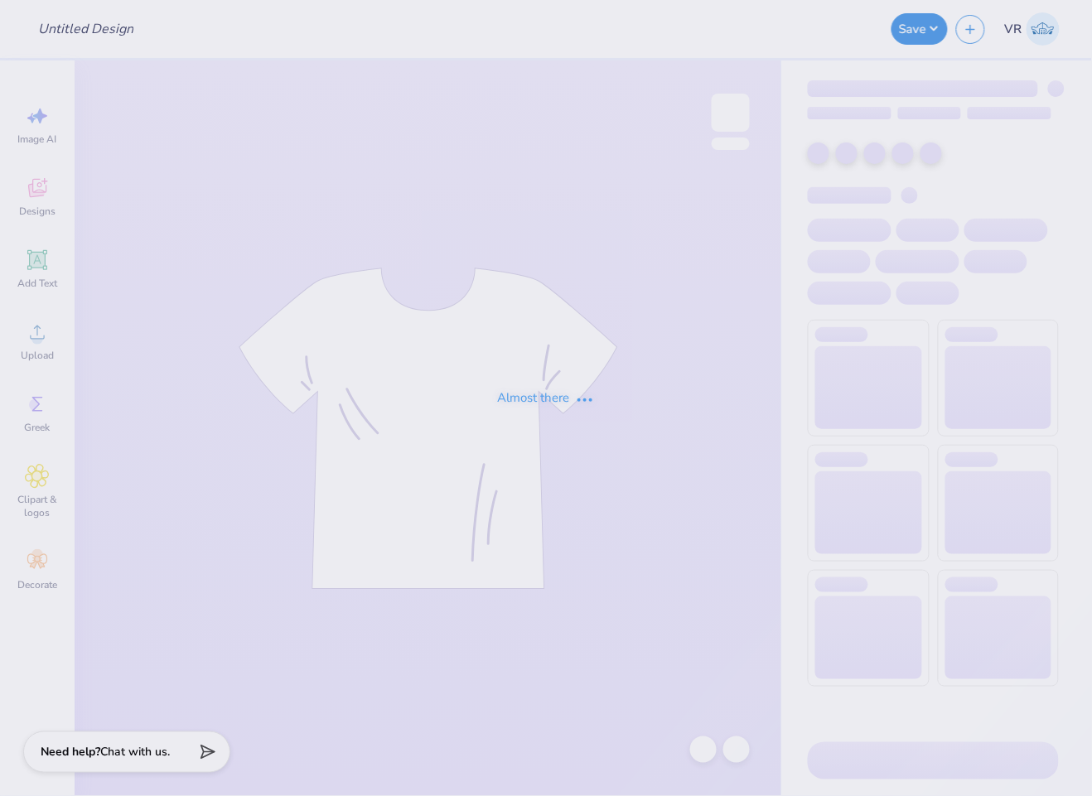
type input "ZBT fall formal"
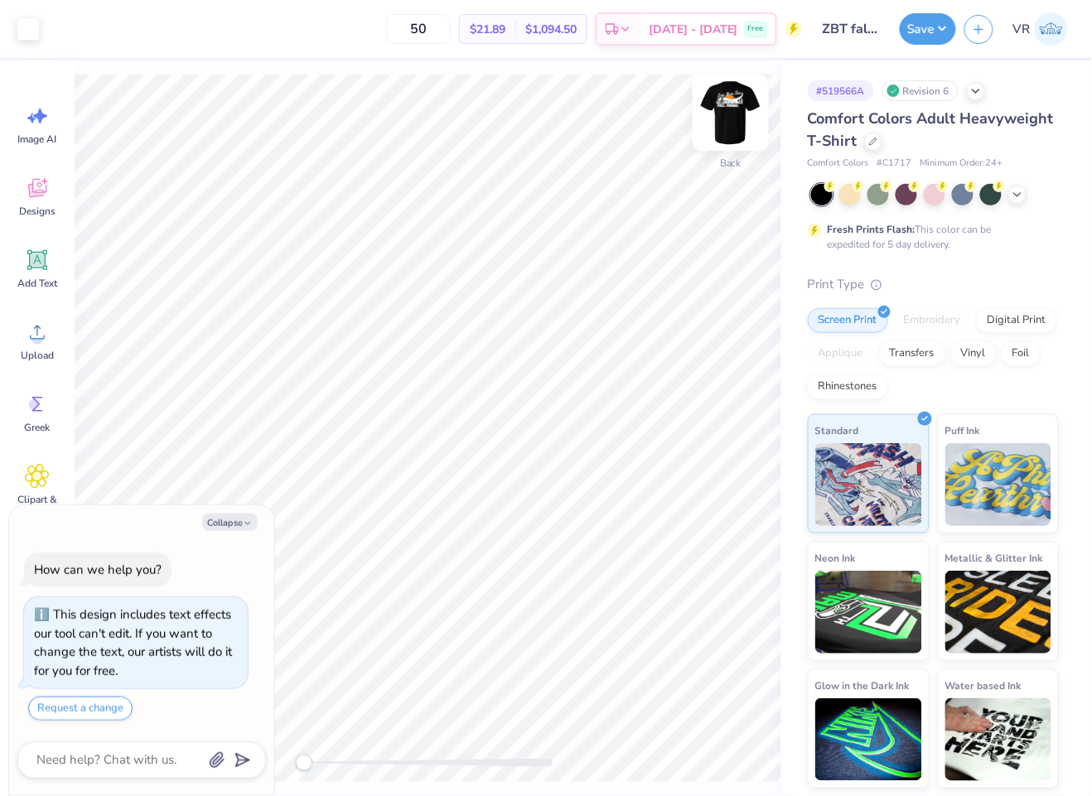
click at [733, 123] on img at bounding box center [730, 113] width 66 height 66
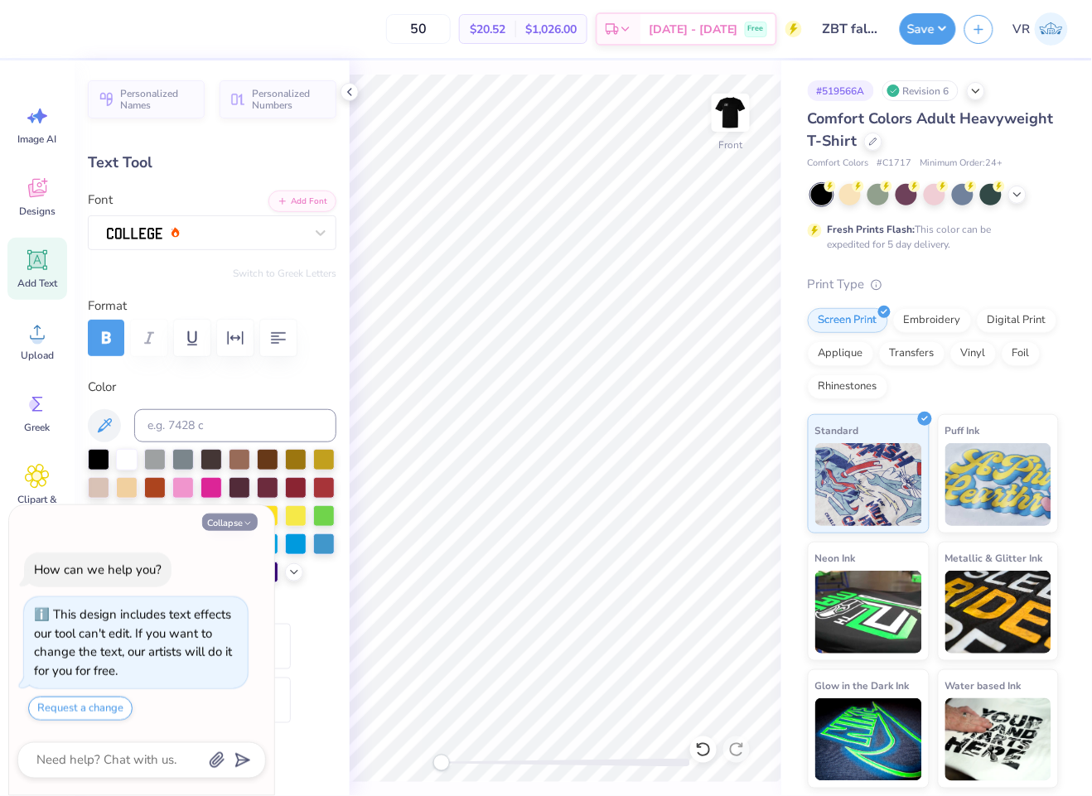
click at [228, 523] on button "Collapse" at bounding box center [229, 521] width 55 height 17
type textarea "x"
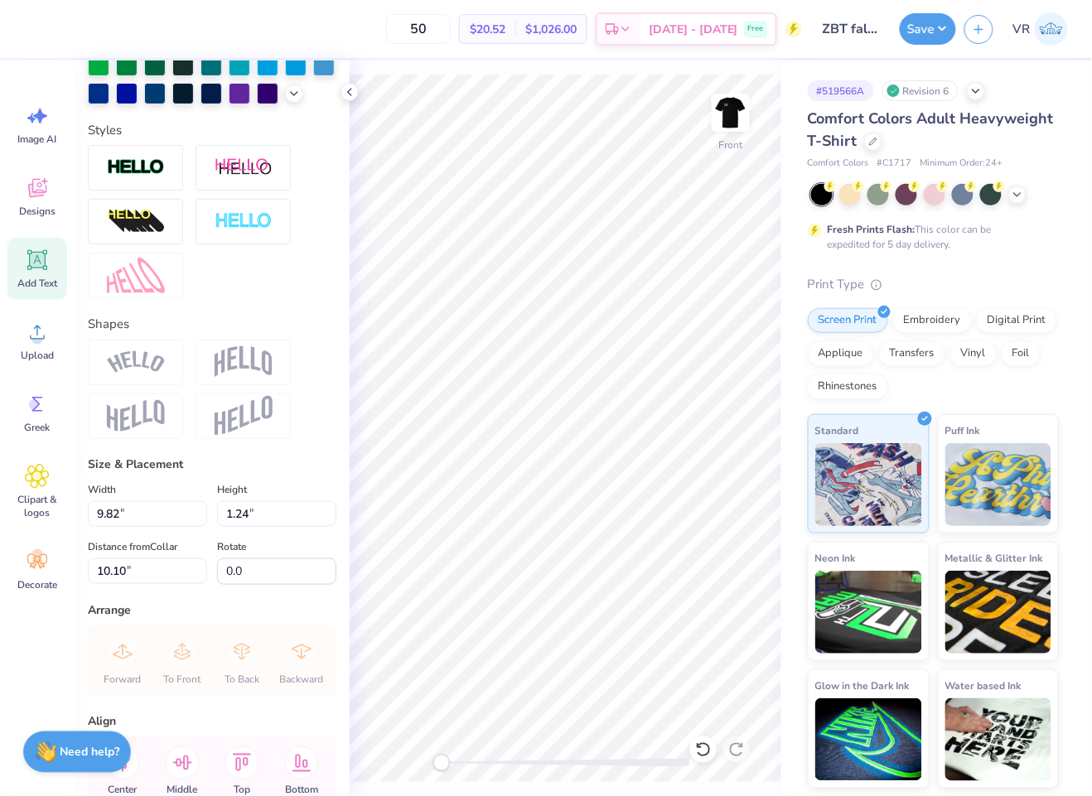
scroll to position [518, 0]
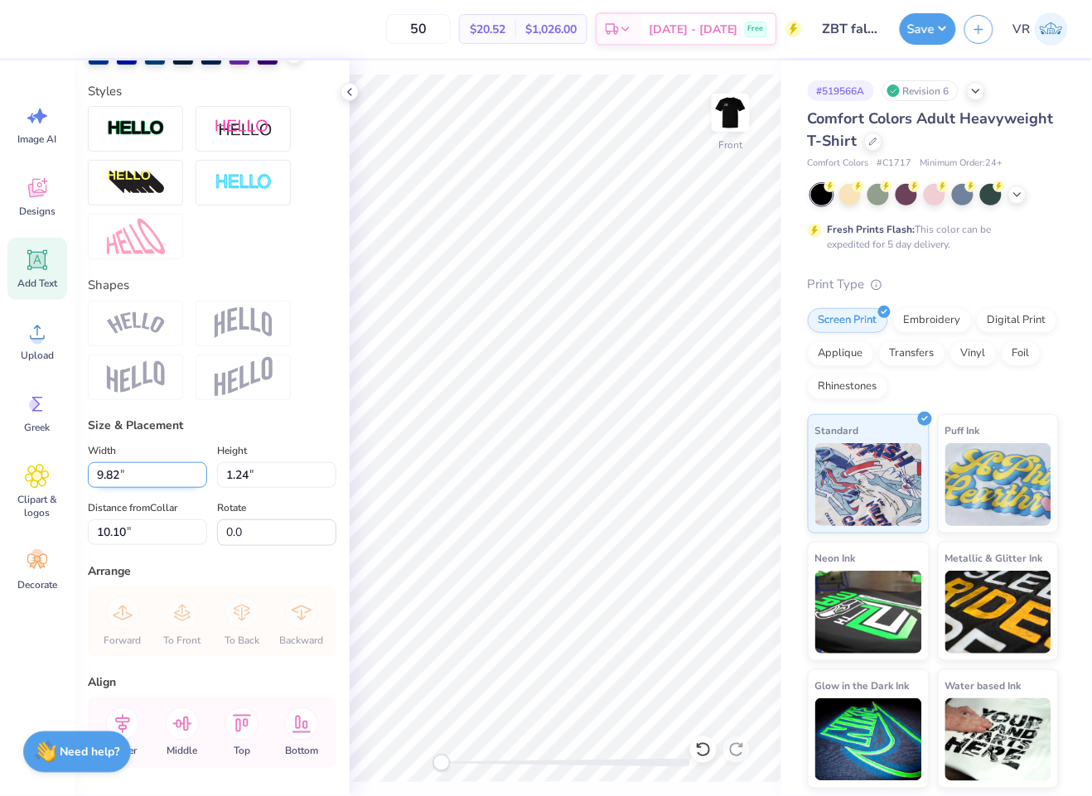
click at [168, 488] on input "9.82" at bounding box center [147, 475] width 119 height 26
type input "12.50"
type input "1.57"
type input "9.93"
click at [21, 321] on div "Upload" at bounding box center [37, 341] width 60 height 62
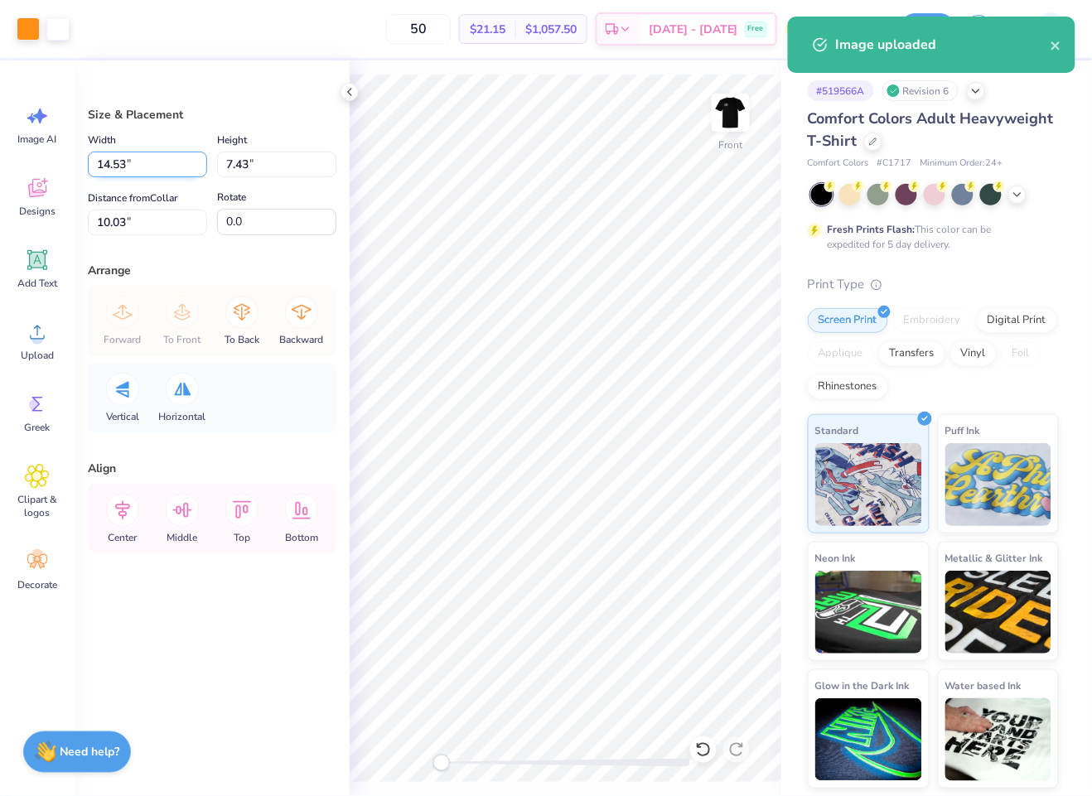
click at [149, 162] on input "14.53" at bounding box center [147, 165] width 119 height 26
type input "12.50"
type input "6.39"
type input "10.55"
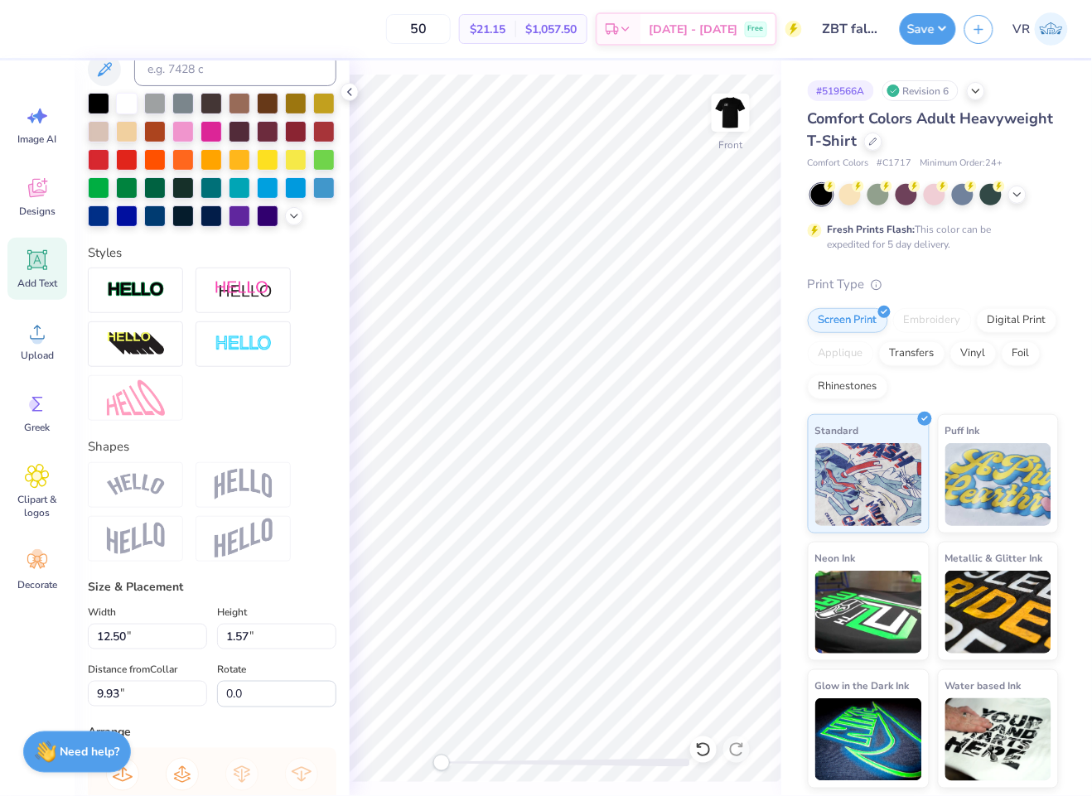
scroll to position [483, 0]
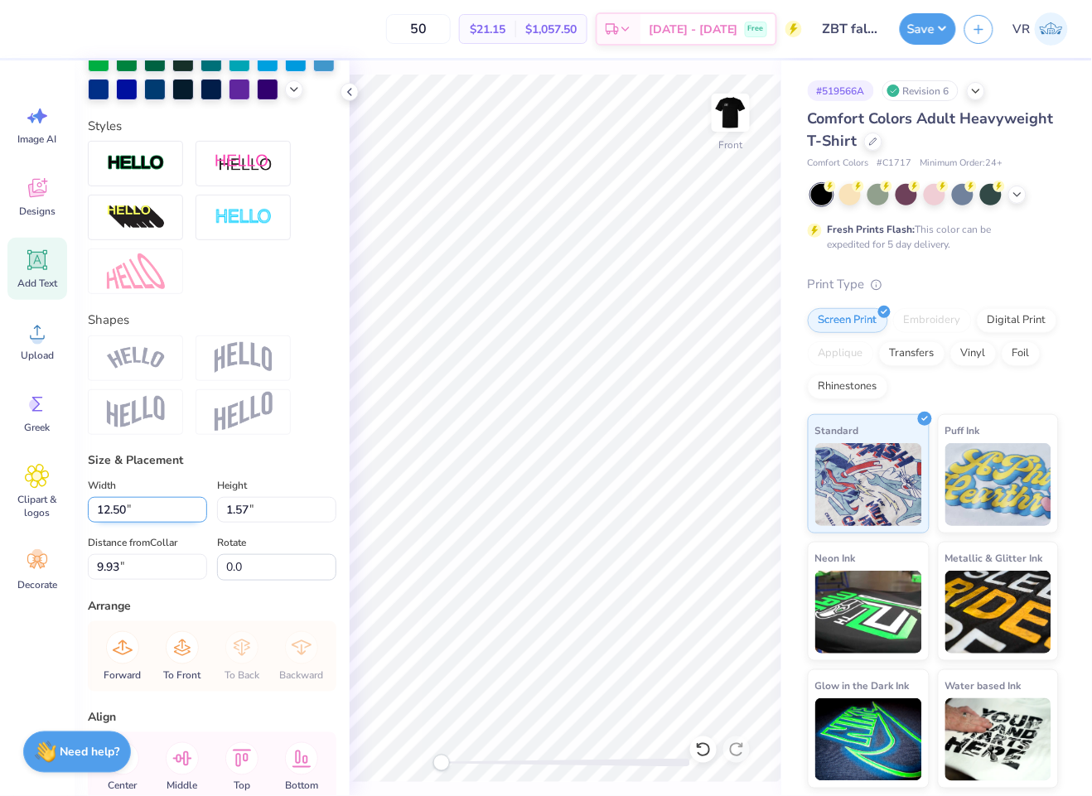
click at [142, 523] on input "12.50" at bounding box center [147, 510] width 119 height 26
type input "12.00"
type input "1.51"
type input "9.96"
click at [139, 523] on input "12.00" at bounding box center [147, 510] width 119 height 26
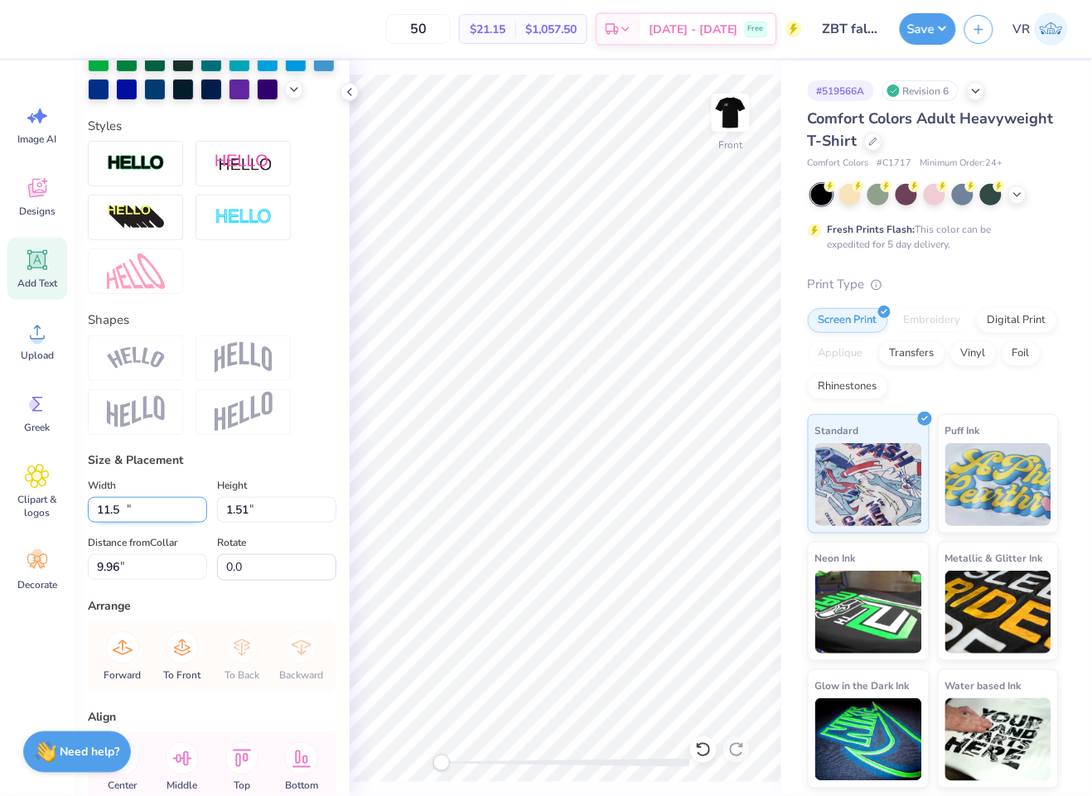
type input "11.50"
type input "1.45"
type input "9.99"
click at [160, 523] on input "11.50" at bounding box center [147, 510] width 119 height 26
type input "11.00"
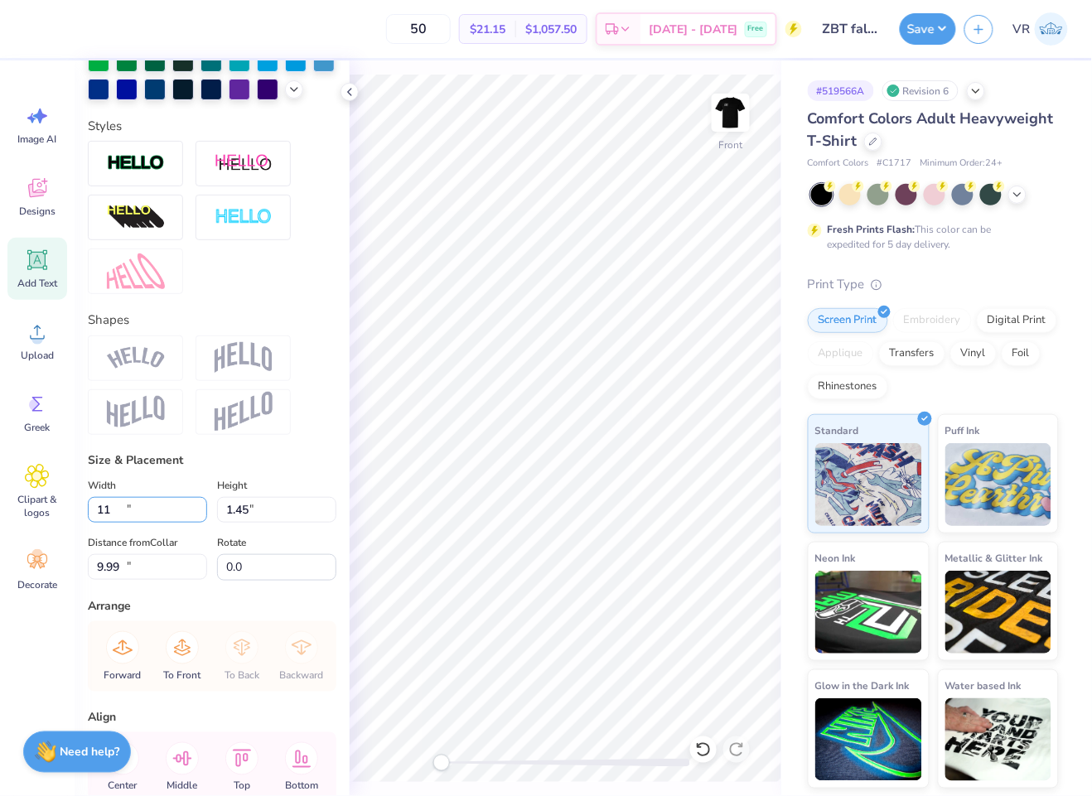
type input "1.38"
type input "10.02"
click at [258, 41] on div "Art colors 50 $21.15 Per Item $1,057.50 Total Est. Delivery Oct 7 - 10 Free Des…" at bounding box center [546, 398] width 1092 height 796
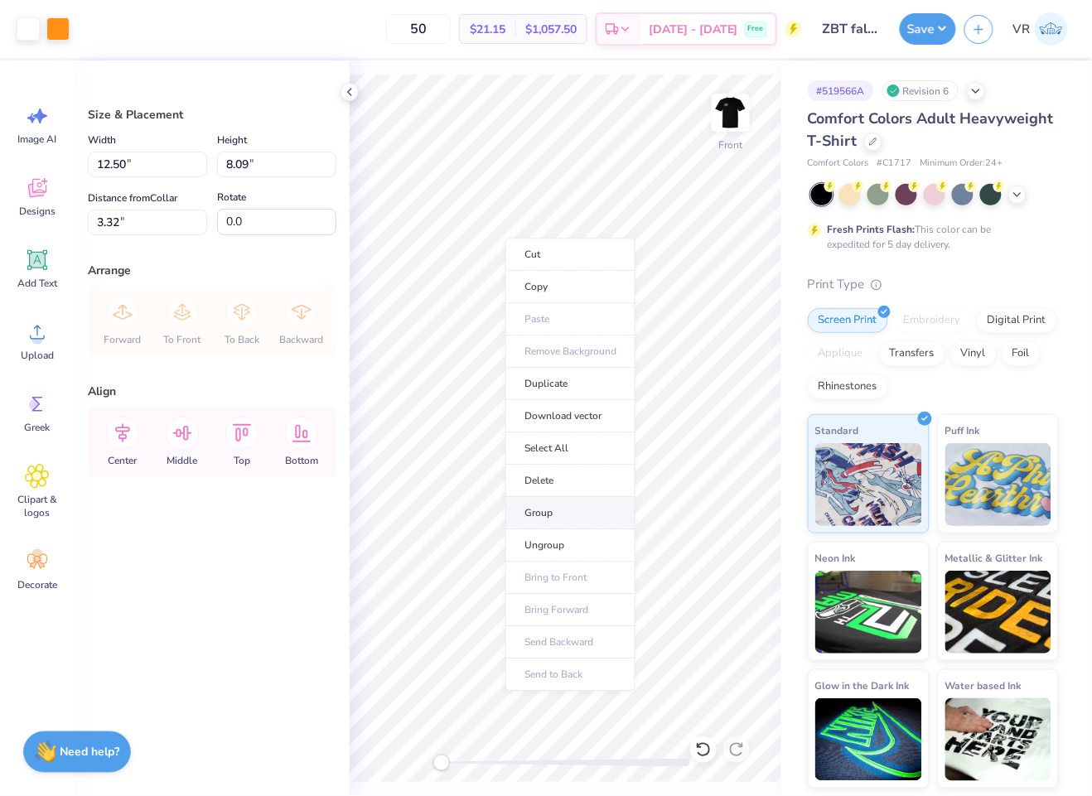
click at [547, 519] on li "Group" at bounding box center [570, 514] width 130 height 32
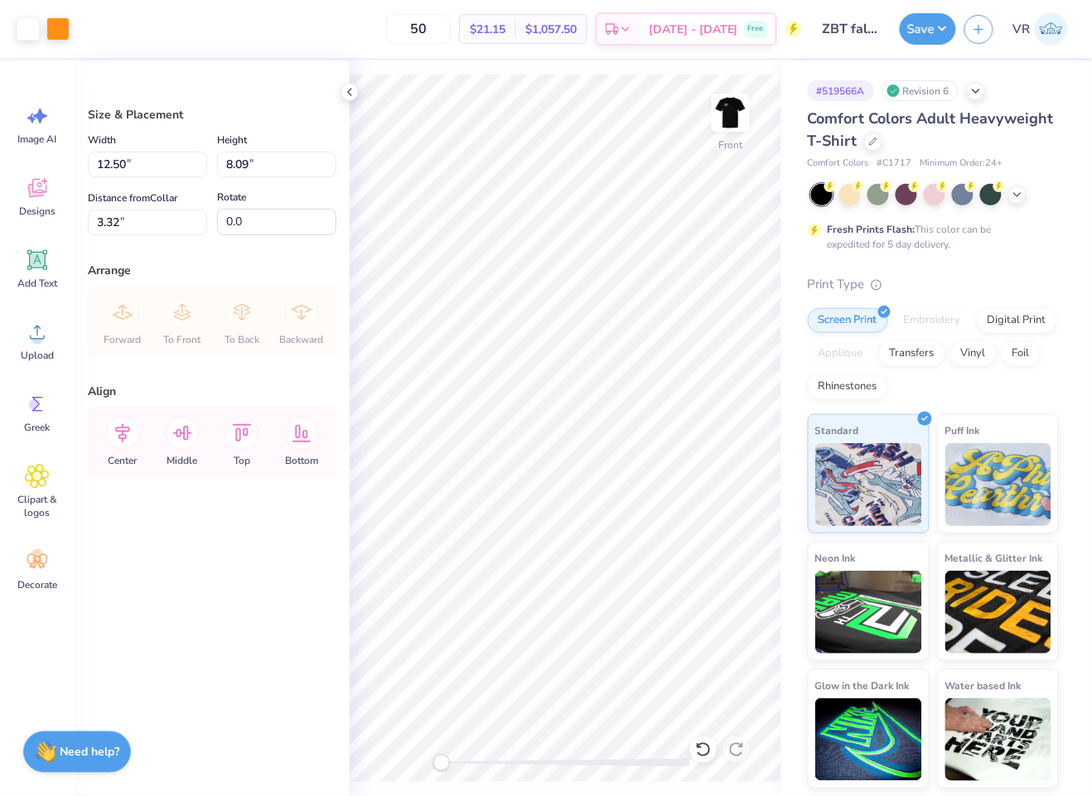
type input "8.08"
click at [141, 222] on input "3.32" at bounding box center [147, 223] width 119 height 26
type input "3"
click at [733, 108] on img at bounding box center [730, 113] width 66 height 66
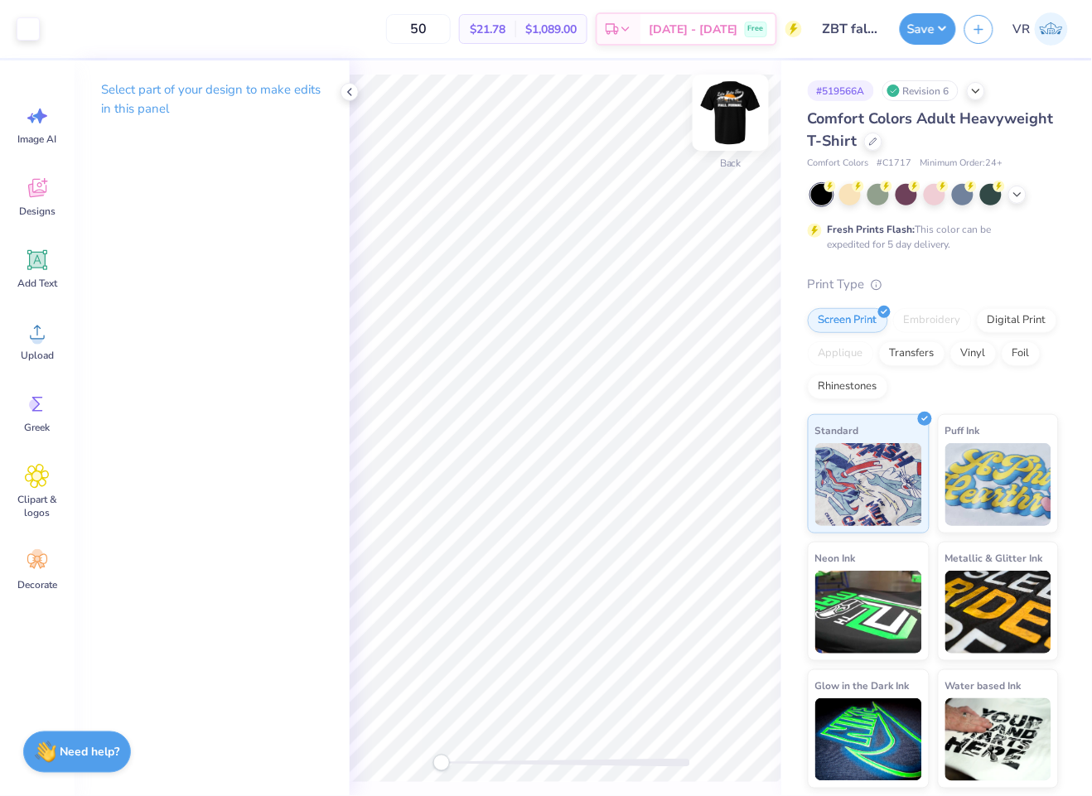
click at [734, 121] on img at bounding box center [730, 113] width 66 height 66
click at [925, 27] on button "Save" at bounding box center [927, 26] width 56 height 31
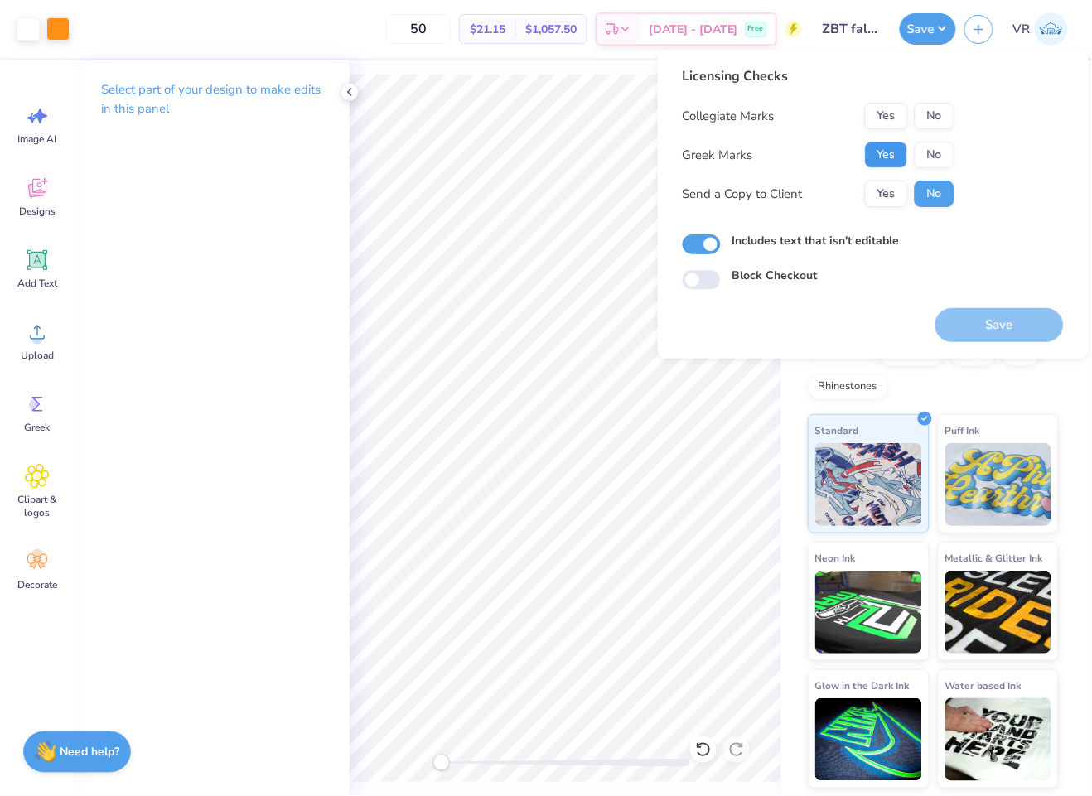
click at [884, 150] on button "Yes" at bounding box center [886, 155] width 43 height 27
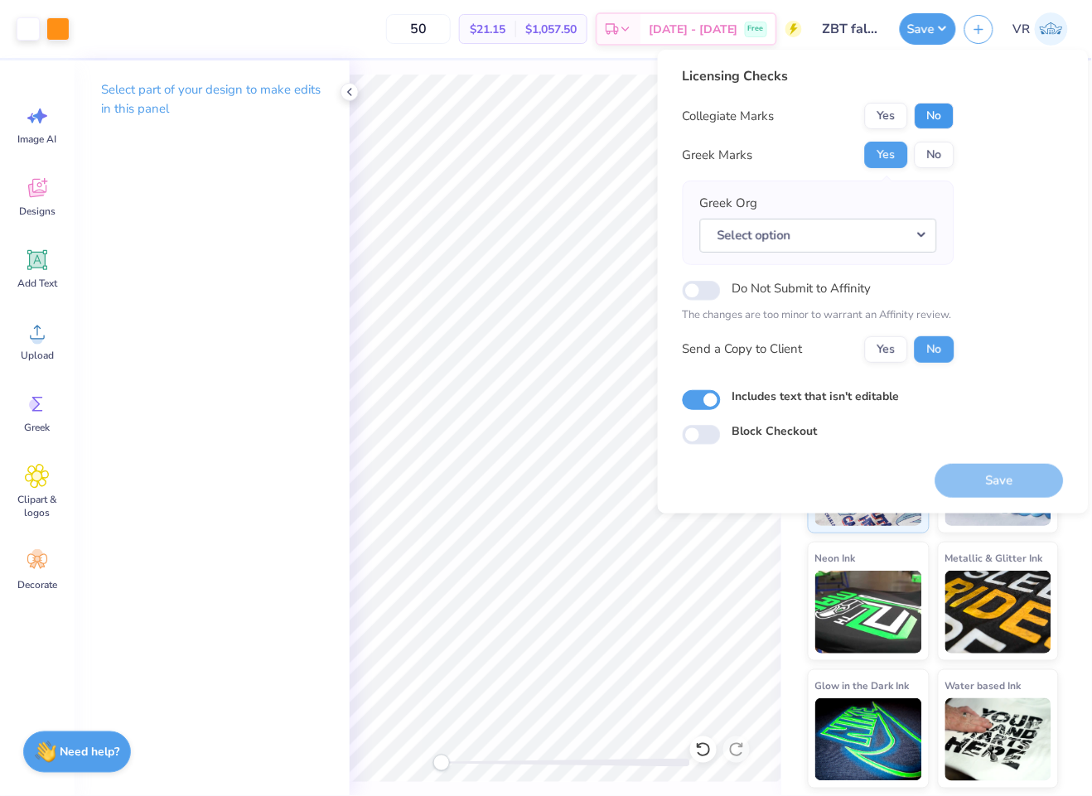
click at [949, 113] on button "No" at bounding box center [934, 116] width 40 height 27
click at [805, 238] on button "Select option" at bounding box center [818, 236] width 237 height 34
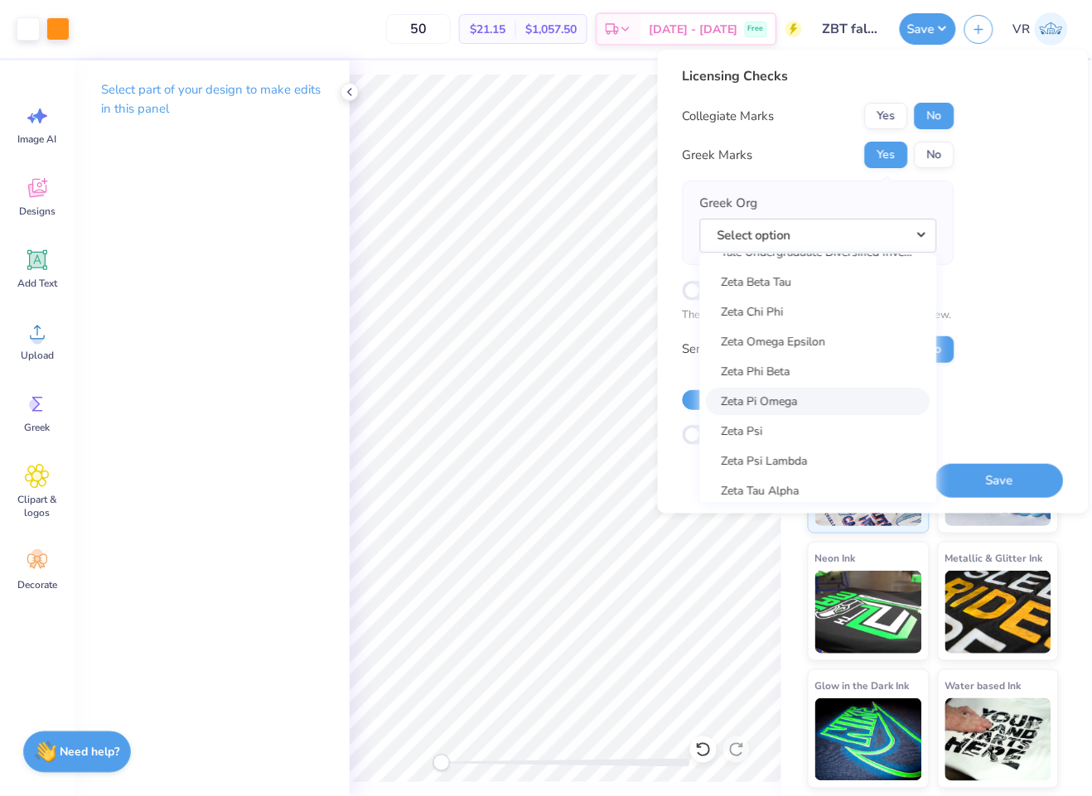
scroll to position [12768, 0]
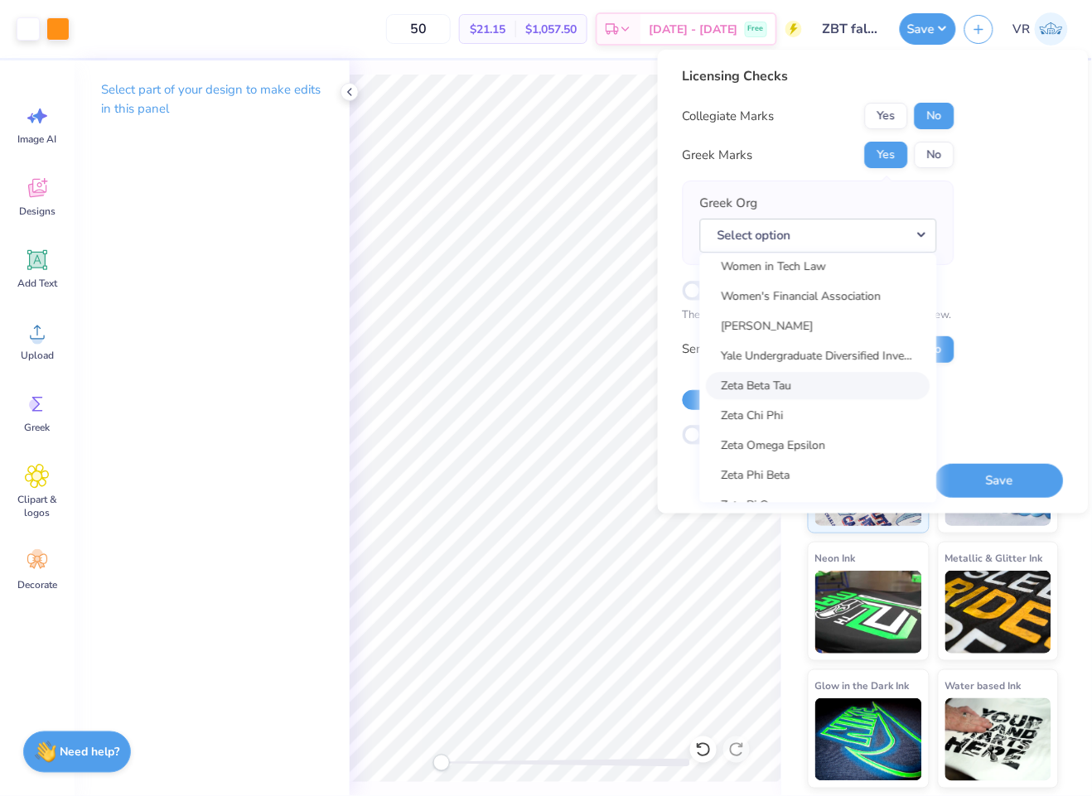
click at [812, 372] on link "Zeta Beta Tau" at bounding box center [818, 385] width 224 height 27
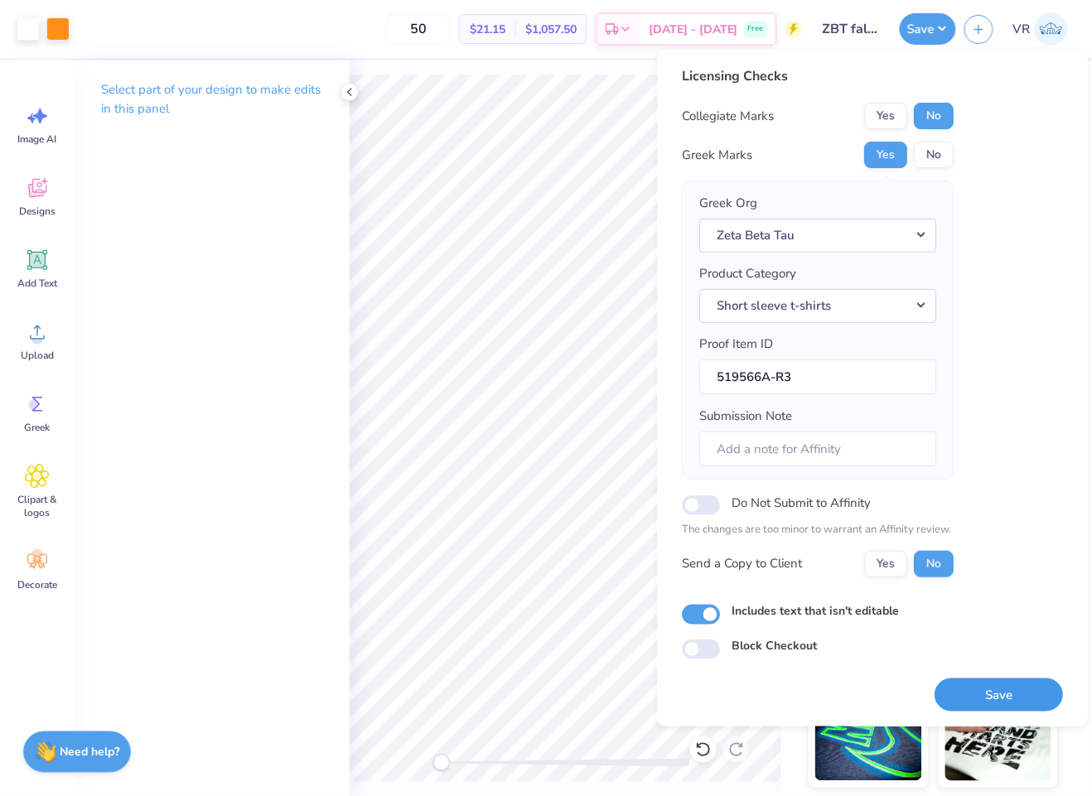
click at [977, 690] on button "Save" at bounding box center [999, 695] width 128 height 34
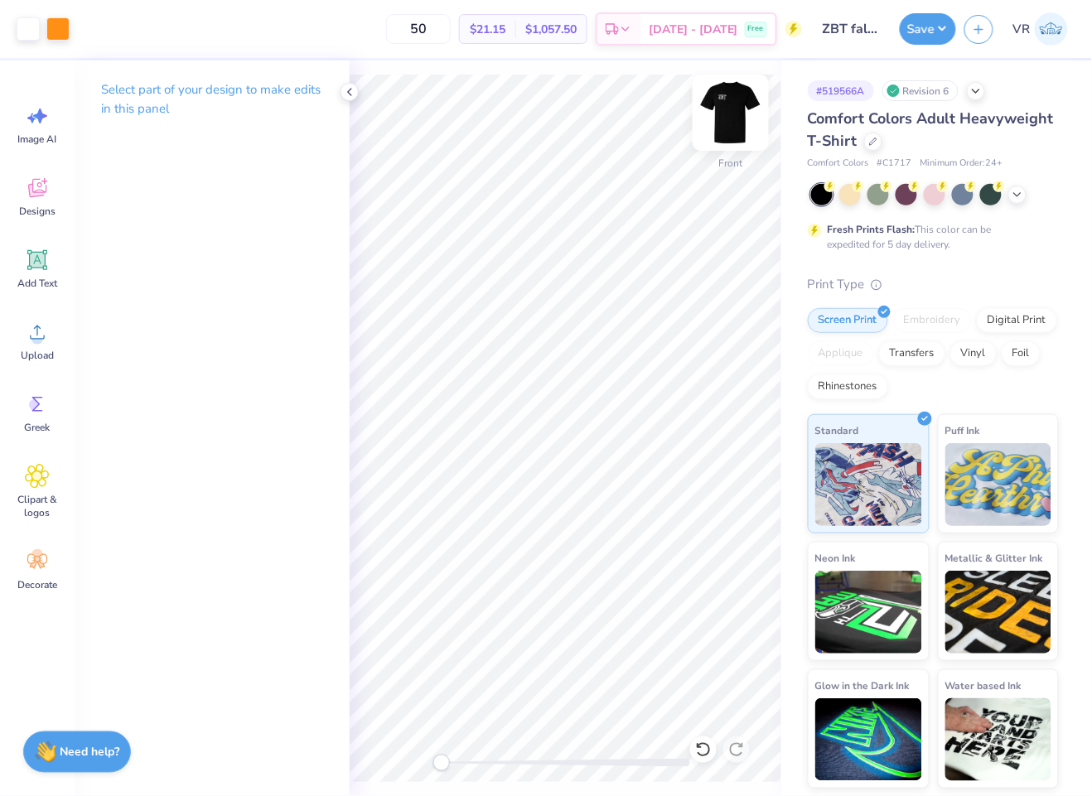
click at [741, 102] on img at bounding box center [730, 113] width 66 height 66
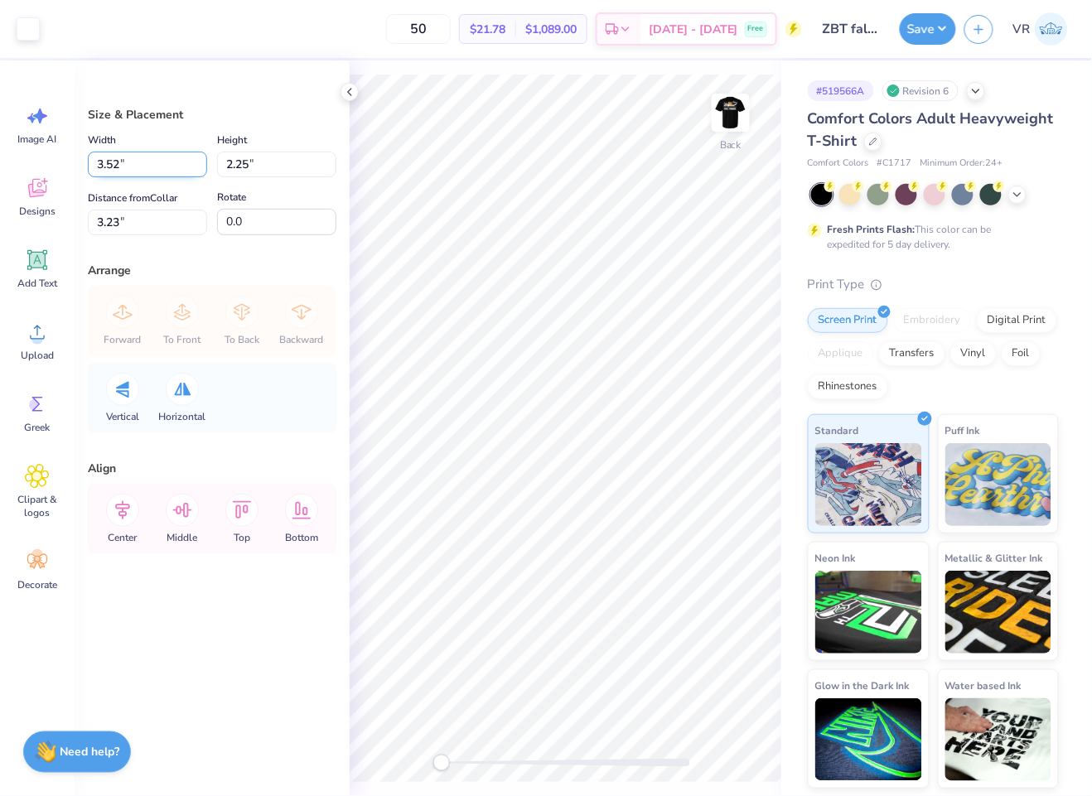
click at [133, 170] on input "3.52" at bounding box center [147, 165] width 119 height 26
type input "3.50"
type input "2.23"
click at [134, 230] on input "3.23" at bounding box center [147, 223] width 119 height 26
type input "3"
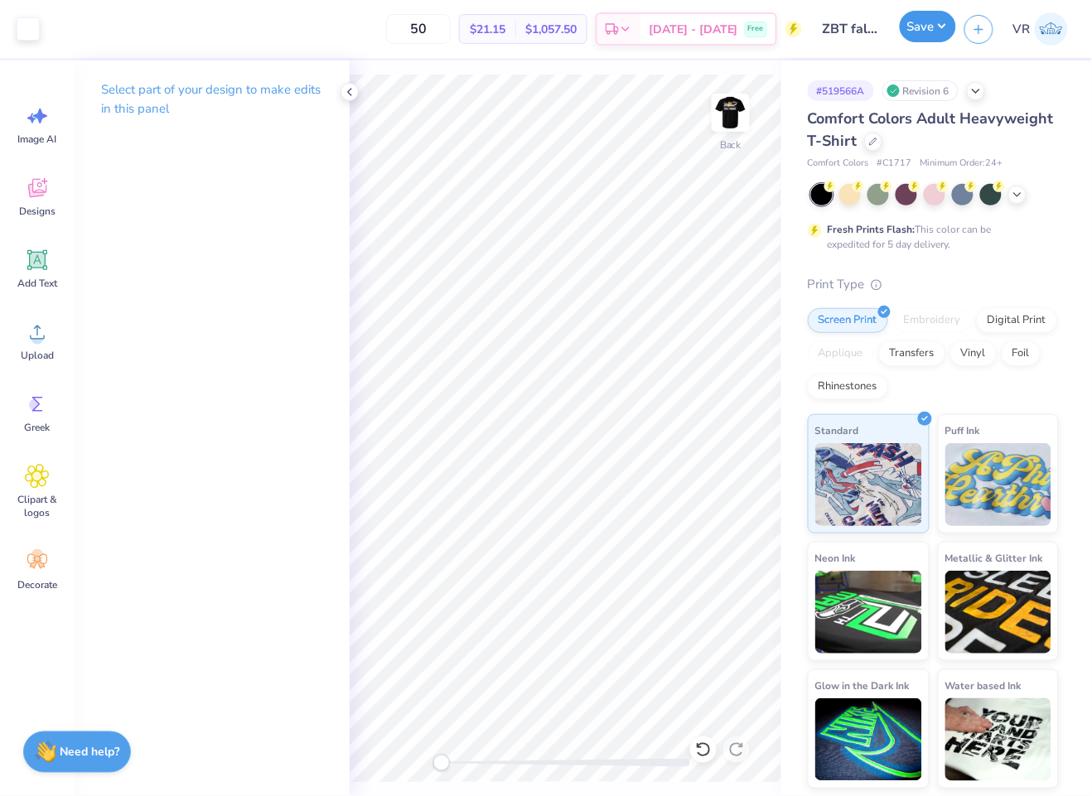
click at [928, 21] on button "Save" at bounding box center [927, 26] width 56 height 31
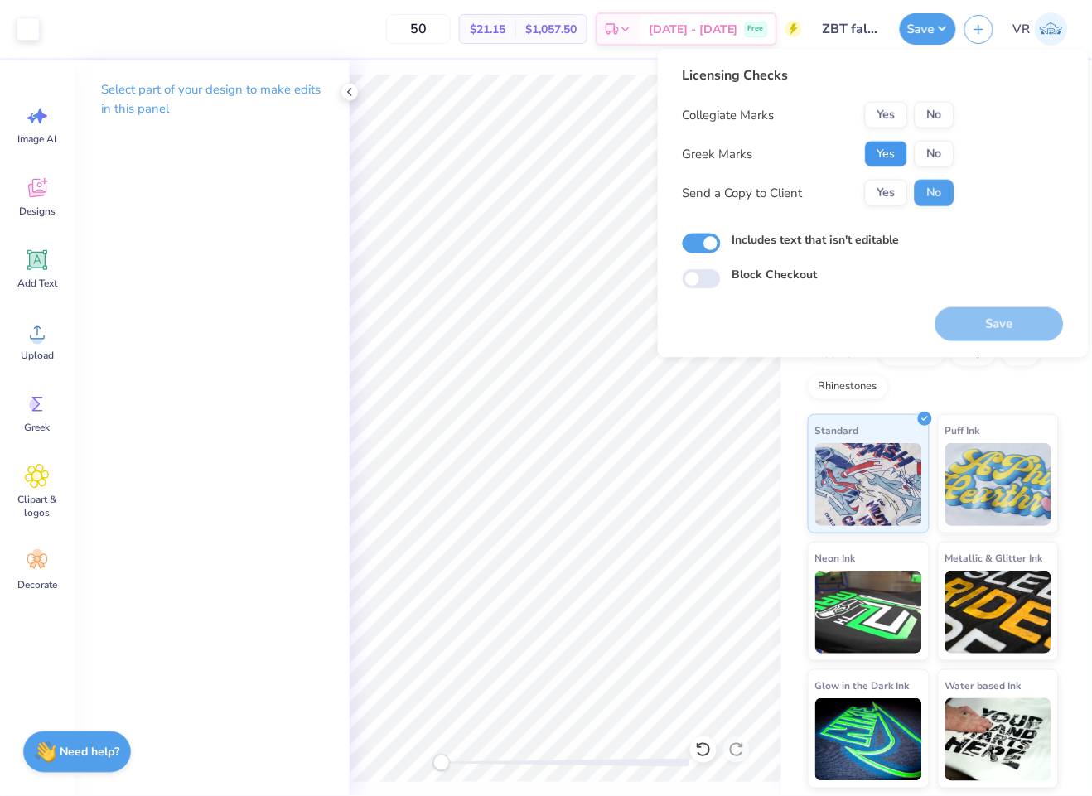
click at [878, 147] on button "Yes" at bounding box center [886, 154] width 43 height 27
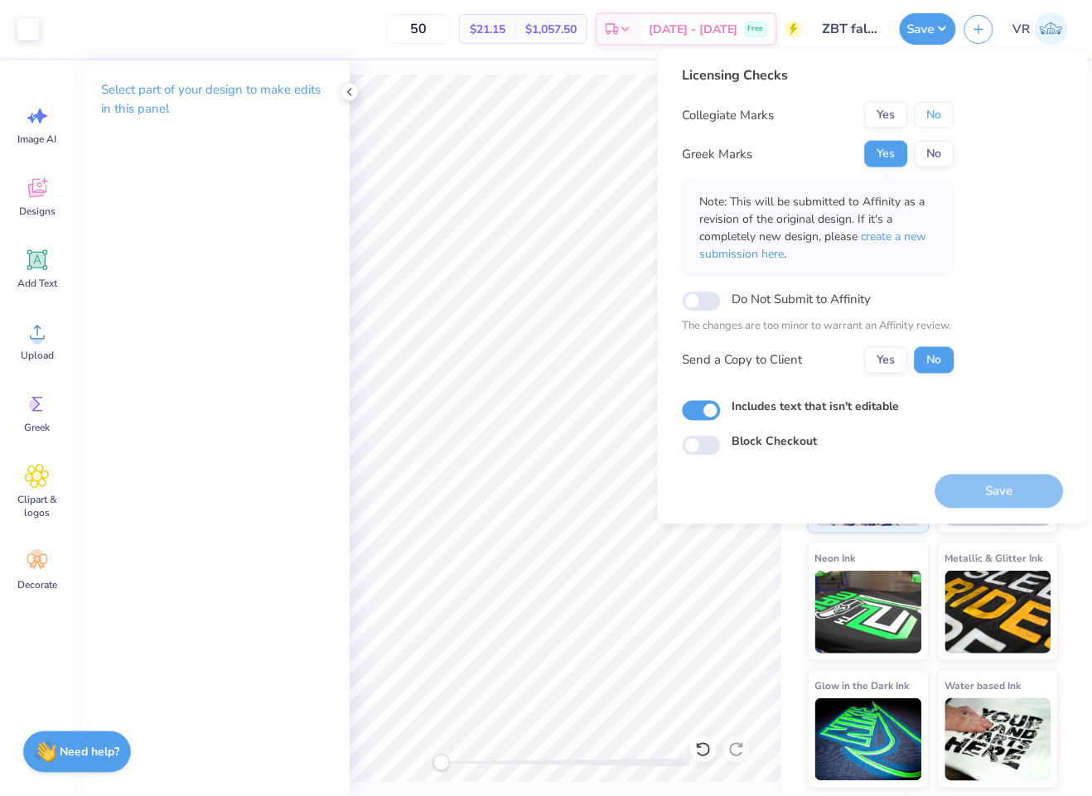
click at [951, 117] on button "No" at bounding box center [934, 115] width 40 height 27
click at [990, 481] on button "Save" at bounding box center [999, 491] width 128 height 34
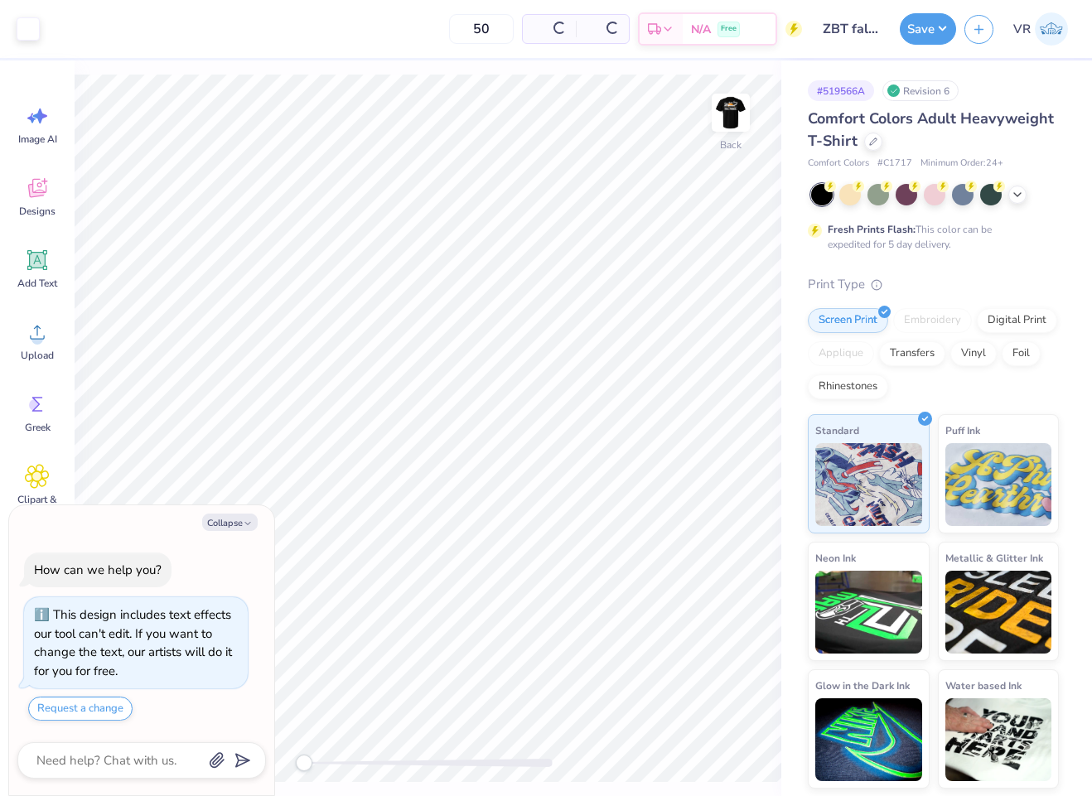
type textarea "x"
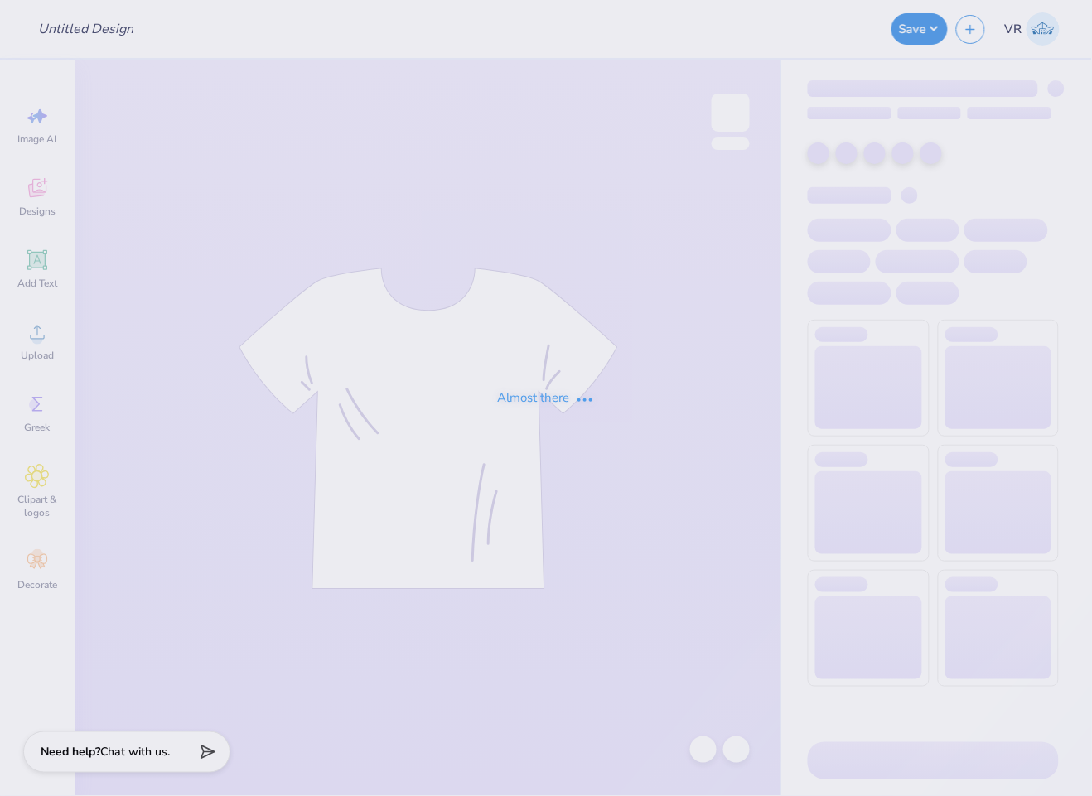
type input "Merch for Tides Family Services"
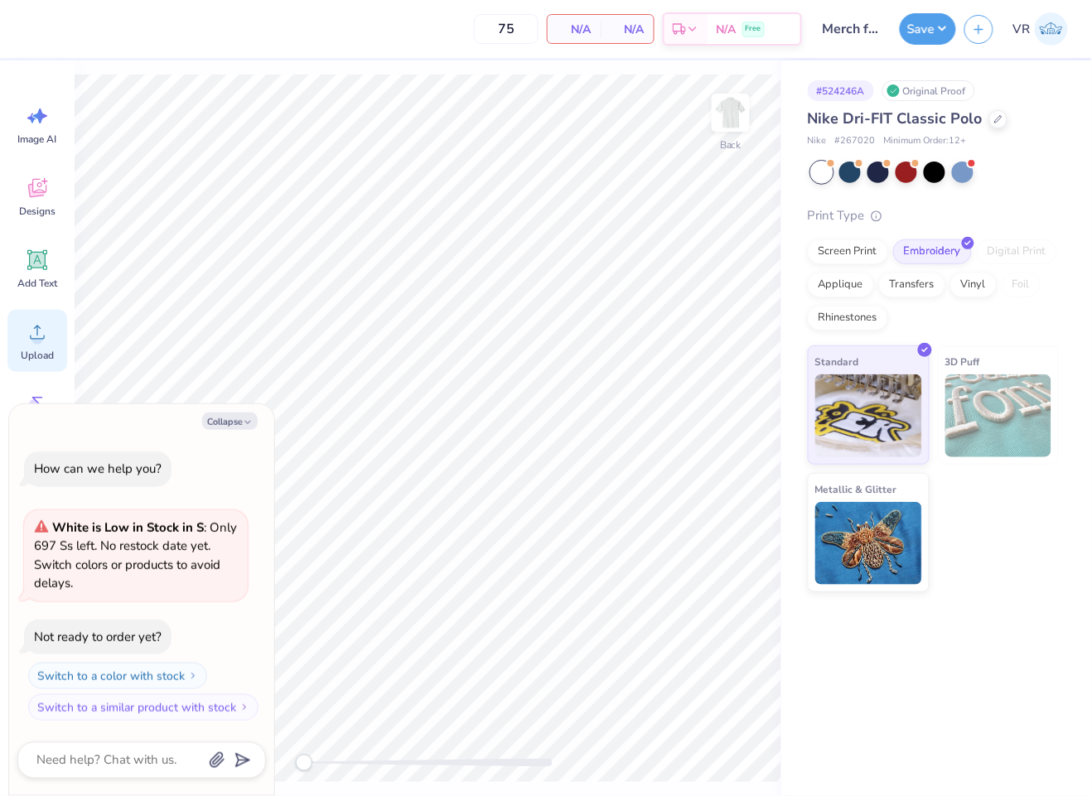
click at [47, 346] on div "Upload" at bounding box center [37, 341] width 60 height 62
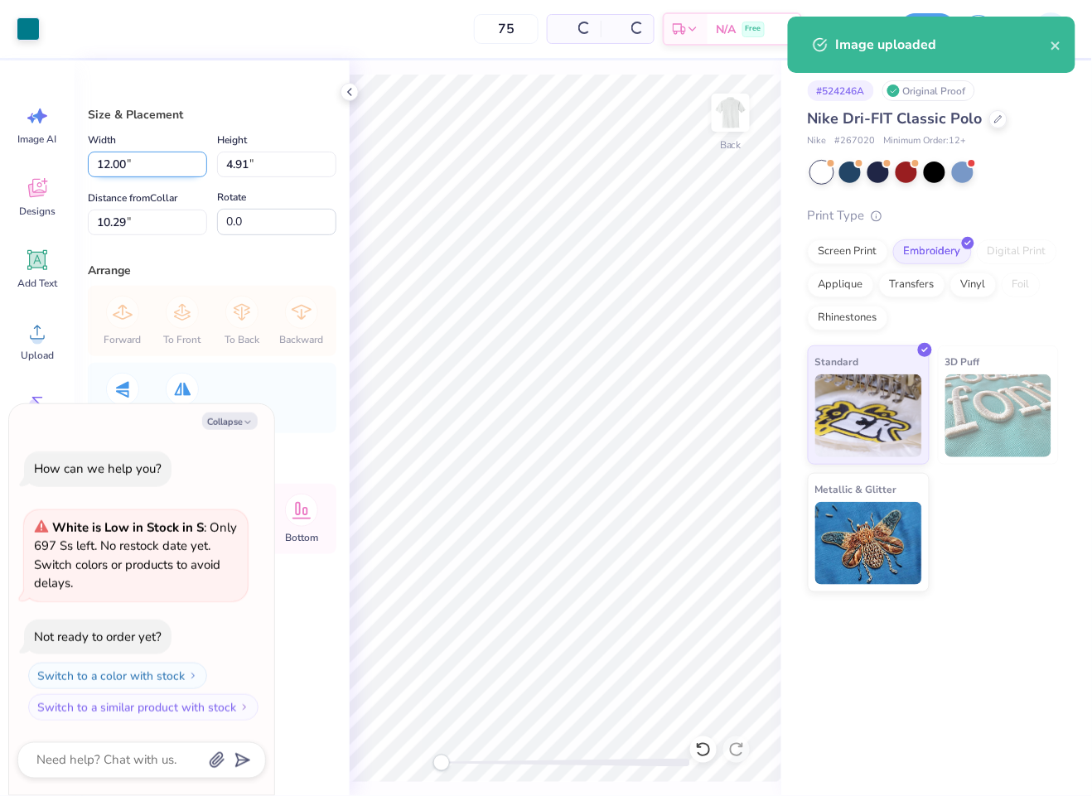
click at [176, 171] on input "12.00" at bounding box center [147, 165] width 119 height 26
type textarea "x"
type input "4"
type textarea "x"
type input "4.00"
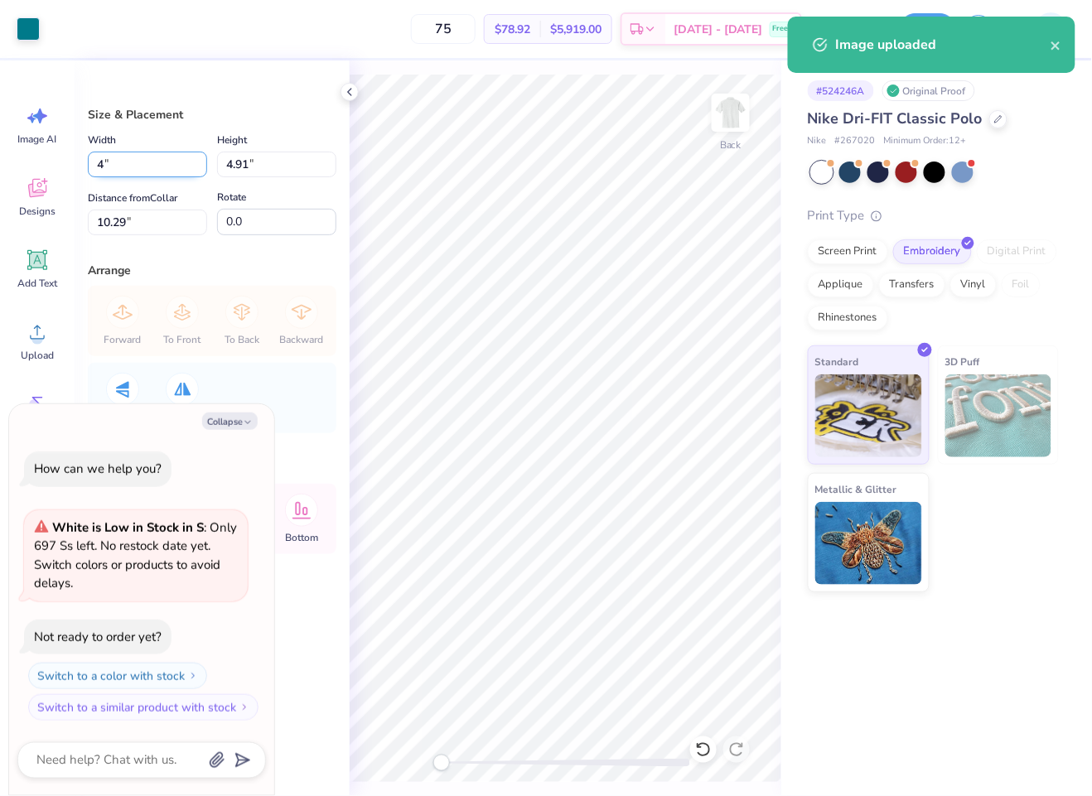
type input "1.64"
type input "11.93"
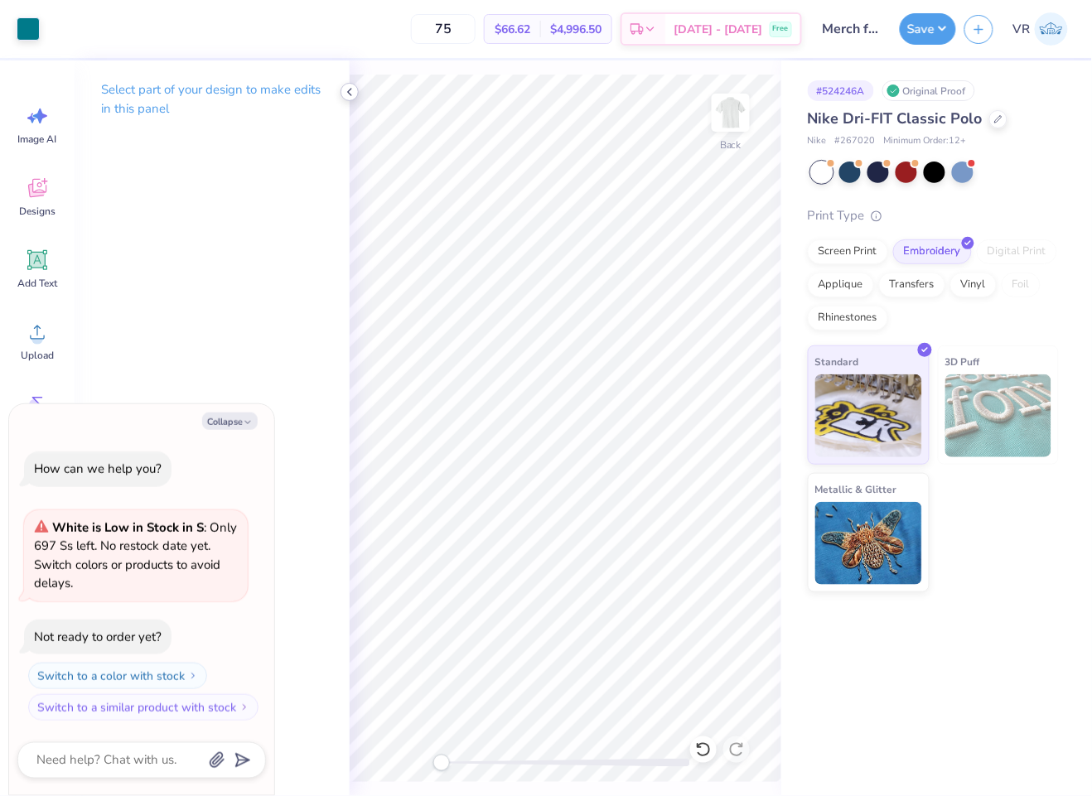
click at [354, 91] on icon at bounding box center [349, 91] width 13 height 13
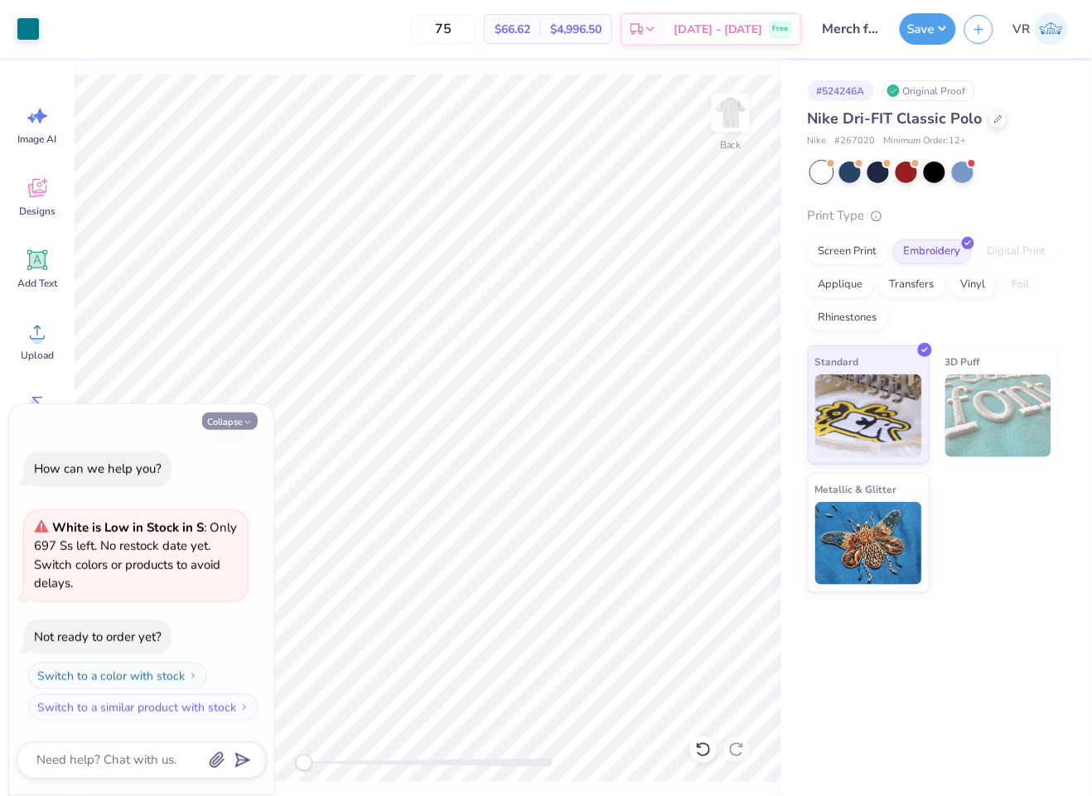
click at [245, 422] on icon "button" at bounding box center [248, 422] width 10 height 10
type textarea "x"
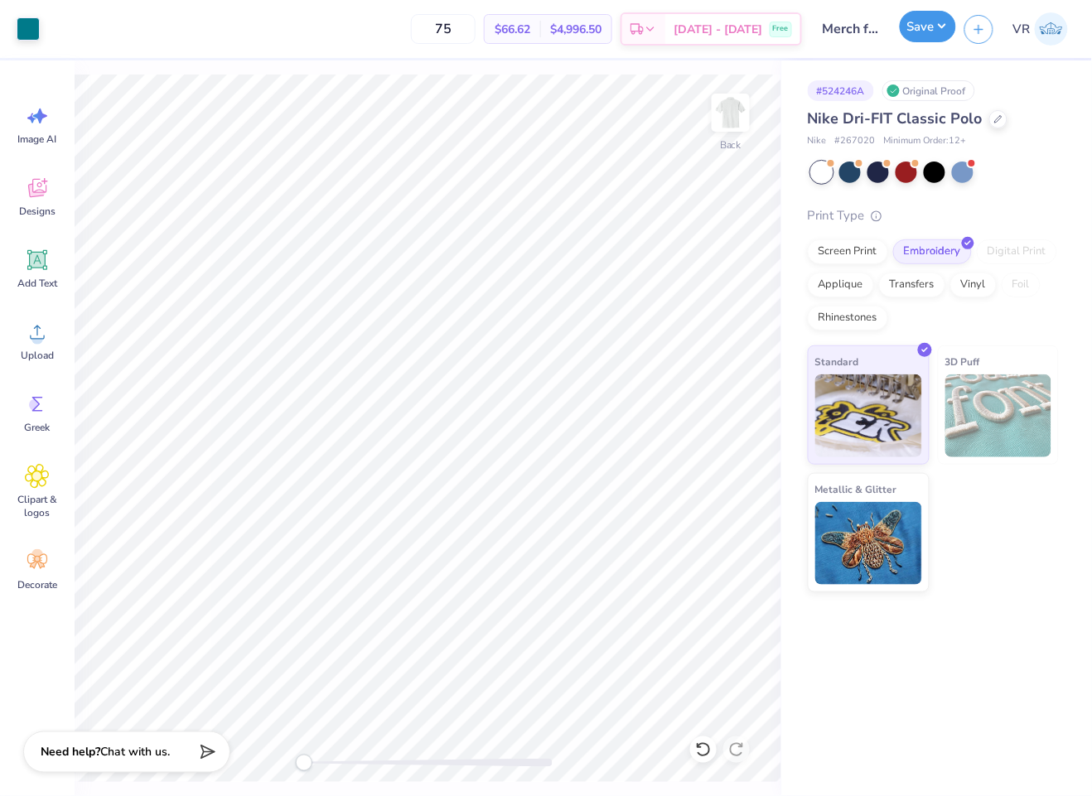
click at [917, 18] on button "Save" at bounding box center [927, 26] width 56 height 31
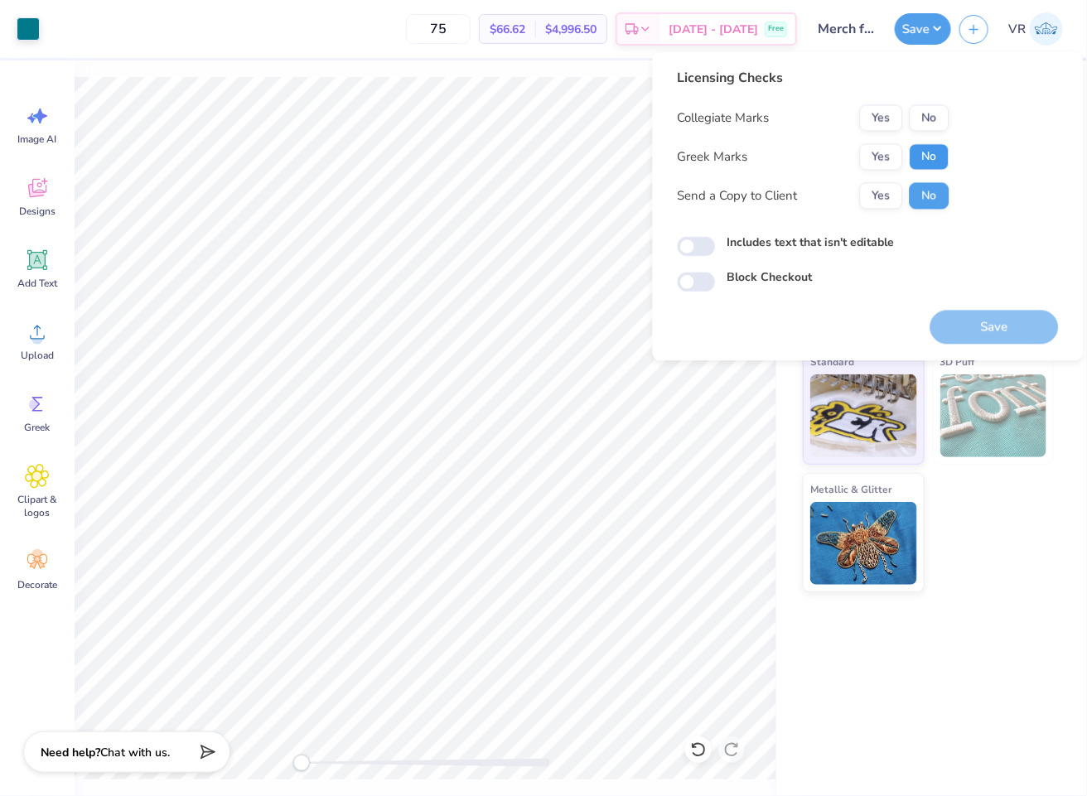
click at [932, 156] on button "No" at bounding box center [929, 157] width 40 height 27
click at [932, 118] on button "No" at bounding box center [929, 118] width 40 height 27
click at [951, 325] on button "Save" at bounding box center [994, 328] width 128 height 34
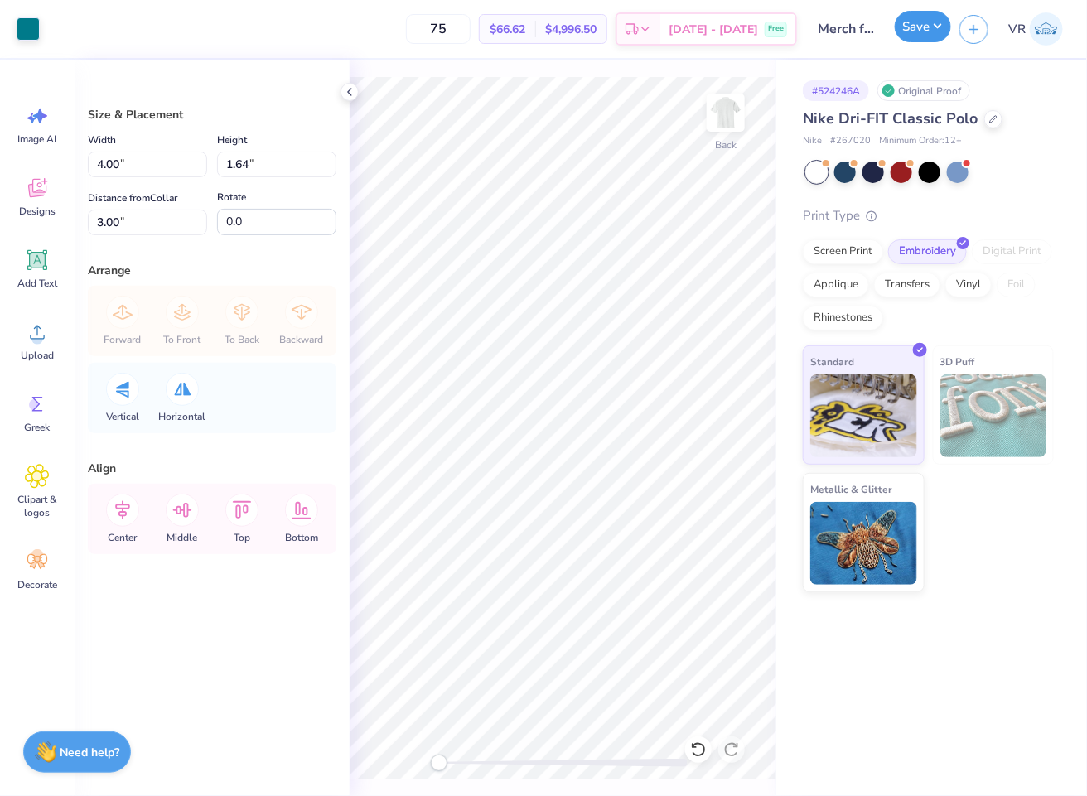
click at [909, 27] on button "Save" at bounding box center [922, 26] width 56 height 31
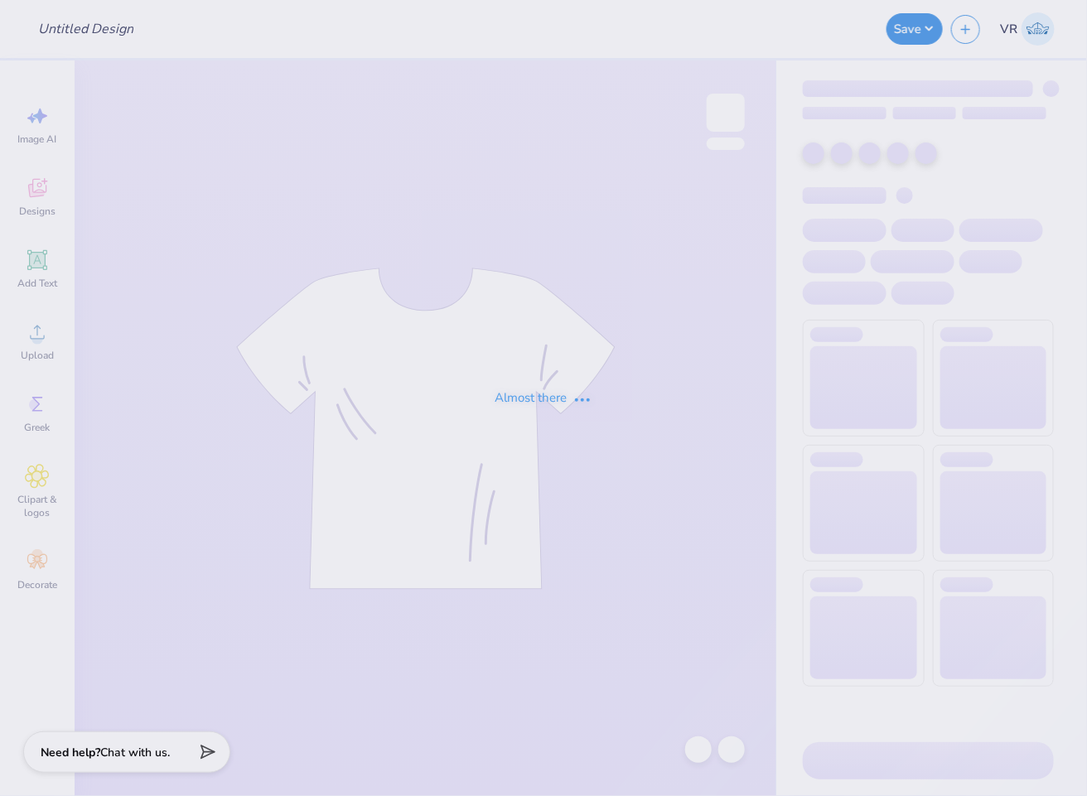
type input "Merch for Tides Family Services"
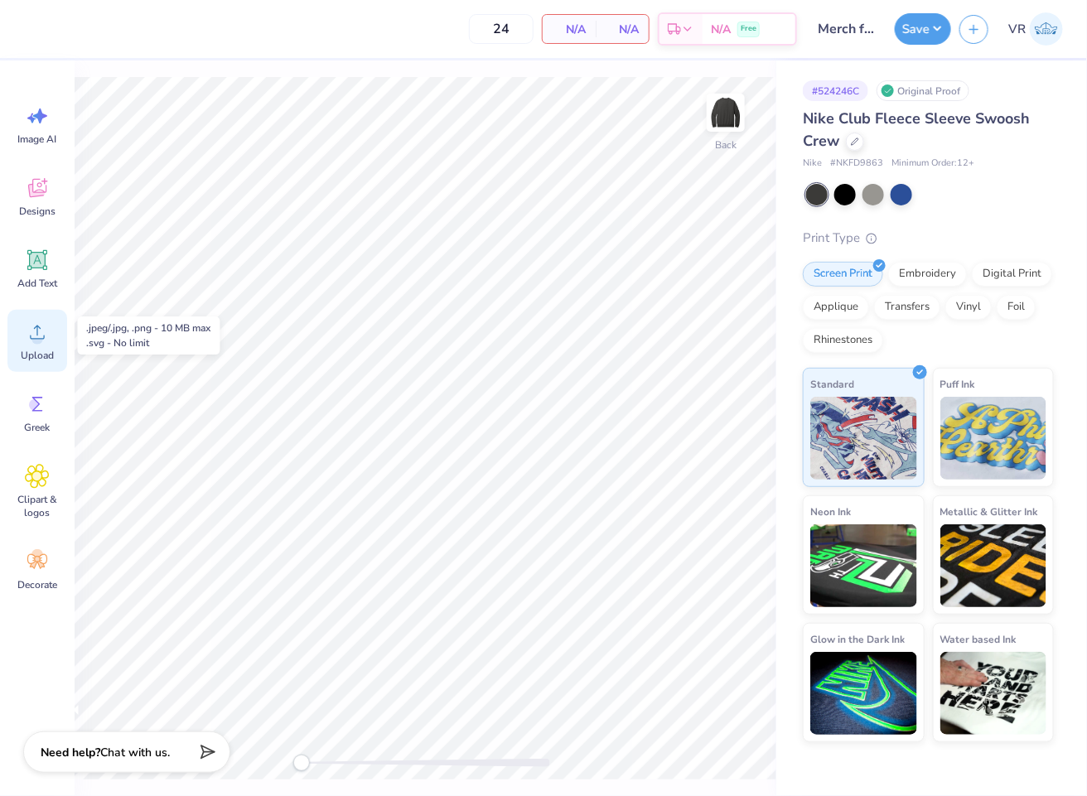
click at [31, 349] on span "Upload" at bounding box center [37, 355] width 33 height 13
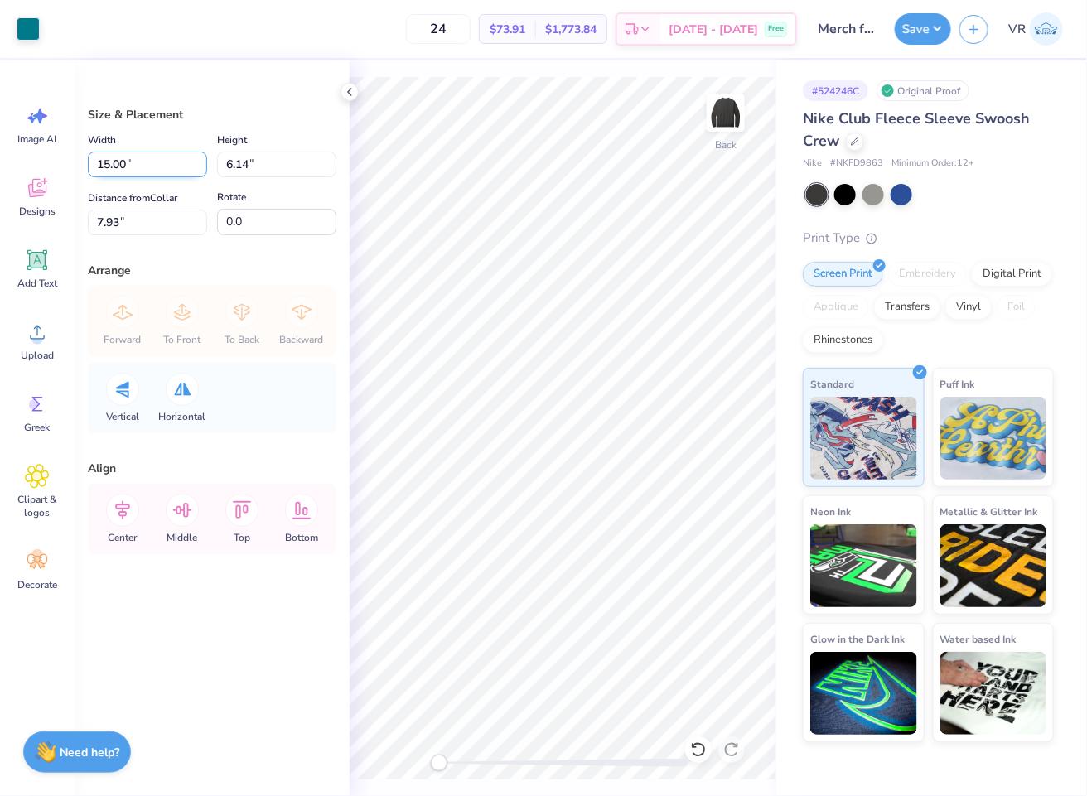
click at [141, 158] on input "15.00" at bounding box center [147, 165] width 119 height 26
type input "3.50"
type input "1.43"
type input "10.28"
click at [913, 36] on button "Save" at bounding box center [922, 26] width 56 height 31
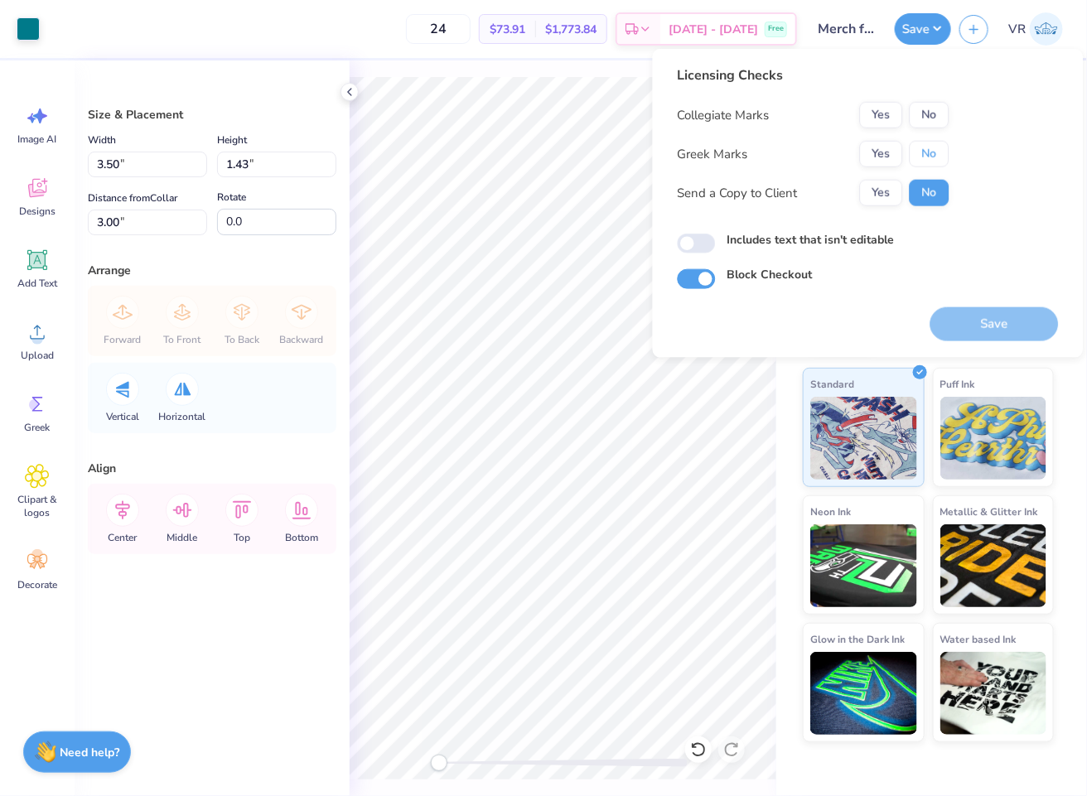
drag, startPoint x: 922, startPoint y: 154, endPoint x: 921, endPoint y: 128, distance: 25.7
click at [922, 152] on button "No" at bounding box center [929, 154] width 40 height 27
click at [918, 112] on button "No" at bounding box center [929, 115] width 40 height 27
click at [995, 317] on button "Save" at bounding box center [994, 324] width 128 height 34
